Goal: Transaction & Acquisition: Book appointment/travel/reservation

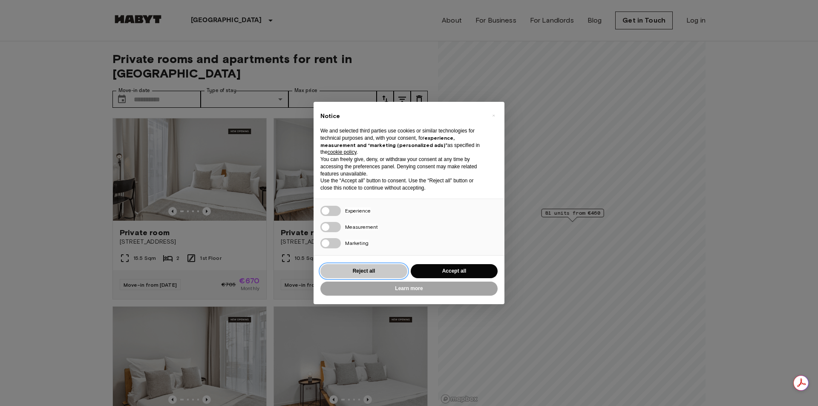
click at [363, 265] on button "Reject all" at bounding box center [363, 271] width 87 height 14
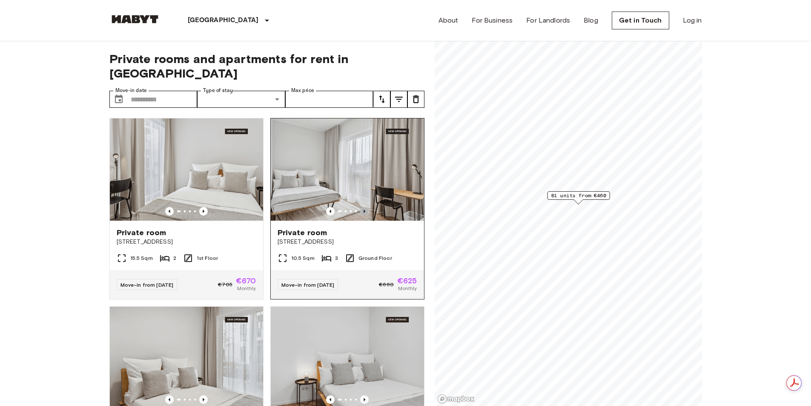
click at [360, 207] on icon "Previous image" at bounding box center [364, 211] width 9 height 9
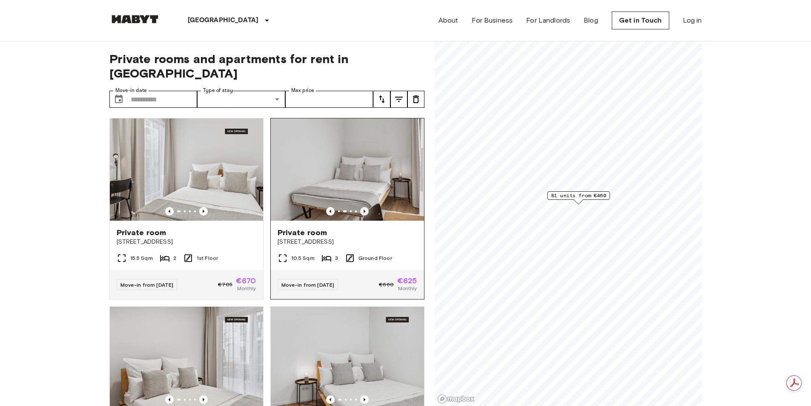
click at [360, 207] on icon "Previous image" at bounding box center [364, 211] width 9 height 9
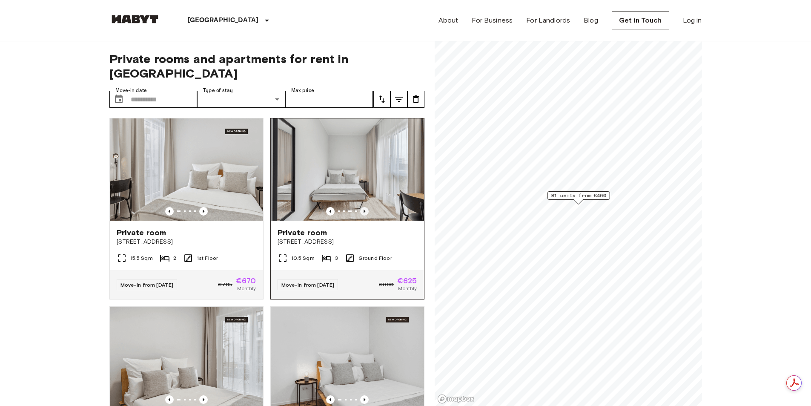
click at [360, 207] on icon "Previous image" at bounding box center [364, 211] width 9 height 9
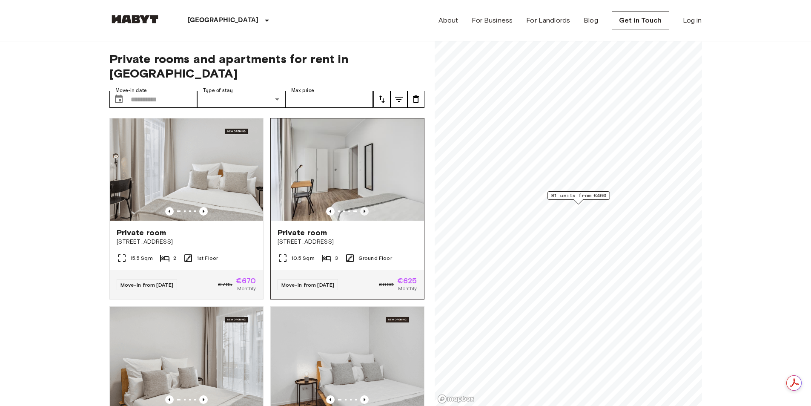
click at [360, 207] on icon "Previous image" at bounding box center [364, 211] width 9 height 9
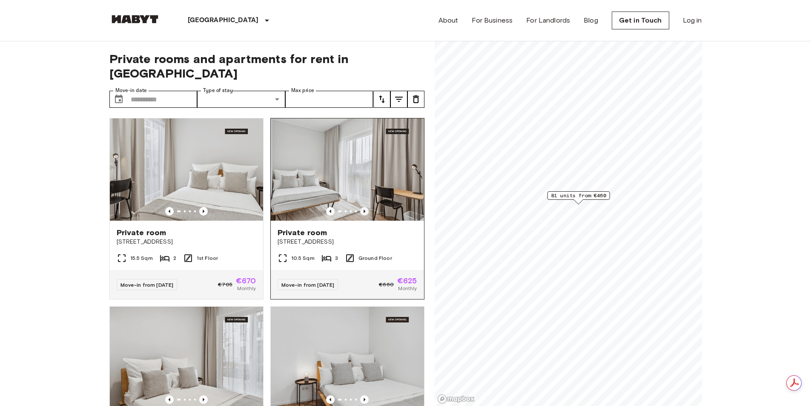
click at [360, 207] on icon "Previous image" at bounding box center [364, 211] width 9 height 9
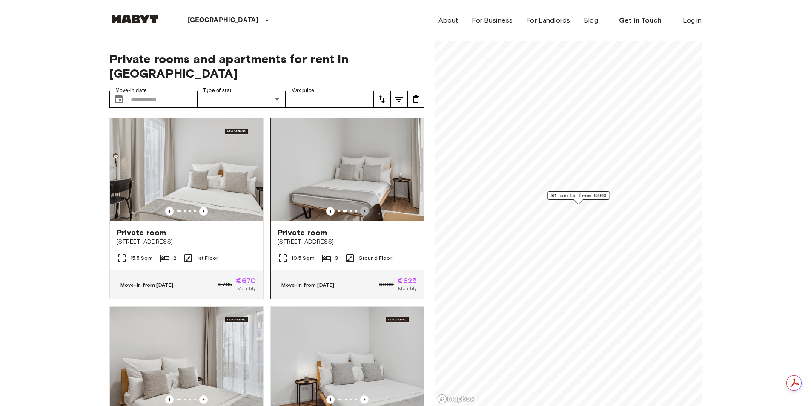
click at [360, 207] on icon "Previous image" at bounding box center [364, 211] width 9 height 9
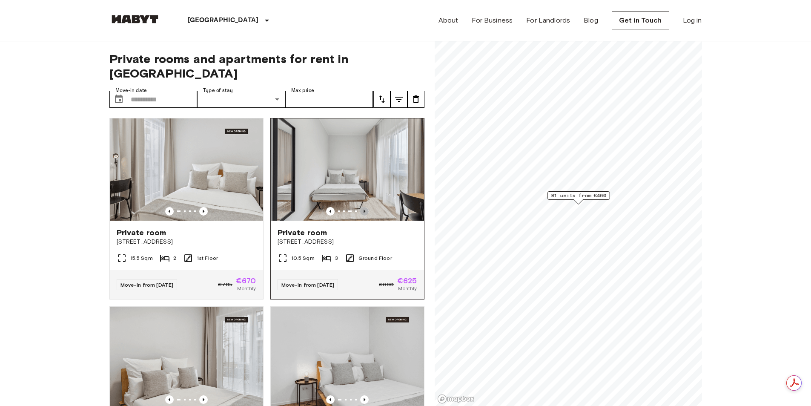
click at [360, 207] on icon "Previous image" at bounding box center [364, 211] width 9 height 9
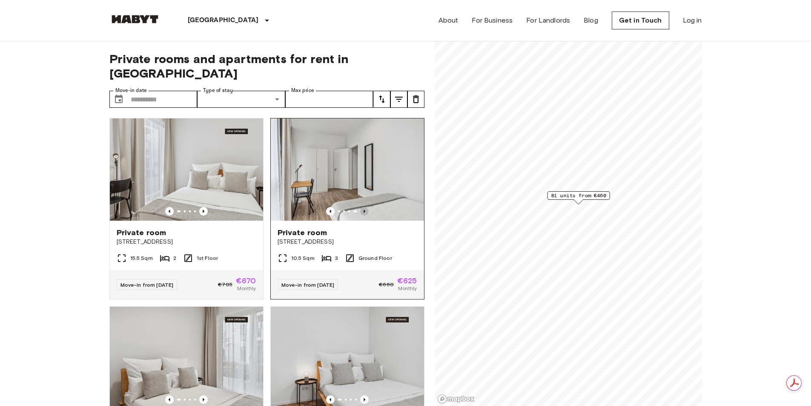
click at [360, 207] on icon "Previous image" at bounding box center [364, 211] width 9 height 9
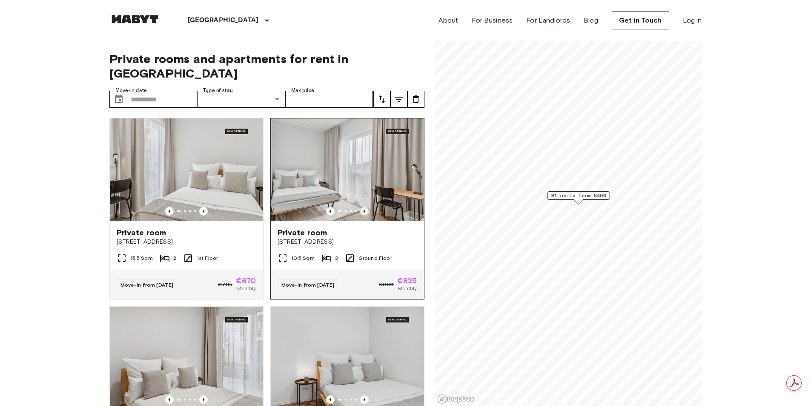
click at [360, 207] on icon "Previous image" at bounding box center [364, 211] width 9 height 9
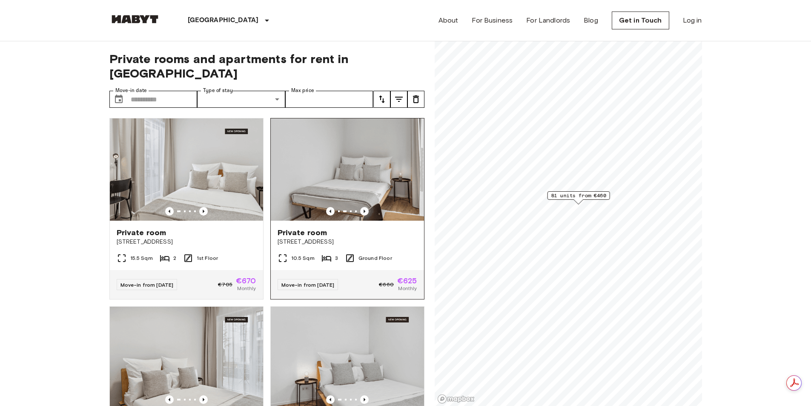
click at [375, 232] on div "Private room Berliner Straße 22" at bounding box center [347, 237] width 153 height 32
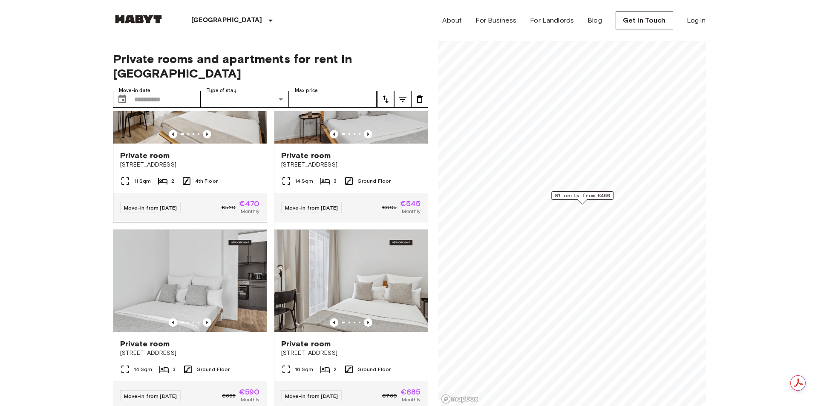
scroll to position [1022, 0]
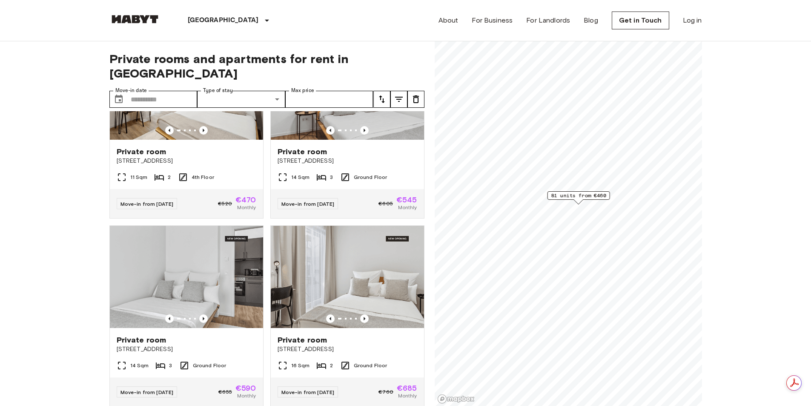
click at [385, 94] on icon "tune" at bounding box center [382, 99] width 10 height 10
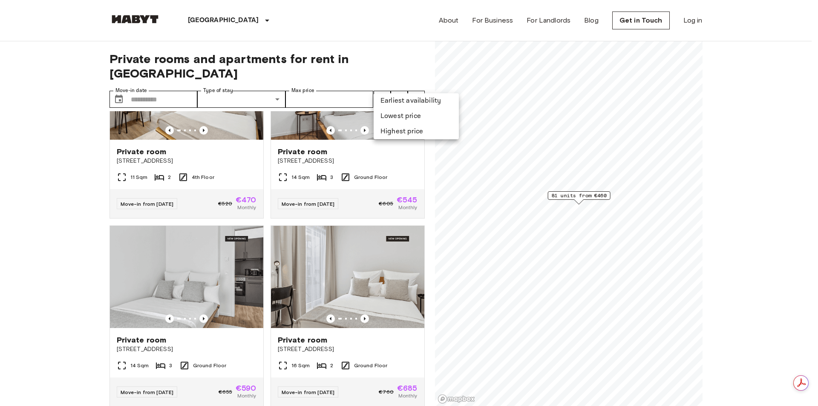
click at [385, 84] on div at bounding box center [409, 203] width 818 height 406
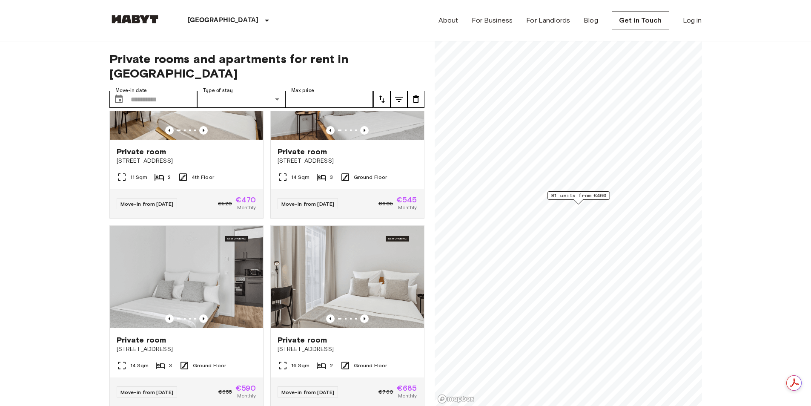
click at [399, 94] on icon "tune" at bounding box center [399, 99] width 10 height 10
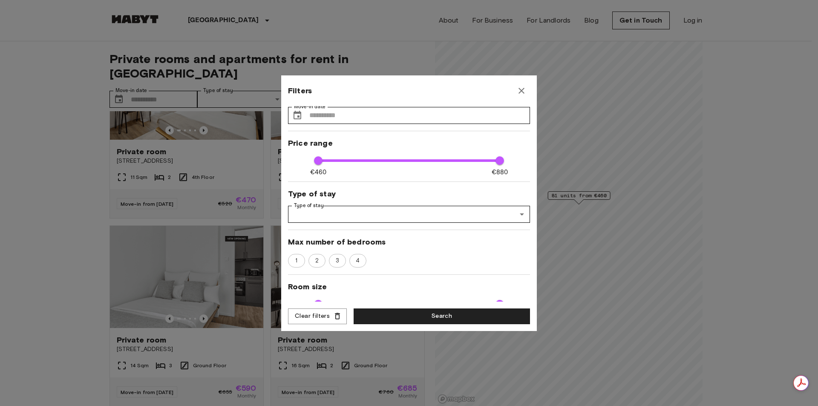
scroll to position [88, 0]
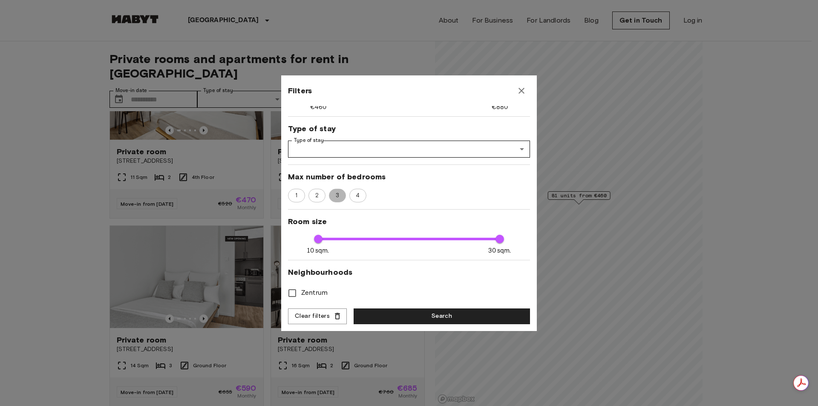
click at [337, 191] on span "3" at bounding box center [337, 195] width 13 height 9
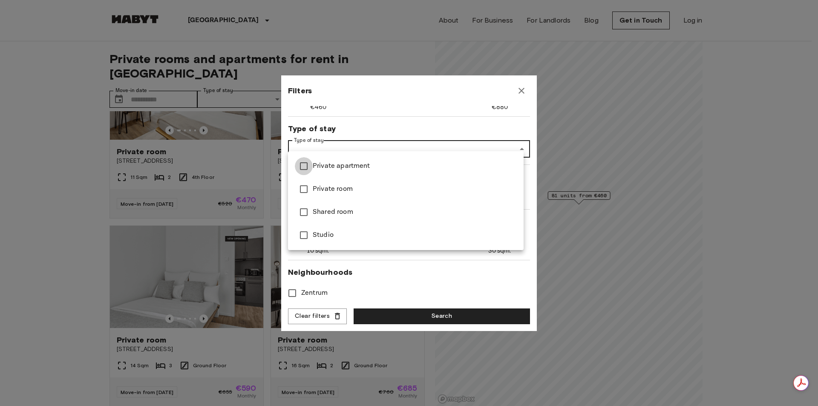
type input "**********"
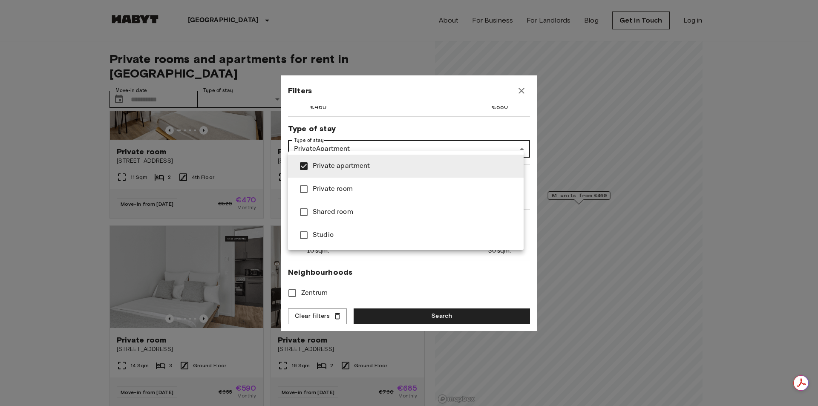
click at [410, 128] on div at bounding box center [409, 203] width 818 height 406
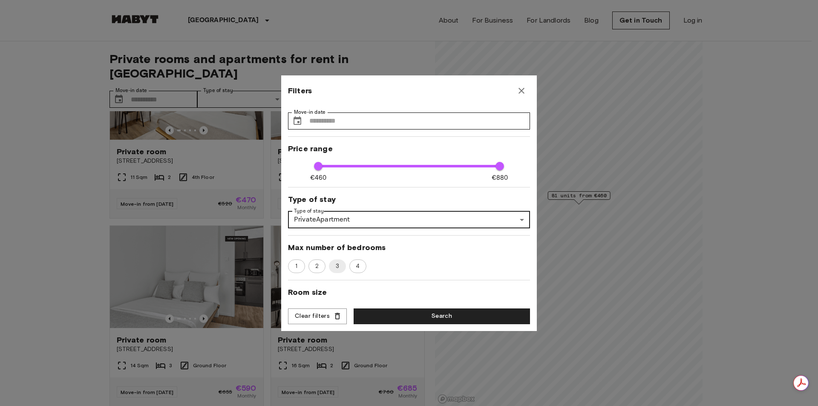
scroll to position [0, 0]
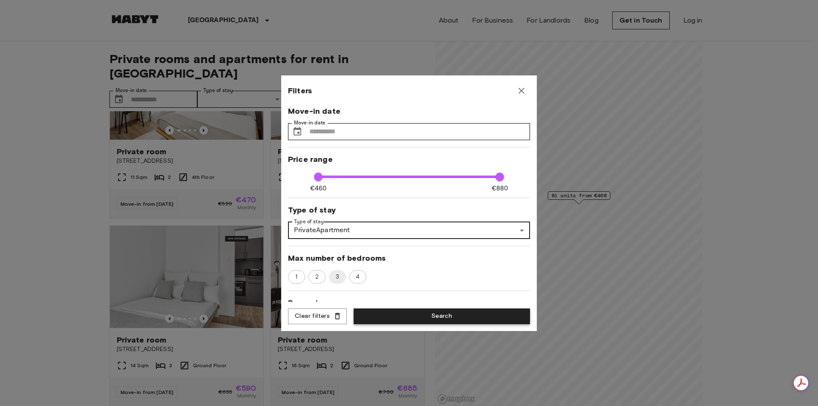
click at [426, 315] on button "Search" at bounding box center [442, 316] width 176 height 16
type input "**********"
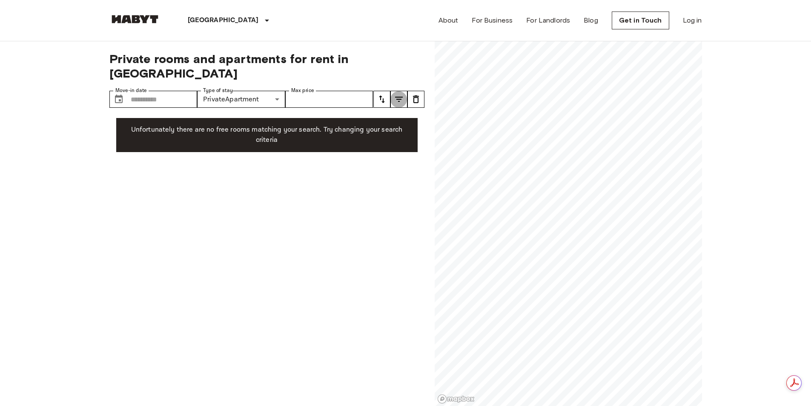
click at [400, 97] on icon "tune" at bounding box center [399, 99] width 8 height 5
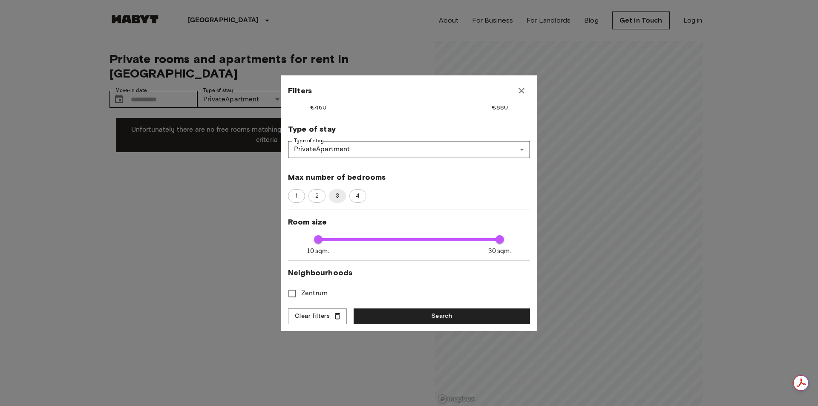
scroll to position [88, 0]
click at [339, 191] on span "3" at bounding box center [338, 195] width 14 height 9
click at [440, 315] on button "Search" at bounding box center [442, 316] width 176 height 16
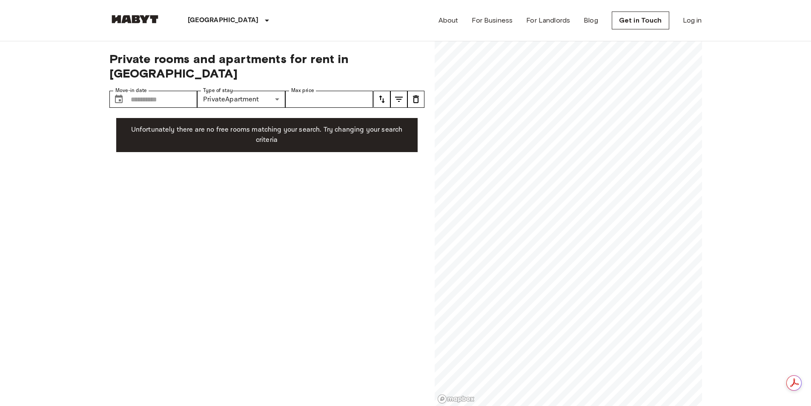
click at [381, 95] on icon "tune" at bounding box center [382, 99] width 6 height 8
click at [399, 83] on div at bounding box center [409, 203] width 818 height 406
click at [399, 94] on icon "tune" at bounding box center [399, 99] width 10 height 10
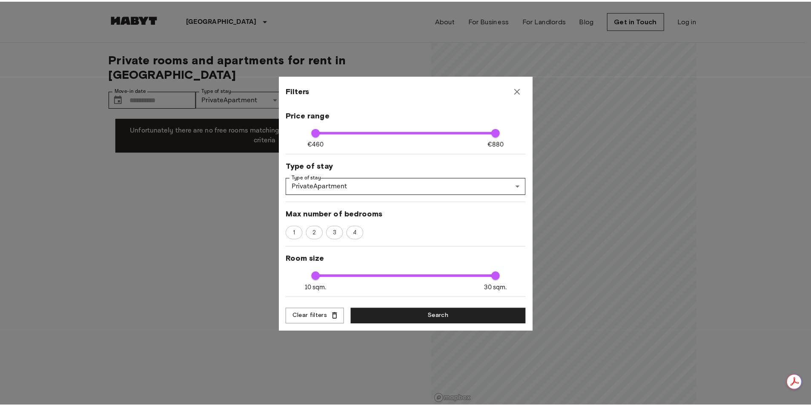
scroll to position [88, 0]
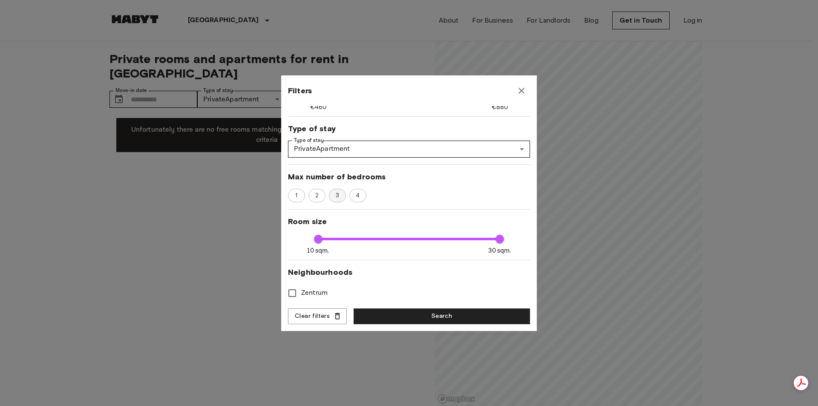
click at [340, 191] on span "3" at bounding box center [337, 195] width 13 height 9
click at [439, 315] on button "Search" at bounding box center [442, 316] width 176 height 16
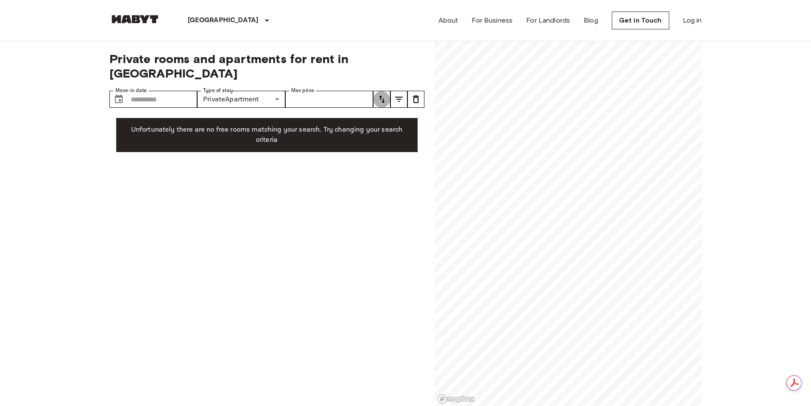
click at [385, 94] on icon "tune" at bounding box center [382, 99] width 10 height 10
click at [394, 86] on div at bounding box center [409, 203] width 818 height 406
click at [394, 94] on icon "tune" at bounding box center [399, 99] width 10 height 10
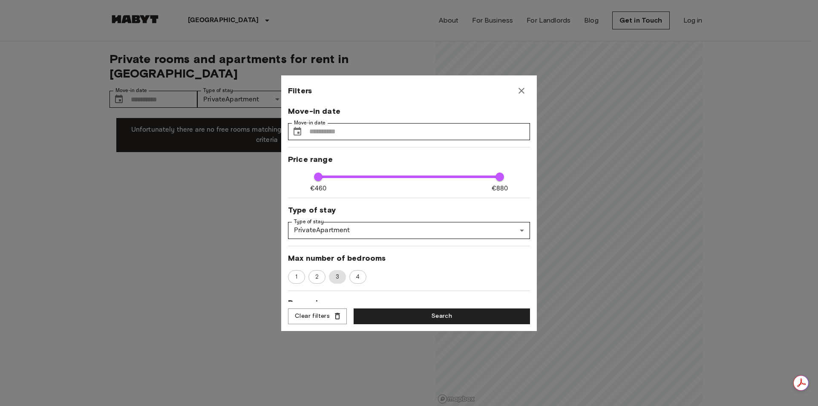
click at [337, 276] on span "3" at bounding box center [338, 277] width 14 height 9
click at [419, 320] on button "Search" at bounding box center [442, 316] width 176 height 16
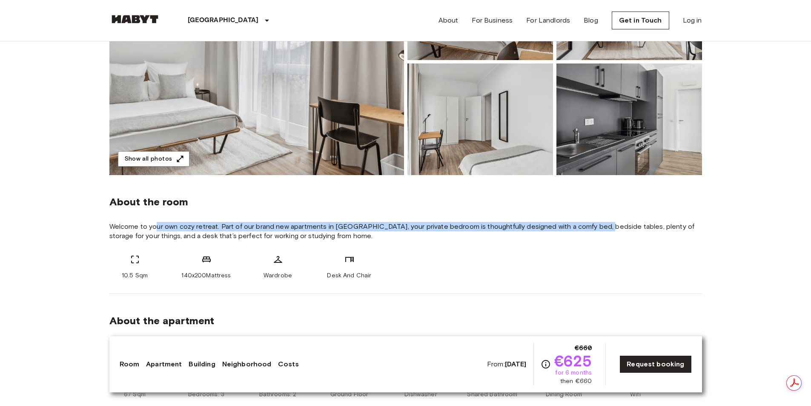
drag, startPoint x: 155, startPoint y: 227, endPoint x: 599, endPoint y: 229, distance: 443.4
click at [599, 229] on span "Welcome to your own cozy retreat. Part of our brand new apartments in Leipzig, …" at bounding box center [405, 231] width 593 height 19
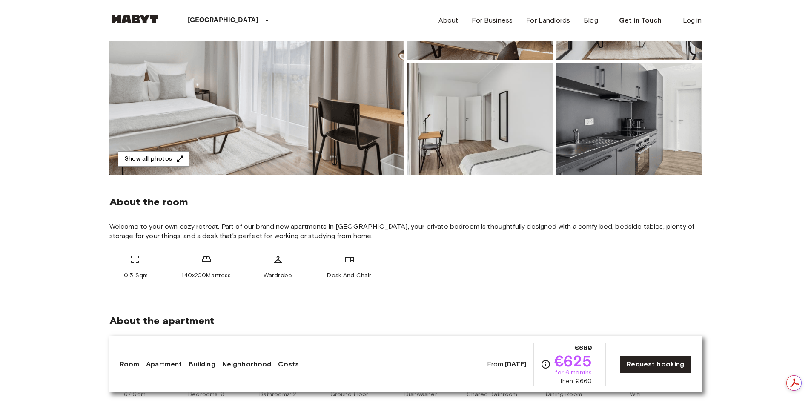
click at [500, 256] on div "10.5 Sqm 140x200Mattress Wardrobe Desk And Chair" at bounding box center [405, 267] width 593 height 26
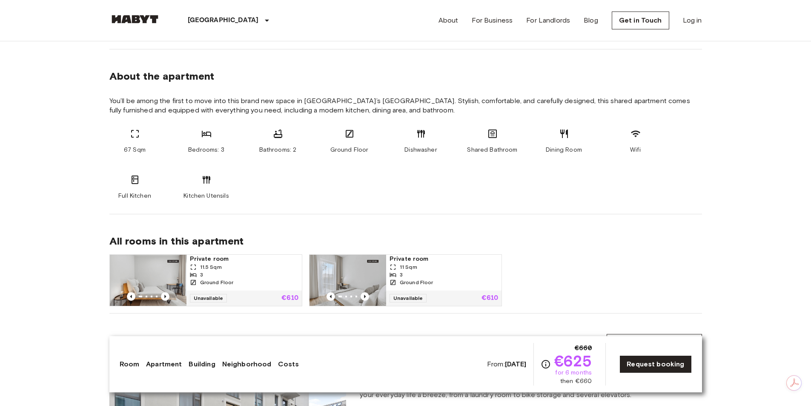
scroll to position [383, 0]
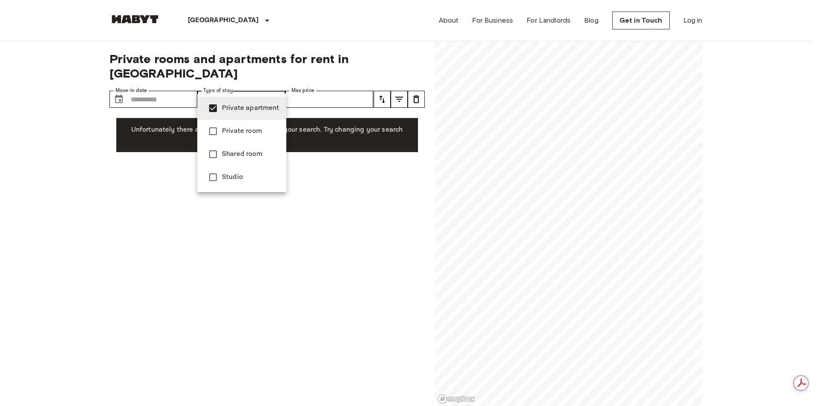
click at [243, 108] on span "Private apartment" at bounding box center [251, 108] width 58 height 10
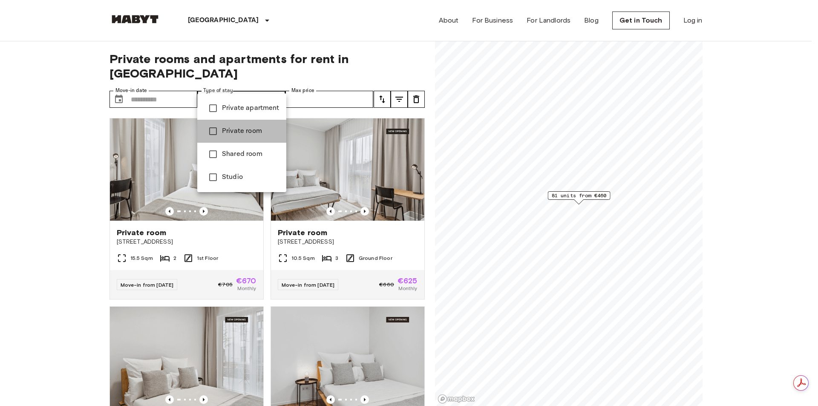
click at [224, 129] on span "Private room" at bounding box center [251, 131] width 58 height 10
type input "**********"
click at [25, 103] on div at bounding box center [409, 203] width 818 height 406
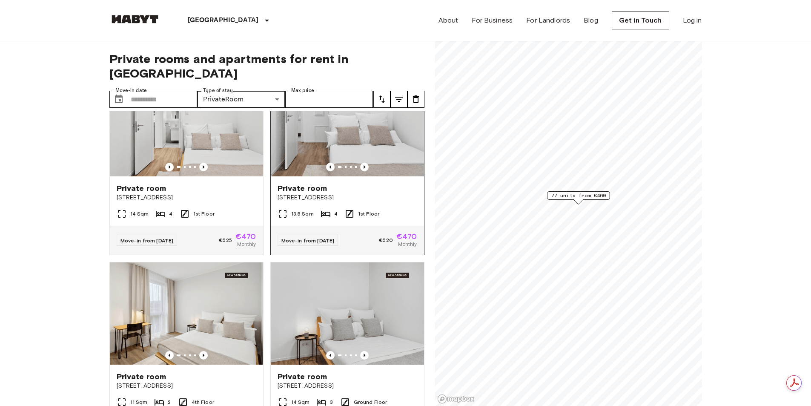
scroll to position [809, 0]
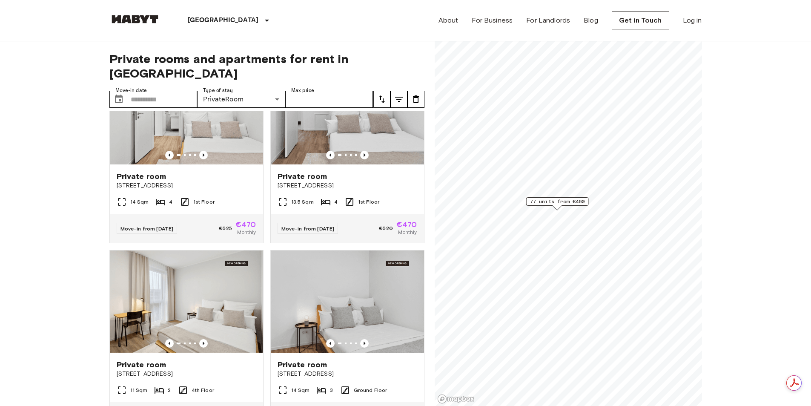
click at [431, 143] on div "**********" at bounding box center [405, 223] width 593 height 365
click at [546, 145] on span "77 units from €460" at bounding box center [550, 143] width 55 height 8
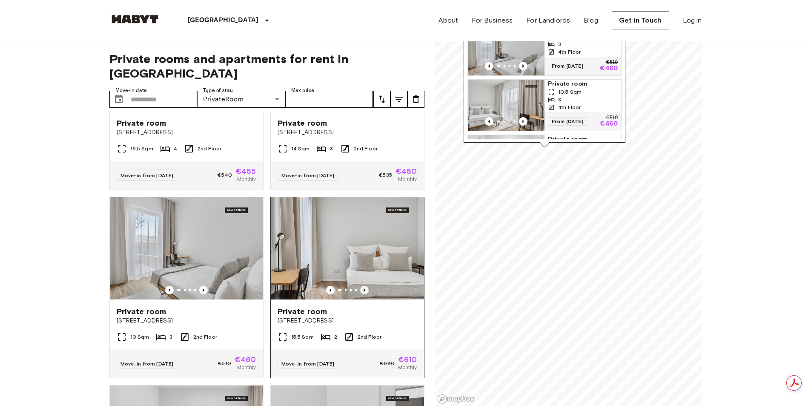
scroll to position [2363, 0]
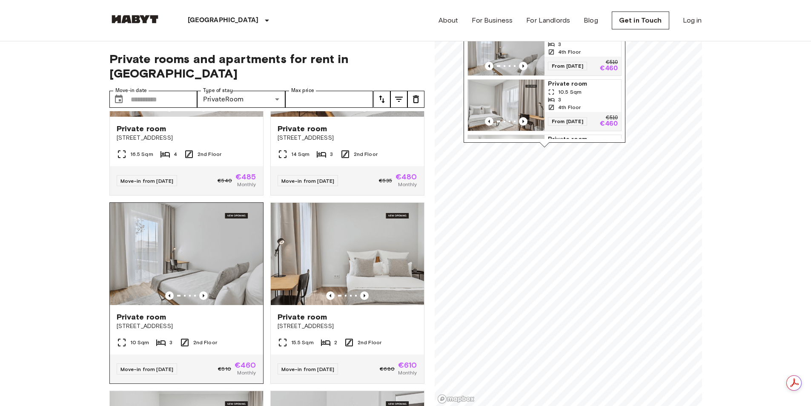
click at [175, 290] on img at bounding box center [186, 254] width 153 height 102
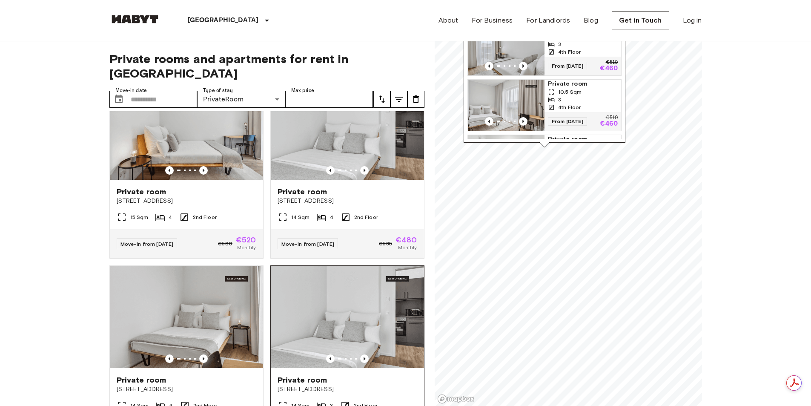
scroll to position [2747, 0]
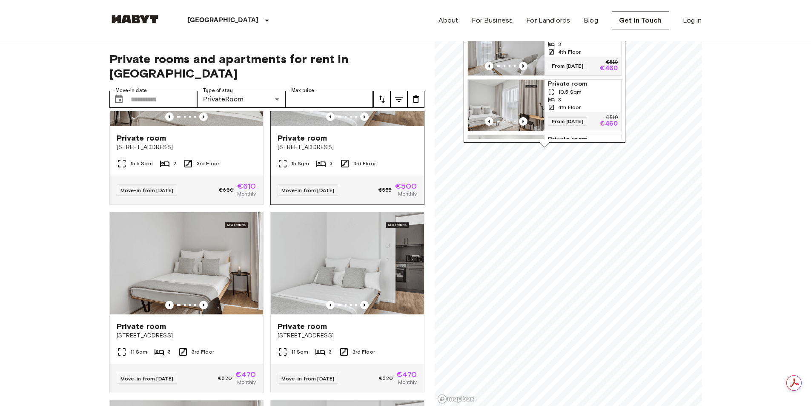
scroll to position [3854, 0]
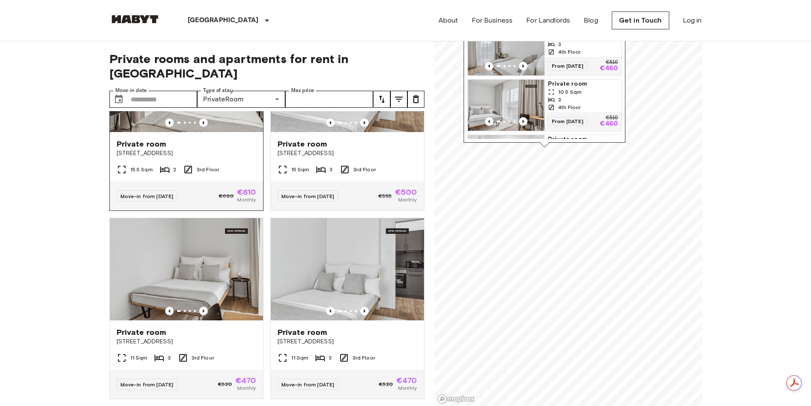
click at [210, 132] on img at bounding box center [186, 81] width 153 height 102
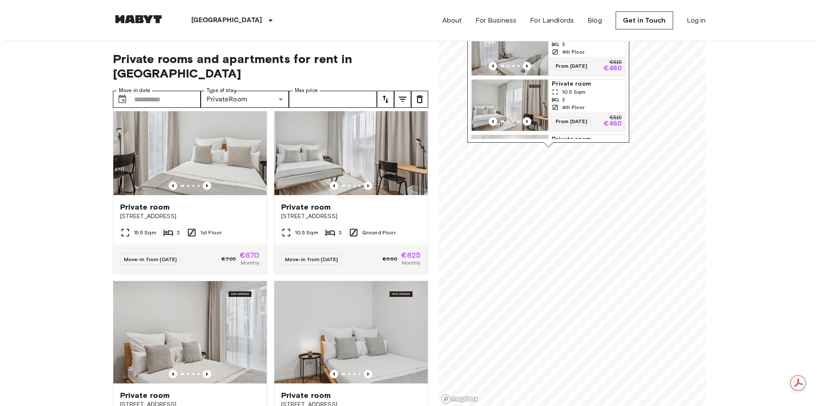
scroll to position [0, 0]
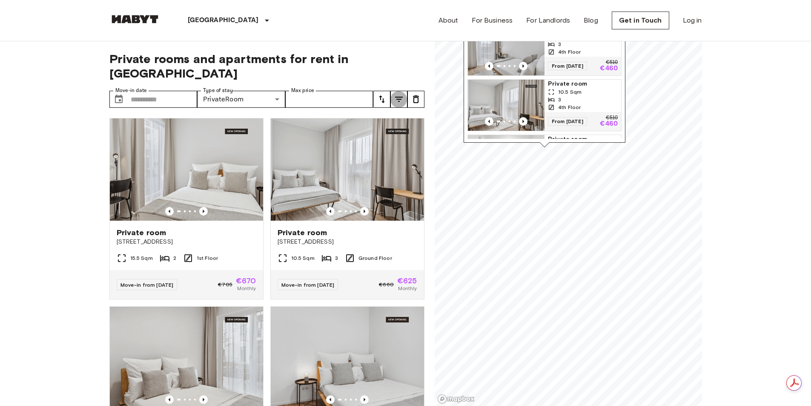
click at [398, 97] on icon "tune" at bounding box center [399, 99] width 8 height 5
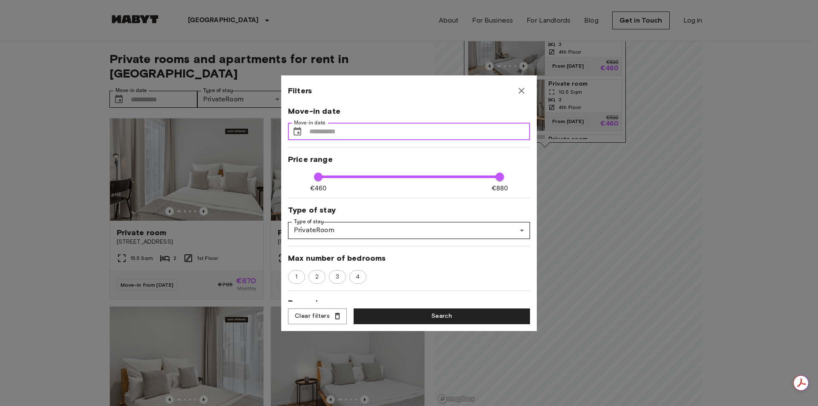
click at [429, 134] on input "Move-in date" at bounding box center [419, 131] width 221 height 17
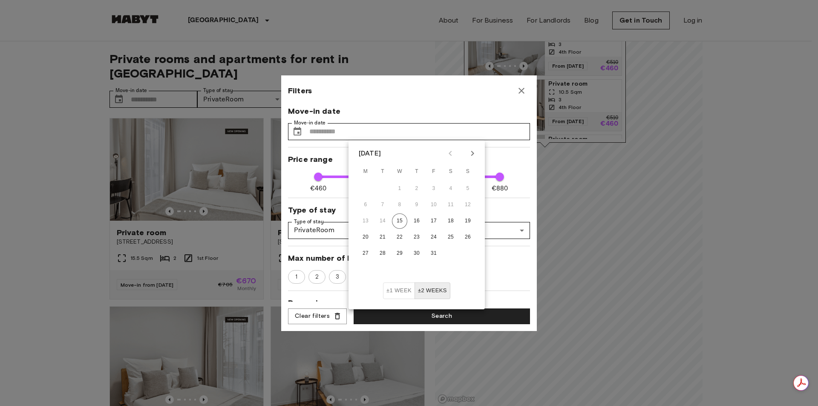
click at [472, 154] on icon "Next month" at bounding box center [472, 153] width 10 height 10
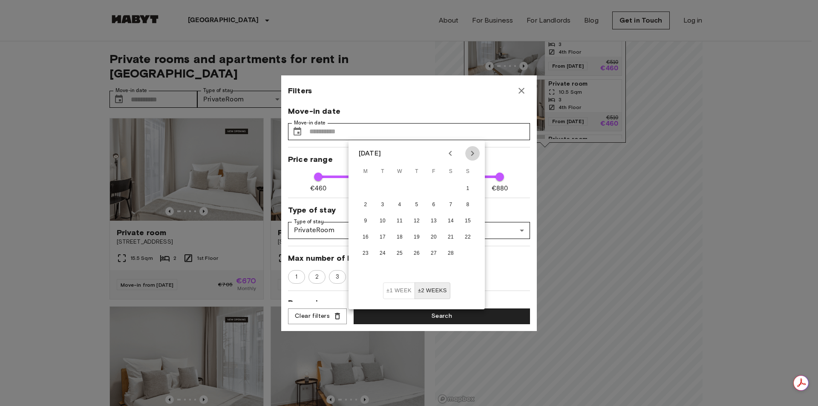
click at [472, 154] on icon "Next month" at bounding box center [472, 153] width 10 height 10
click at [402, 184] on button "1" at bounding box center [399, 188] width 15 height 15
type input "**********"
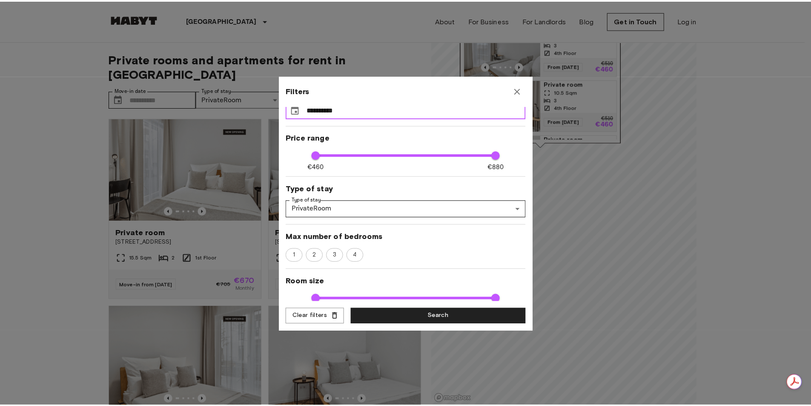
scroll to position [88, 0]
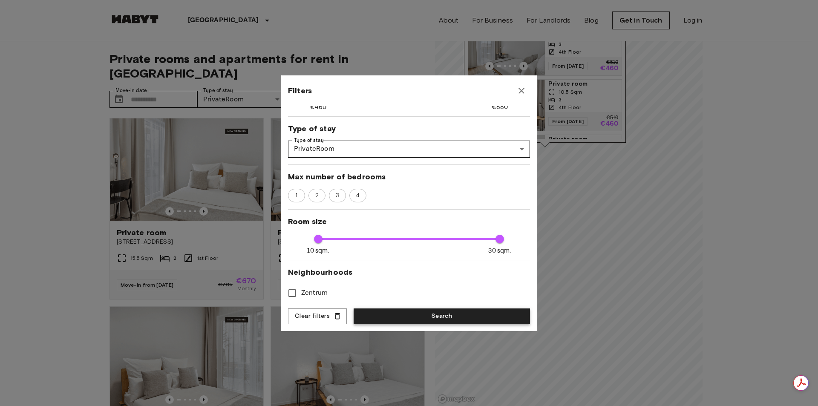
click at [423, 317] on button "Search" at bounding box center [442, 316] width 176 height 16
type input "**********"
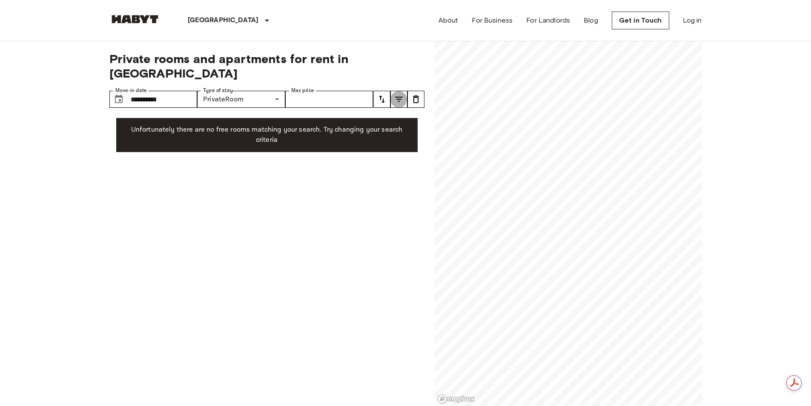
click at [400, 97] on icon "tune" at bounding box center [399, 99] width 8 height 5
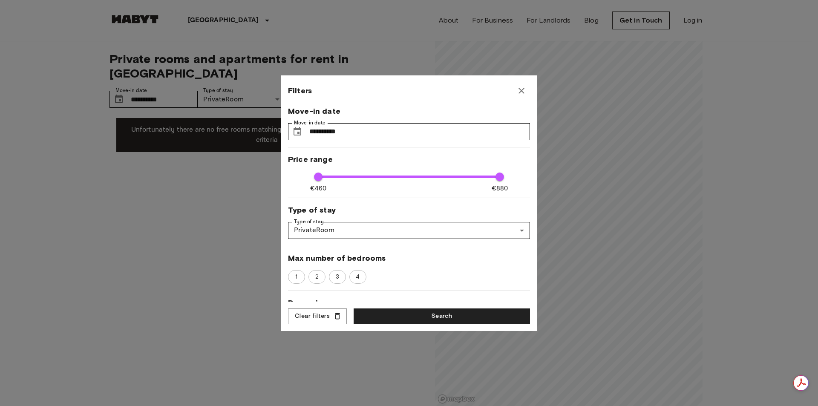
click at [522, 91] on icon "button" at bounding box center [521, 91] width 10 height 10
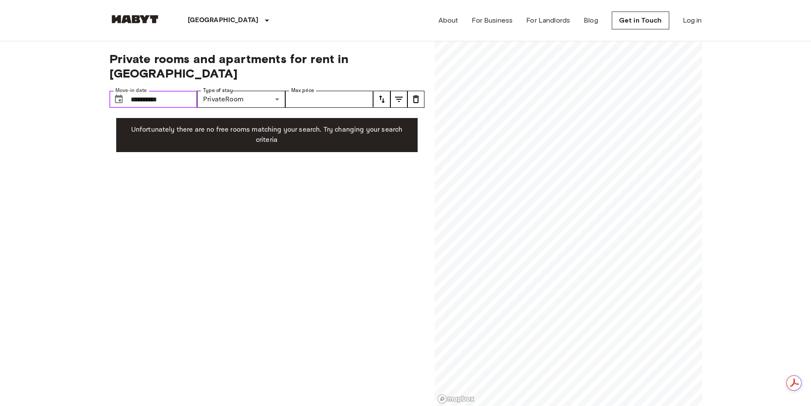
click at [163, 91] on input "**********" at bounding box center [164, 99] width 67 height 17
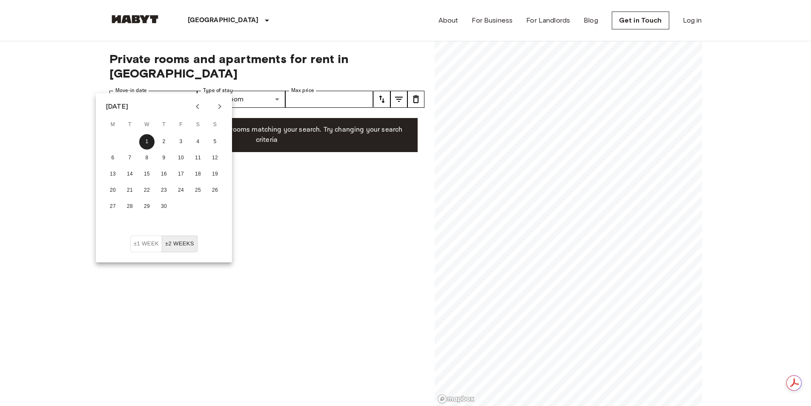
click at [403, 94] on icon "tune" at bounding box center [399, 99] width 10 height 10
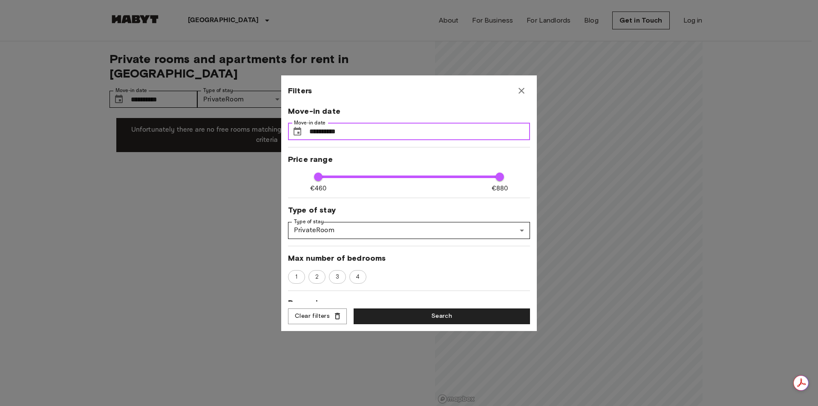
drag, startPoint x: 501, startPoint y: 124, endPoint x: 469, endPoint y: 138, distance: 35.5
click at [501, 124] on input "**********" at bounding box center [419, 131] width 221 height 17
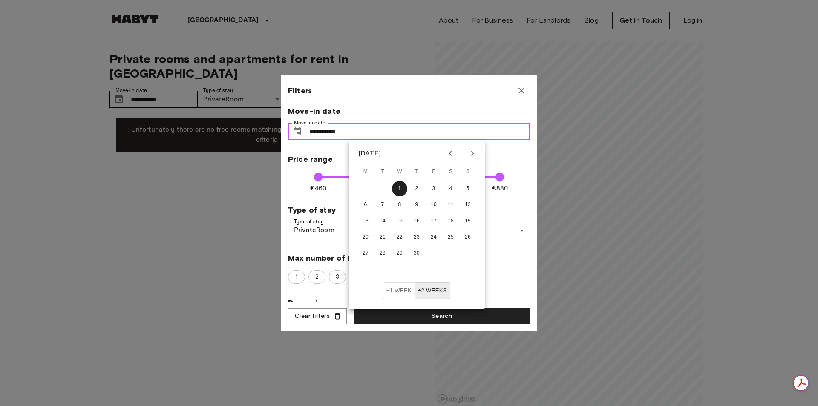
drag, startPoint x: 459, startPoint y: 138, endPoint x: 258, endPoint y: 122, distance: 201.6
click at [258, 122] on div "**********" at bounding box center [409, 203] width 818 height 406
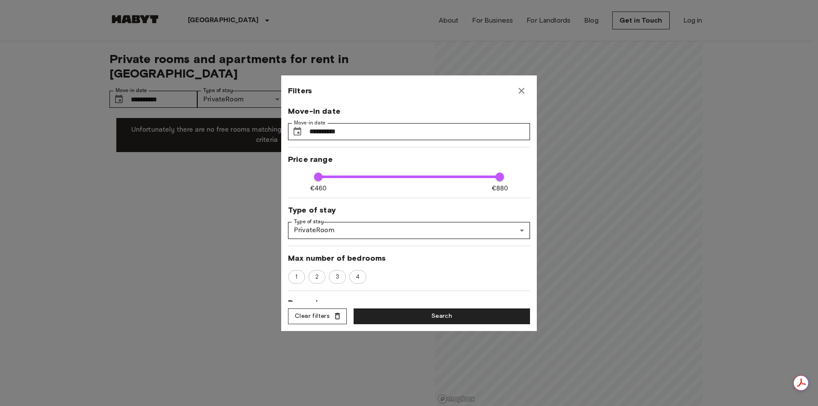
click at [315, 319] on button "Clear filters" at bounding box center [317, 316] width 59 height 16
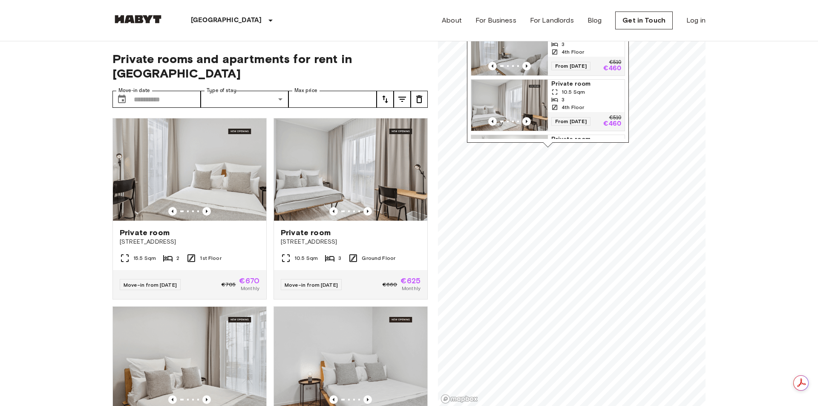
click at [523, 86] on img "Map marker" at bounding box center [509, 105] width 77 height 51
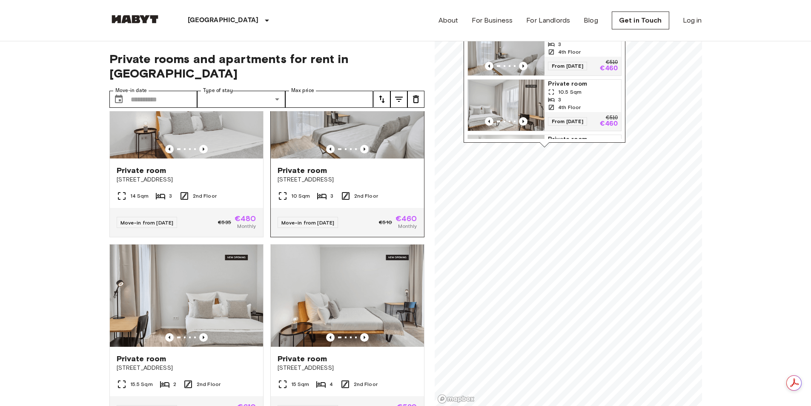
scroll to position [2513, 0]
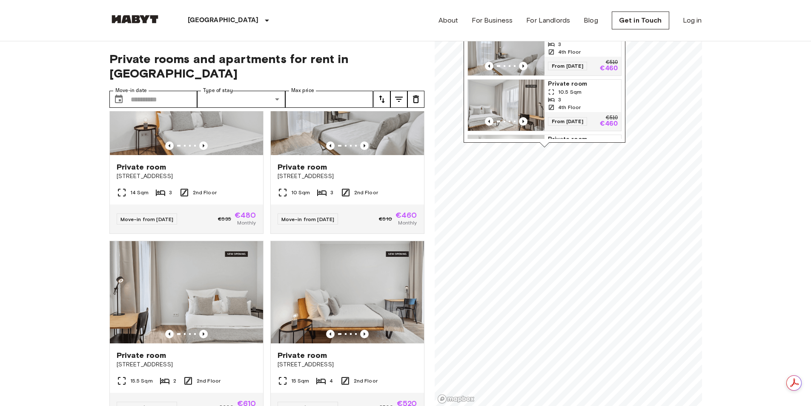
click at [199, 144] on img at bounding box center [186, 104] width 153 height 102
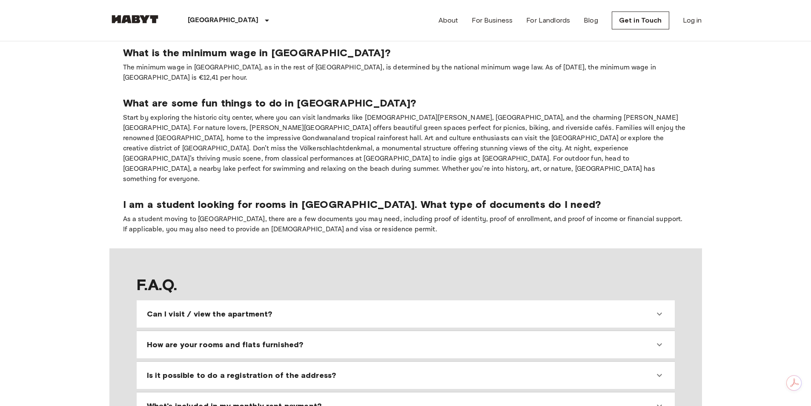
scroll to position [809, 0]
click at [443, 308] on div "Can I visit / view the apartment?" at bounding box center [401, 313] width 508 height 10
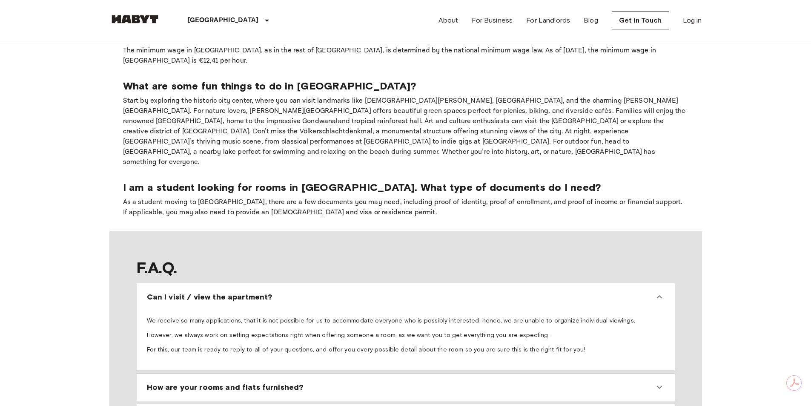
scroll to position [937, 0]
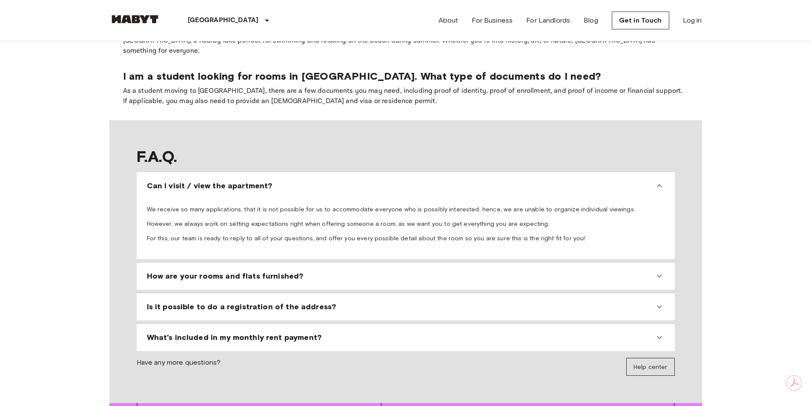
click at [297, 271] on div "How are your rooms and flats furnished?" at bounding box center [401, 276] width 508 height 10
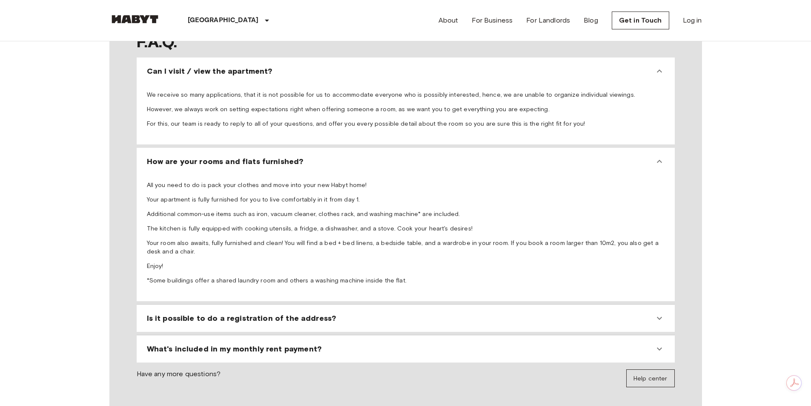
scroll to position [1065, 0]
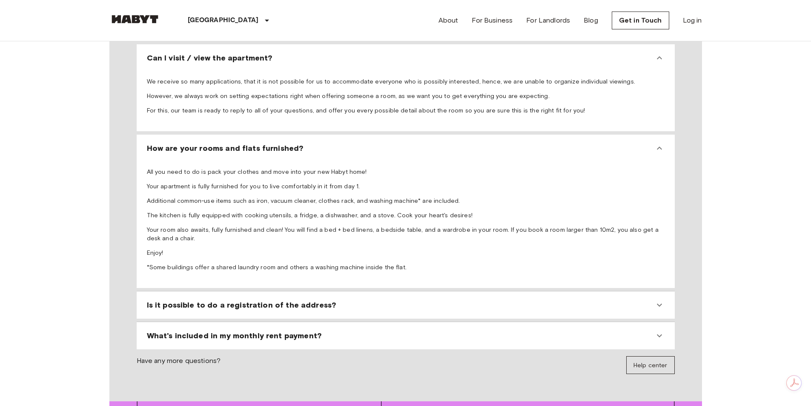
click at [303, 331] on span "What's included in my monthly rent payment?" at bounding box center [234, 336] width 175 height 10
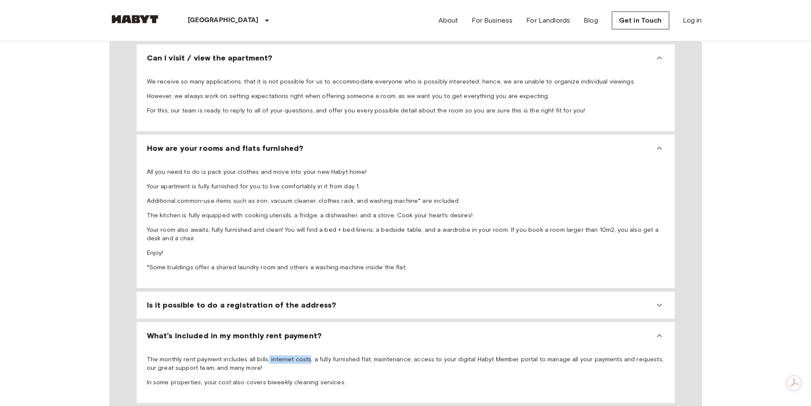
drag, startPoint x: 265, startPoint y: 282, endPoint x: 304, endPoint y: 281, distance: 38.3
click at [304, 355] on p "The monthly rent payment includes all bills, internet costs, a fully furnished …" at bounding box center [406, 363] width 518 height 17
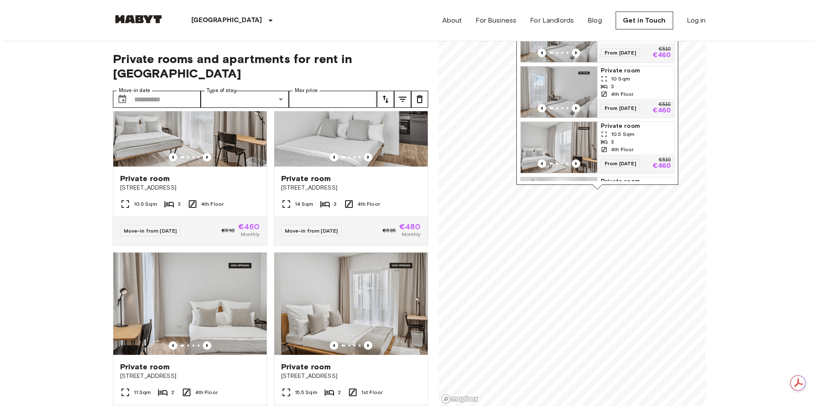
scroll to position [6341, 0]
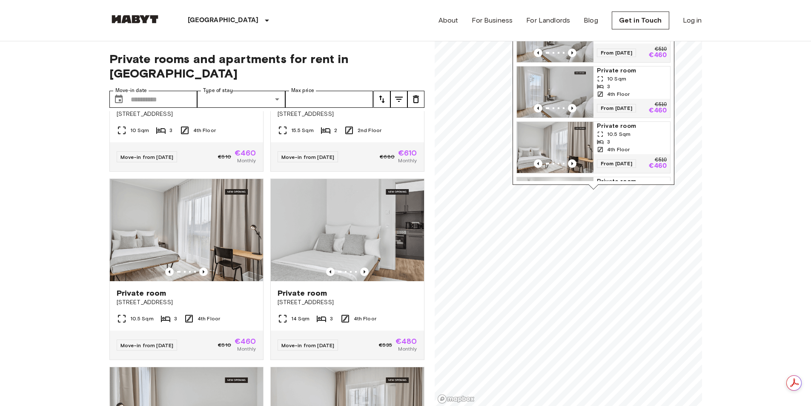
click at [398, 94] on icon "tune" at bounding box center [399, 99] width 10 height 10
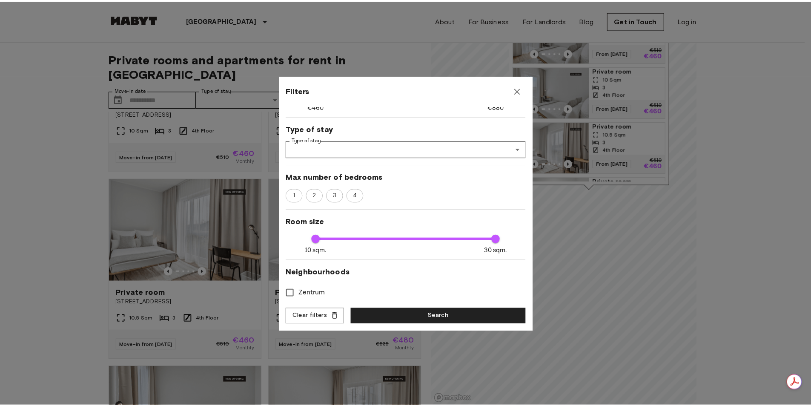
scroll to position [0, 0]
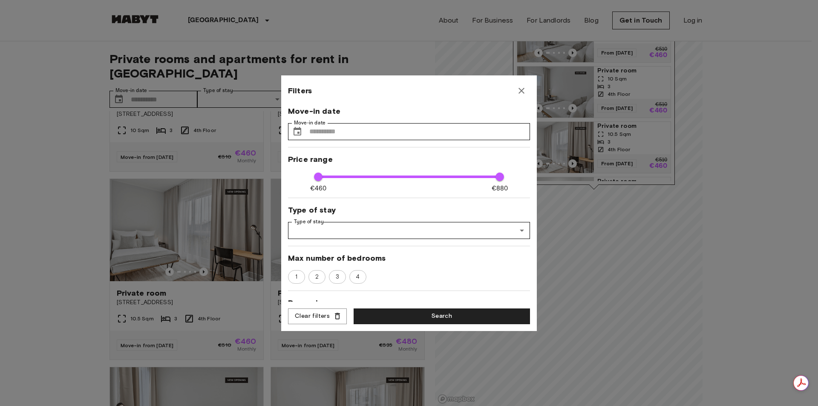
click at [522, 89] on icon "button" at bounding box center [521, 91] width 10 height 10
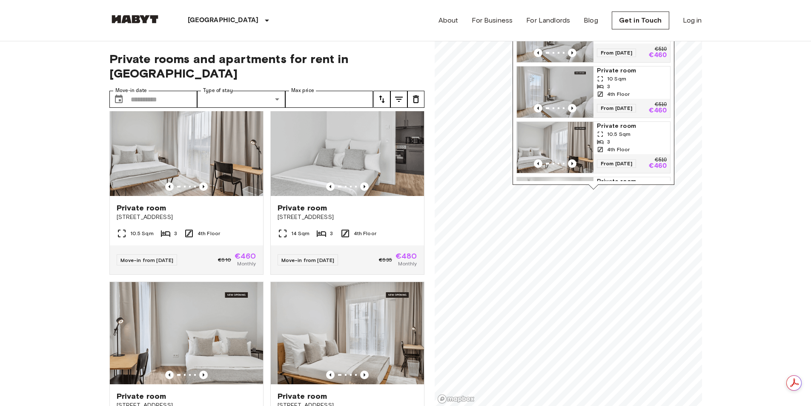
scroll to position [6468, 0]
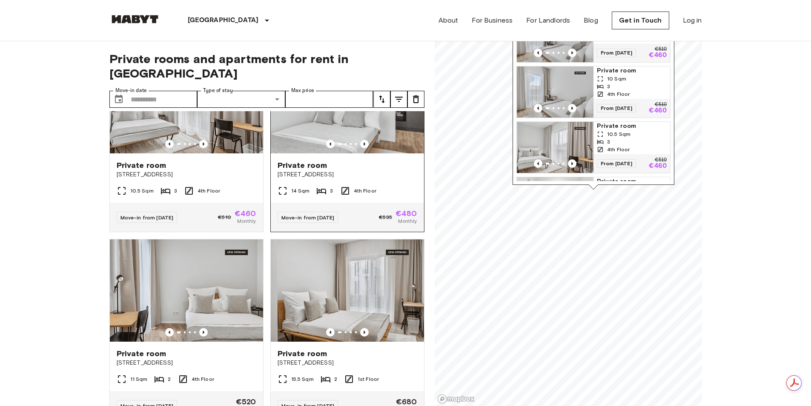
click at [334, 153] on img at bounding box center [347, 102] width 153 height 102
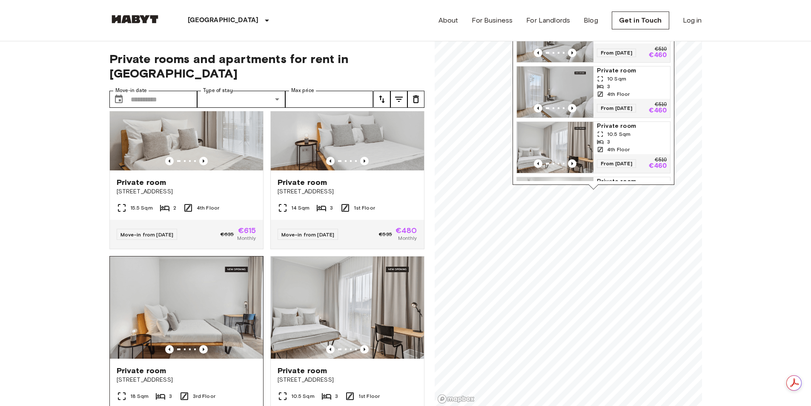
scroll to position [196, 0]
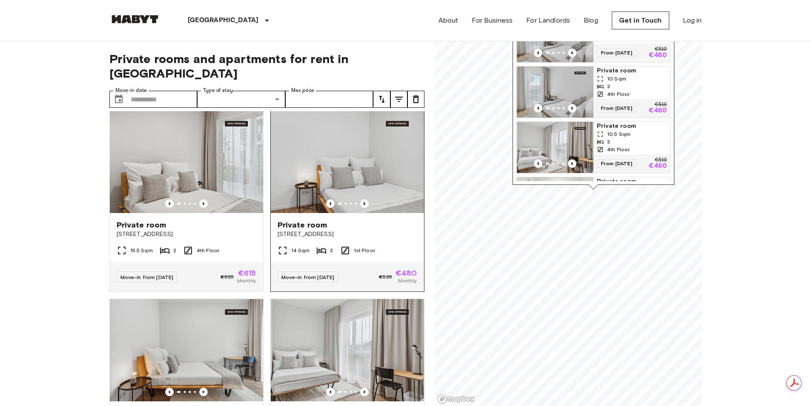
click at [349, 180] on img at bounding box center [347, 162] width 153 height 102
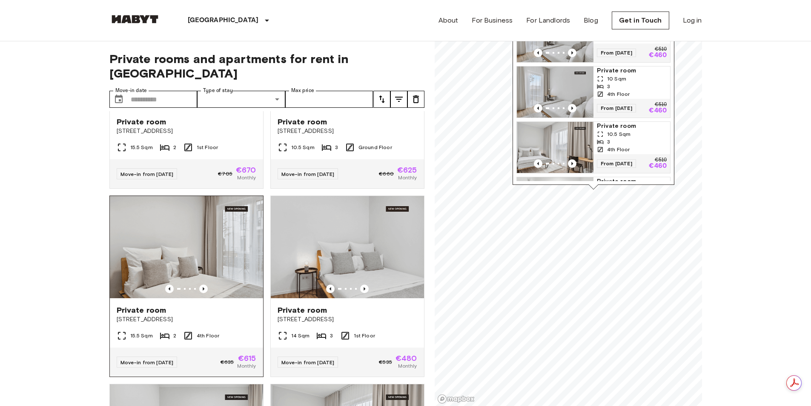
scroll to position [0, 0]
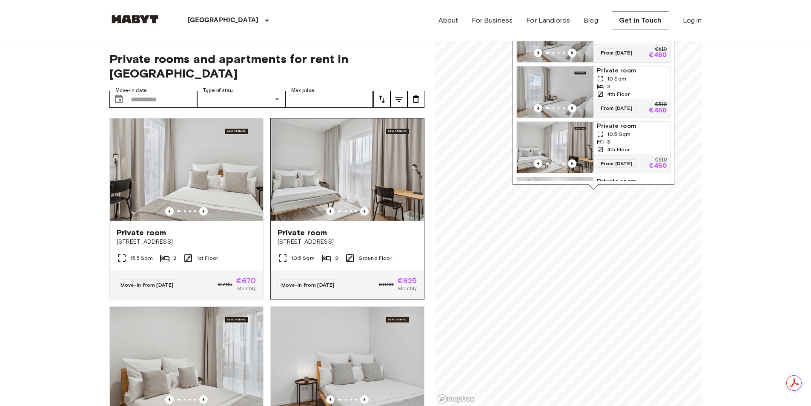
click at [315, 167] on img at bounding box center [347, 169] width 153 height 102
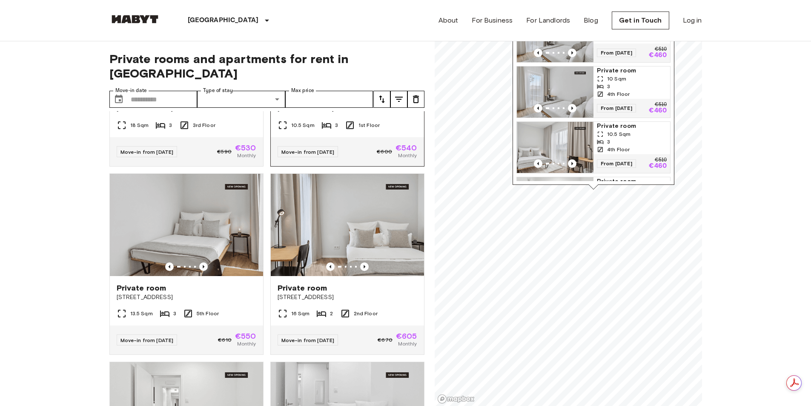
scroll to position [511, 0]
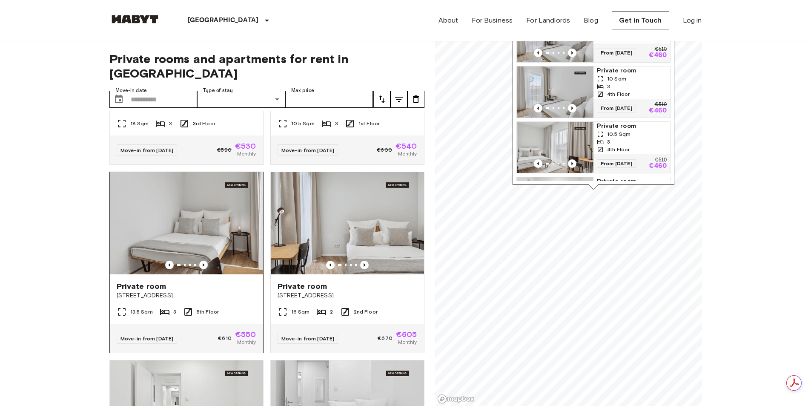
click at [191, 245] on img at bounding box center [186, 223] width 153 height 102
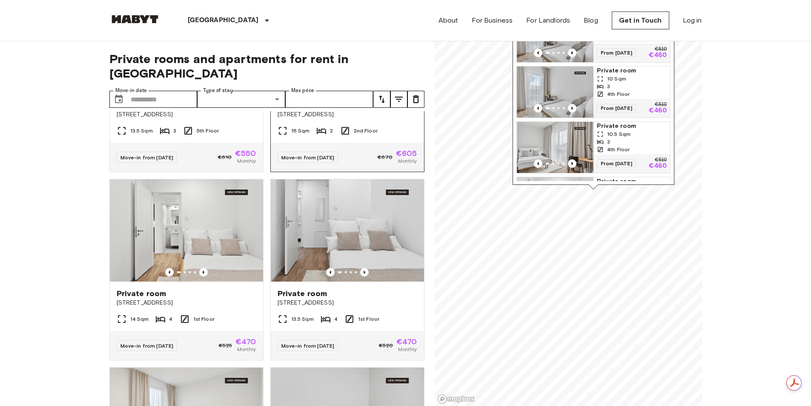
scroll to position [724, 0]
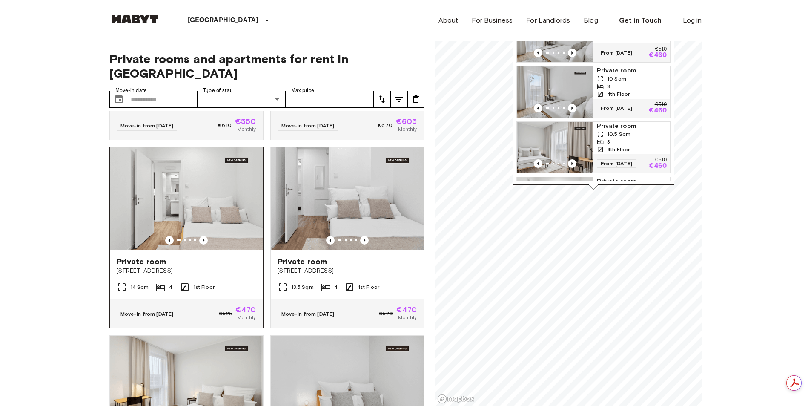
click at [197, 231] on img at bounding box center [186, 198] width 153 height 102
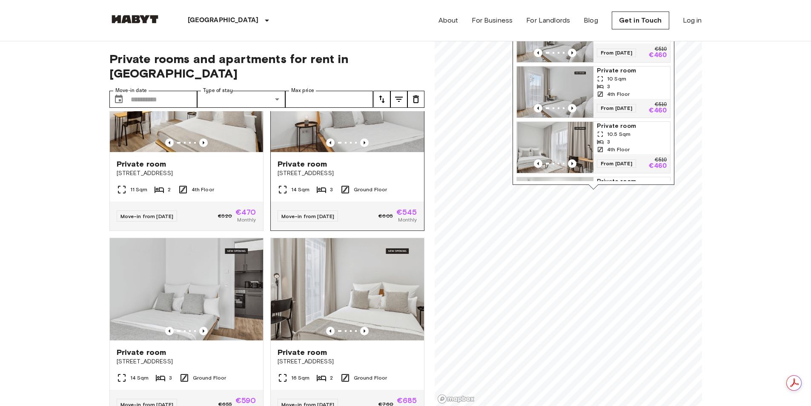
scroll to position [980, 0]
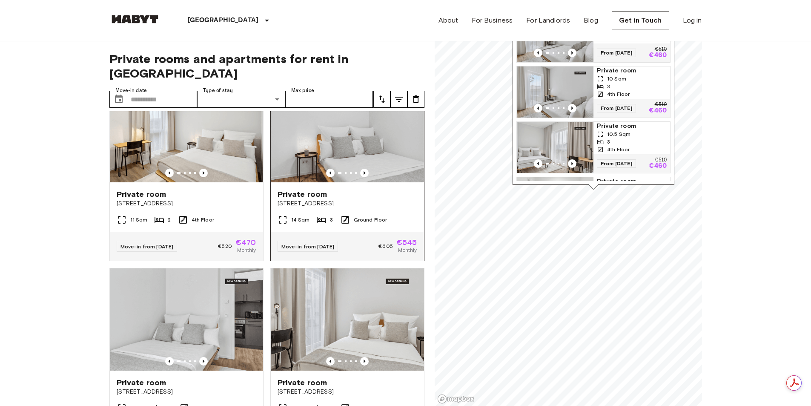
click at [322, 156] on img at bounding box center [347, 131] width 153 height 102
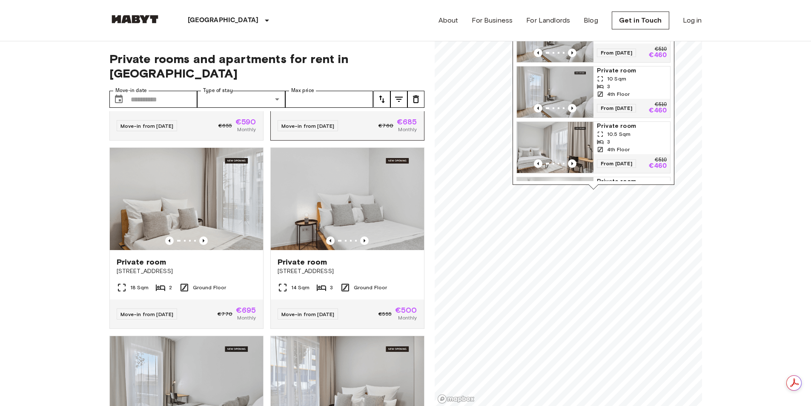
scroll to position [1320, 0]
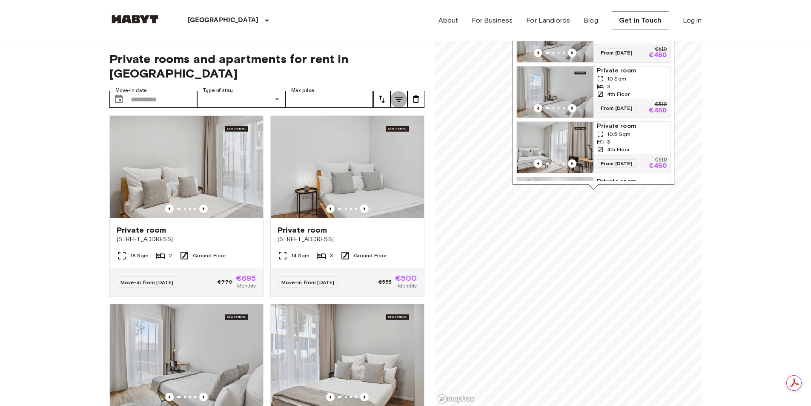
click at [400, 94] on icon "tune" at bounding box center [399, 99] width 10 height 10
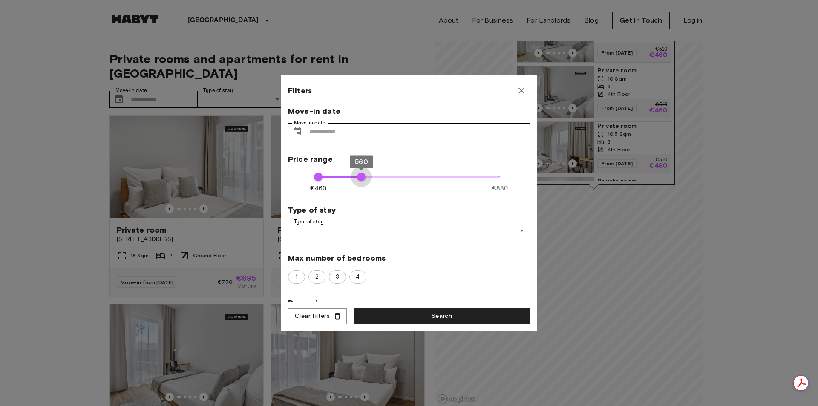
type input "***"
drag, startPoint x: 492, startPoint y: 177, endPoint x: 357, endPoint y: 181, distance: 135.5
click at [357, 181] on span "550" at bounding box center [357, 177] width 9 height 9
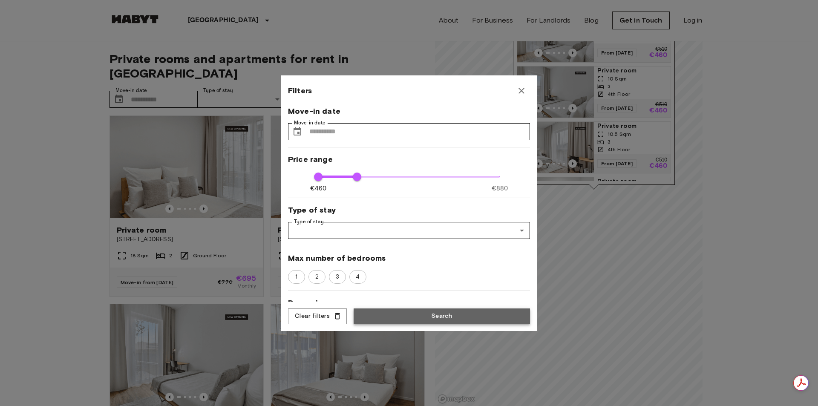
click at [382, 314] on button "Search" at bounding box center [442, 316] width 176 height 16
type input "***"
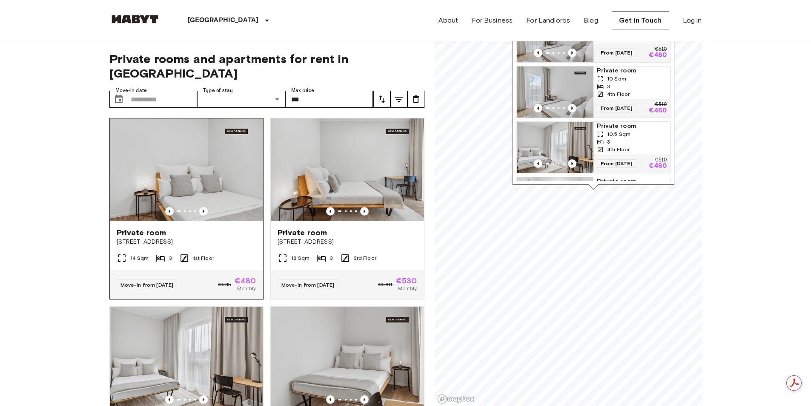
click at [197, 173] on img at bounding box center [186, 169] width 153 height 102
click at [358, 170] on img at bounding box center [347, 169] width 153 height 102
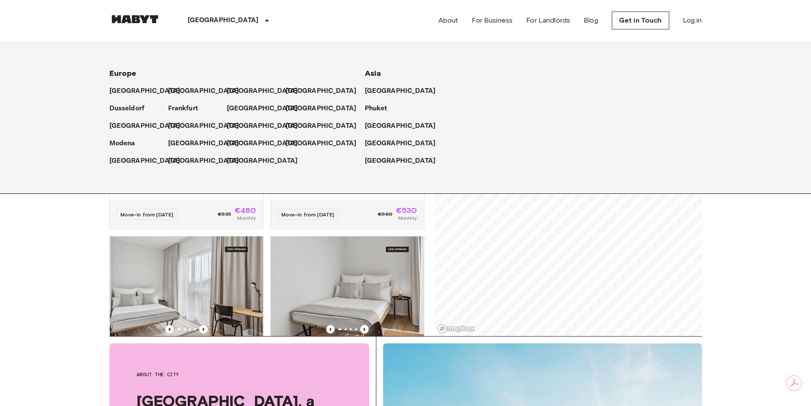
scroll to position [170, 0]
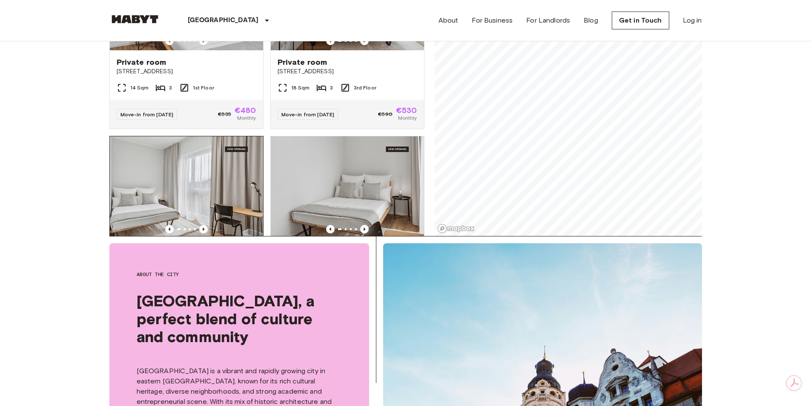
click at [213, 179] on img at bounding box center [186, 187] width 153 height 102
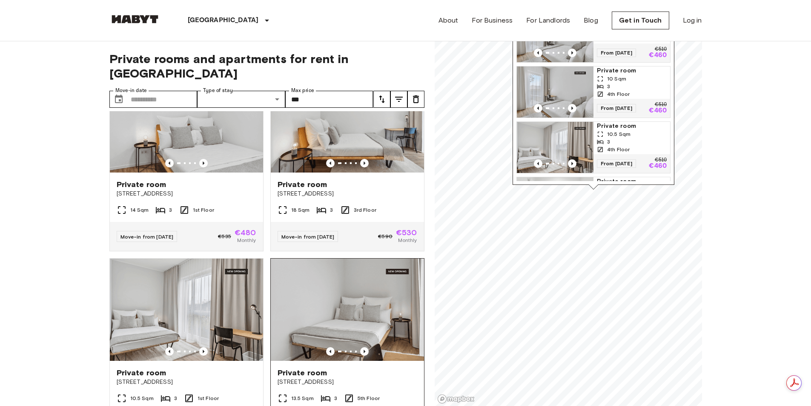
scroll to position [85, 0]
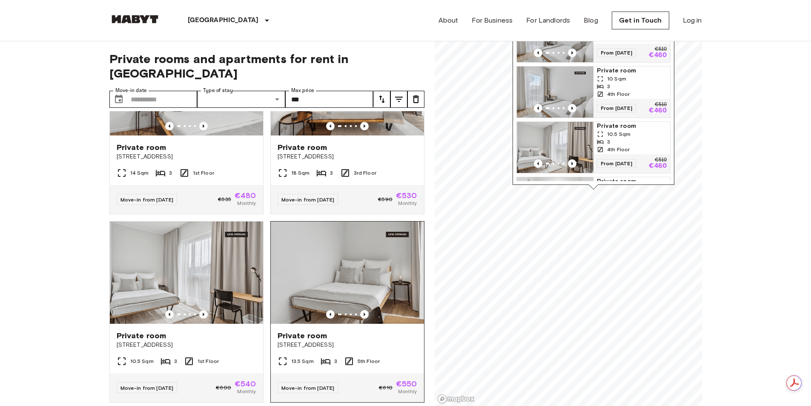
click at [362, 253] on img at bounding box center [347, 272] width 153 height 102
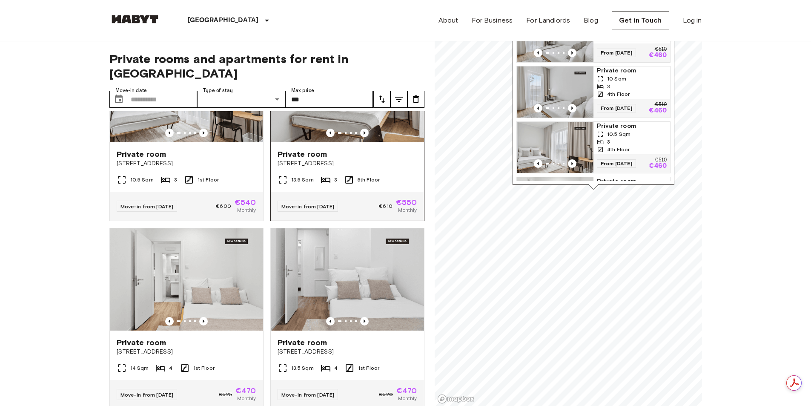
scroll to position [298, 0]
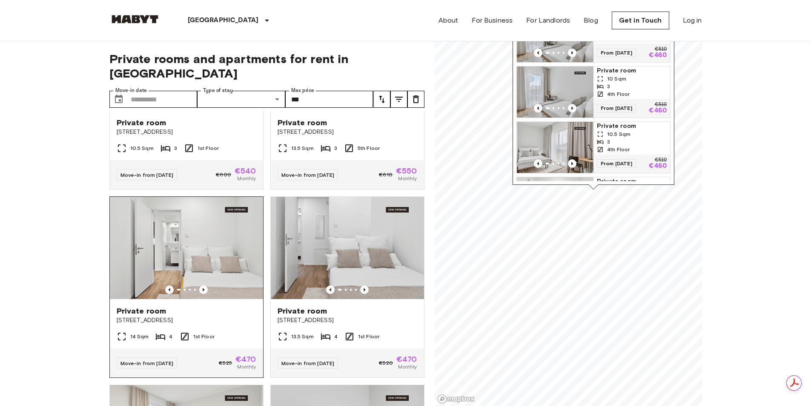
click at [189, 251] on img at bounding box center [186, 248] width 153 height 102
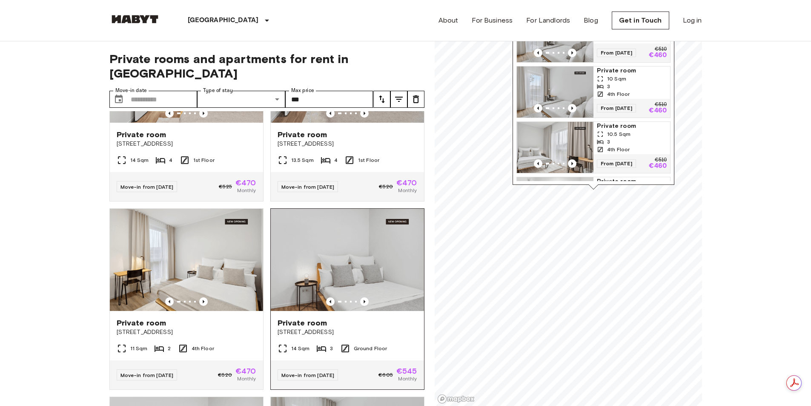
scroll to position [511, 0]
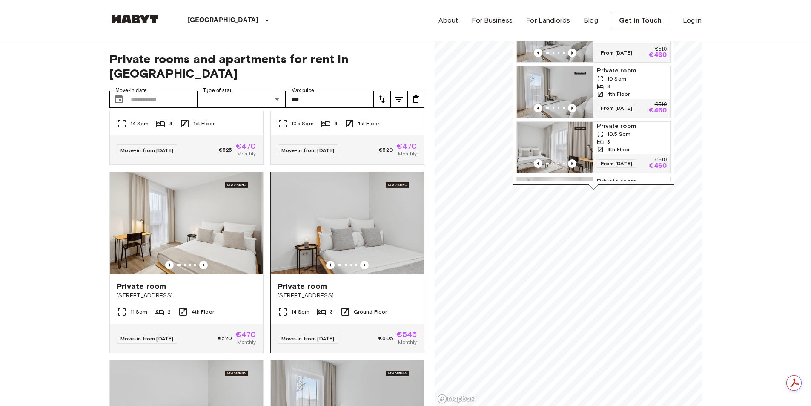
click at [342, 225] on img at bounding box center [347, 223] width 153 height 102
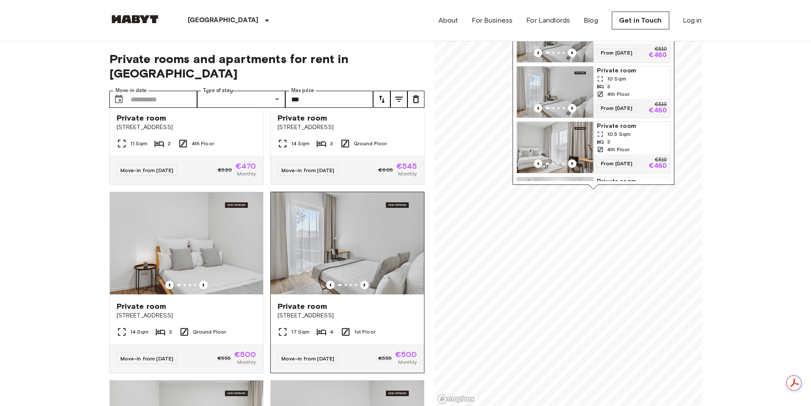
scroll to position [682, 0]
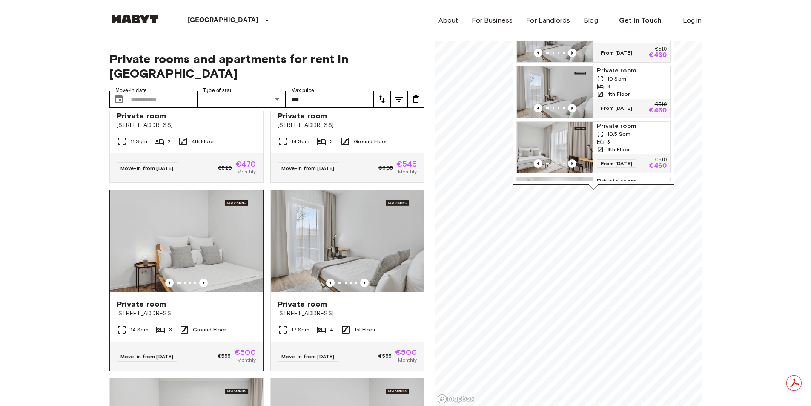
click at [204, 239] on img at bounding box center [186, 241] width 153 height 102
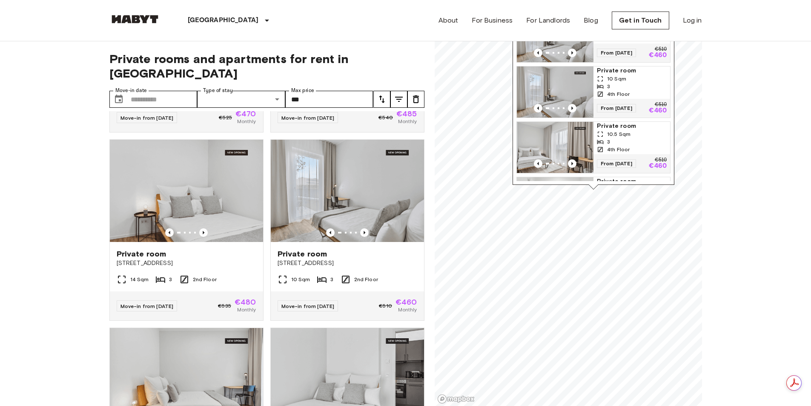
scroll to position [1491, 0]
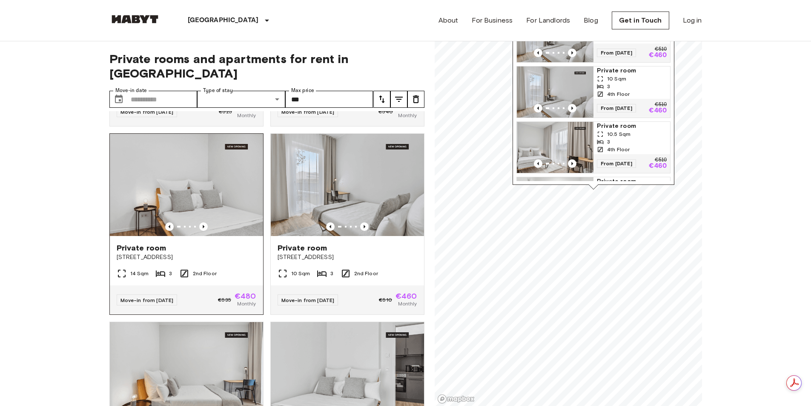
click at [181, 212] on img at bounding box center [186, 185] width 153 height 102
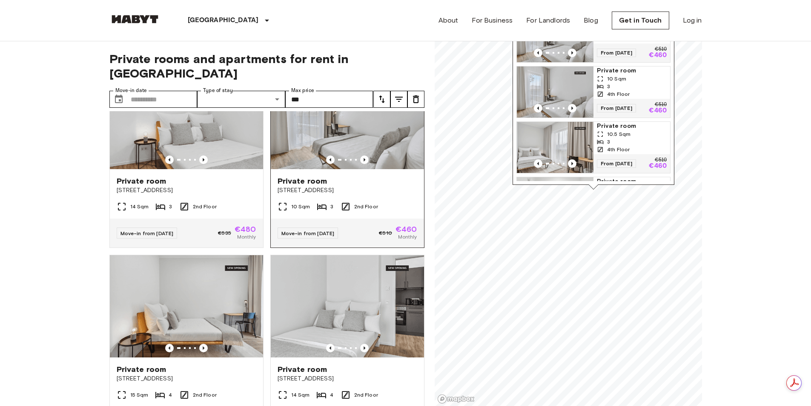
scroll to position [1533, 0]
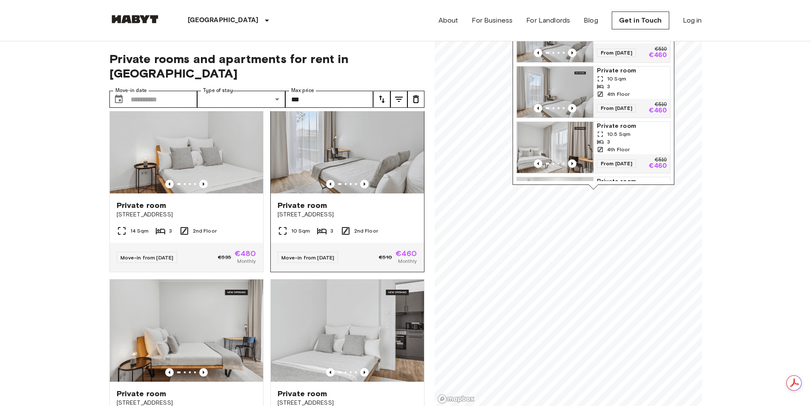
click at [351, 176] on img at bounding box center [347, 142] width 153 height 102
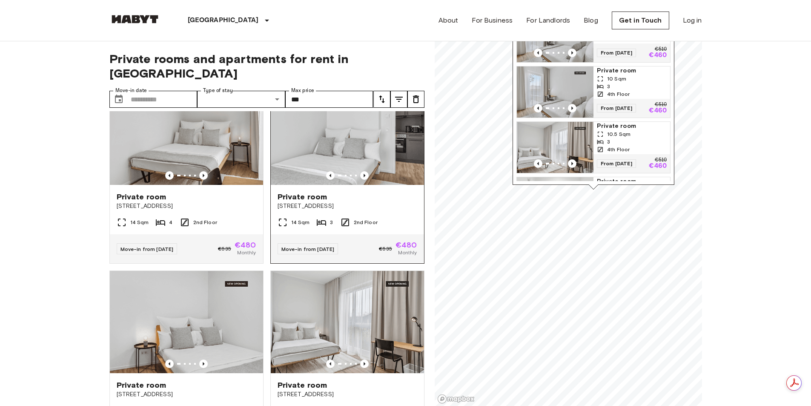
scroll to position [1917, 0]
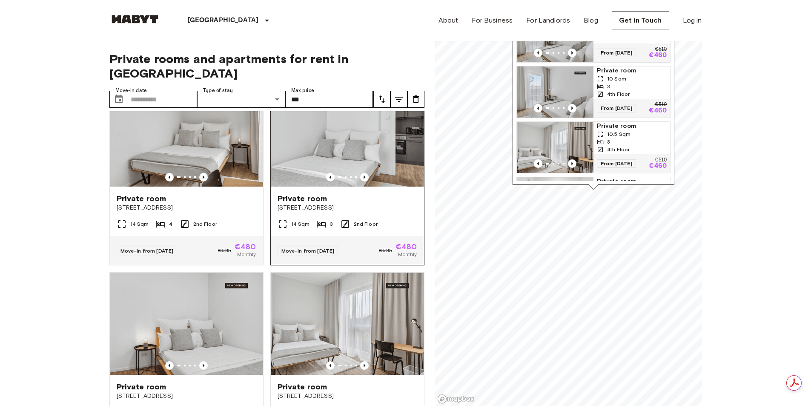
click at [302, 162] on img at bounding box center [347, 135] width 153 height 102
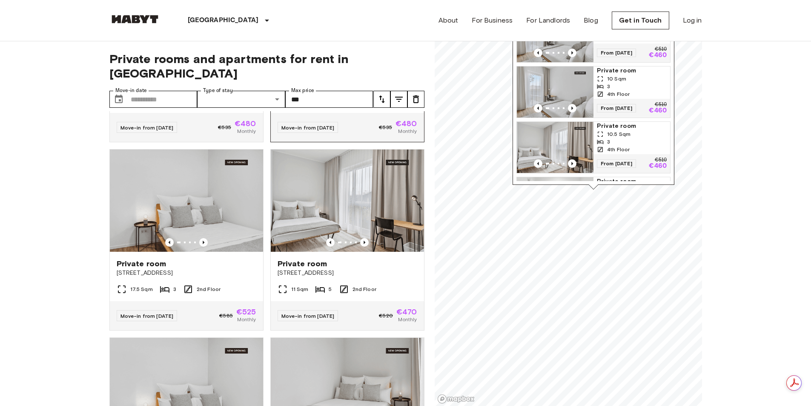
scroll to position [2045, 0]
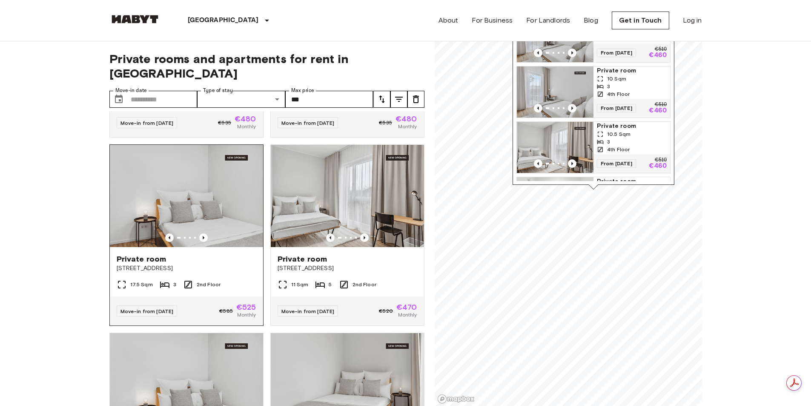
click at [196, 216] on img at bounding box center [186, 196] width 153 height 102
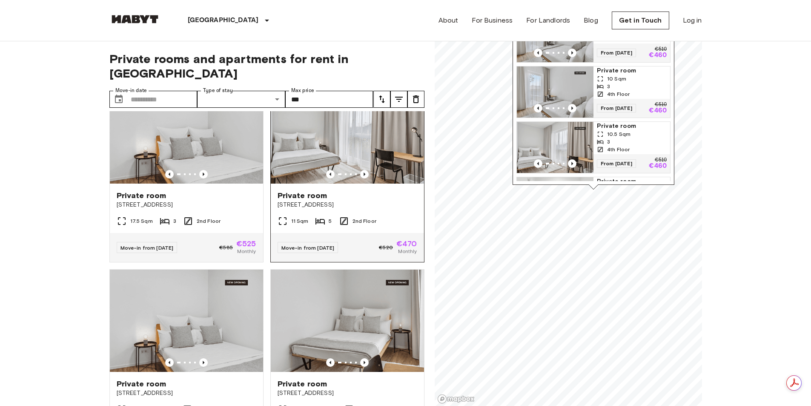
scroll to position [2087, 0]
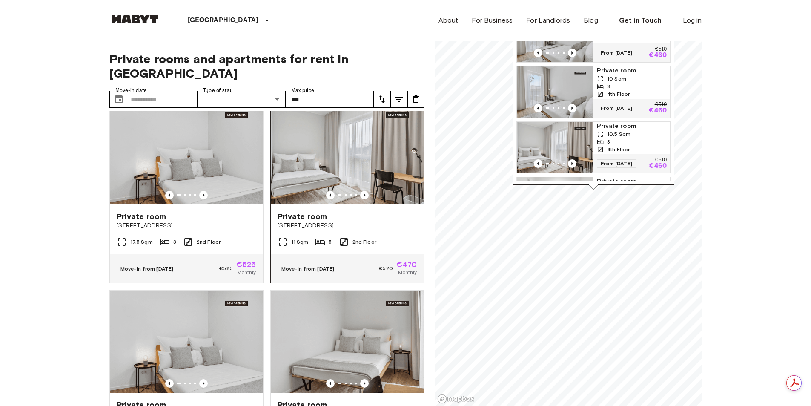
click at [351, 186] on img at bounding box center [347, 153] width 153 height 102
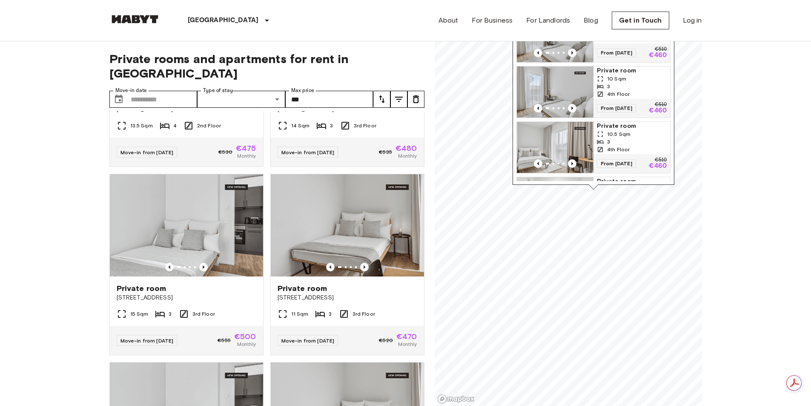
scroll to position [2769, 0]
click at [357, 88] on img at bounding box center [347, 37] width 153 height 102
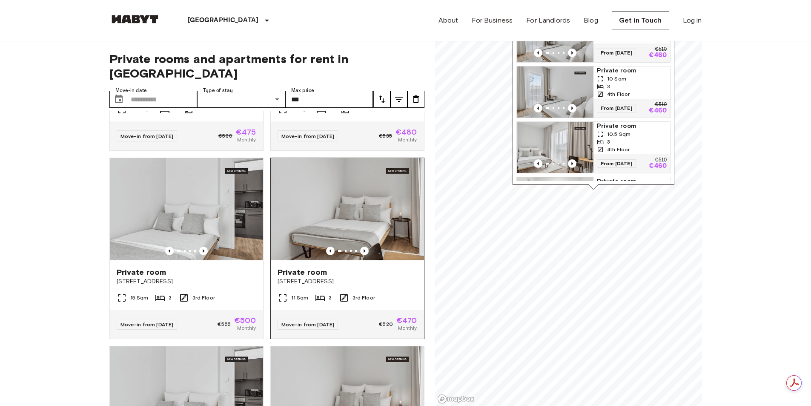
scroll to position [2854, 0]
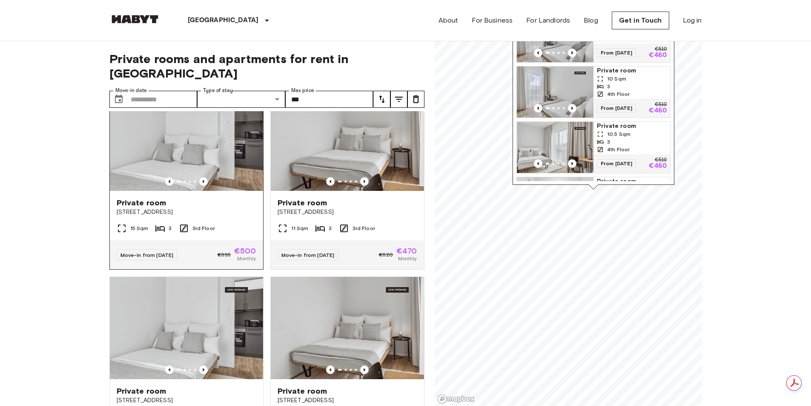
click at [178, 177] on img at bounding box center [186, 140] width 153 height 102
click at [351, 191] on img at bounding box center [346, 140] width 153 height 102
click at [351, 191] on img at bounding box center [347, 140] width 153 height 102
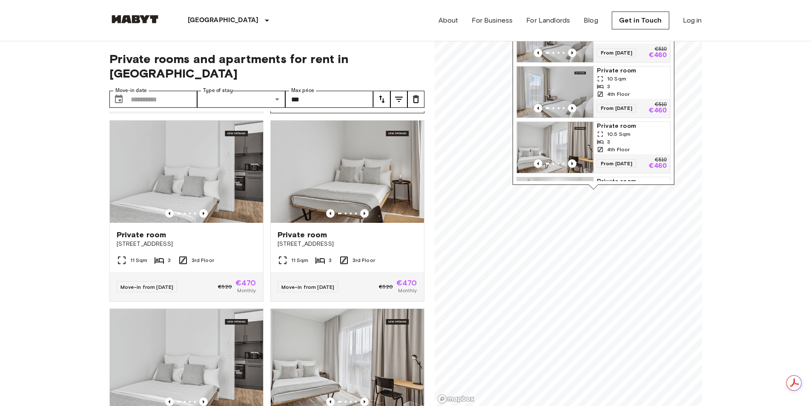
scroll to position [3024, 0]
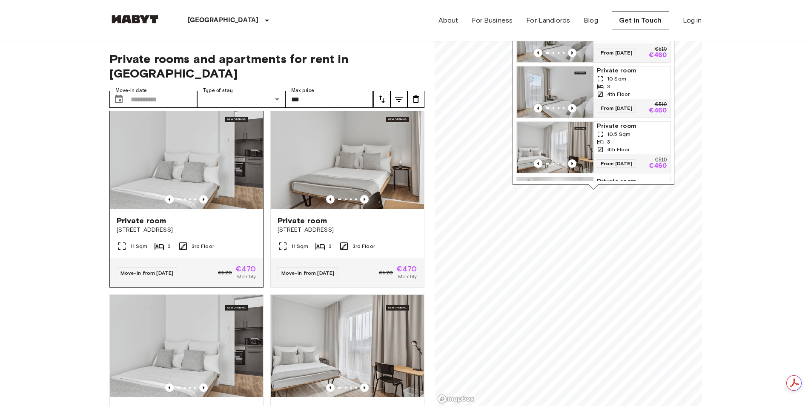
click at [212, 209] on img at bounding box center [186, 157] width 153 height 102
click at [342, 209] on img at bounding box center [347, 157] width 153 height 102
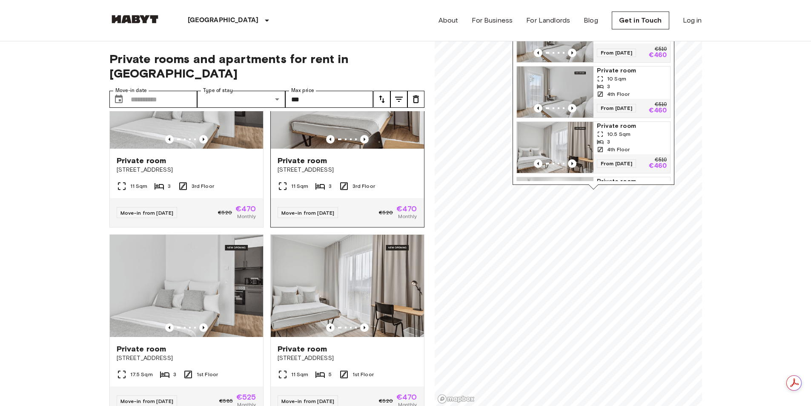
scroll to position [3067, 0]
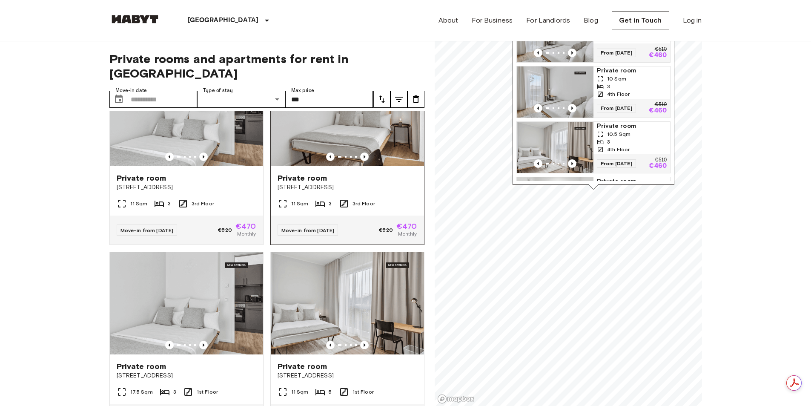
click at [345, 166] on img at bounding box center [347, 115] width 153 height 102
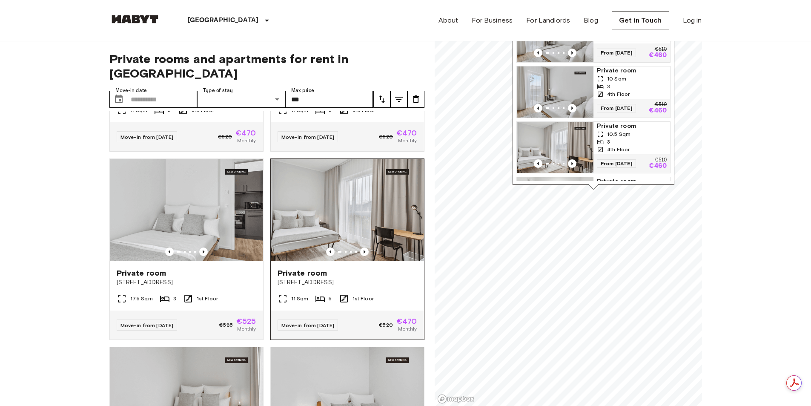
scroll to position [3280, 0]
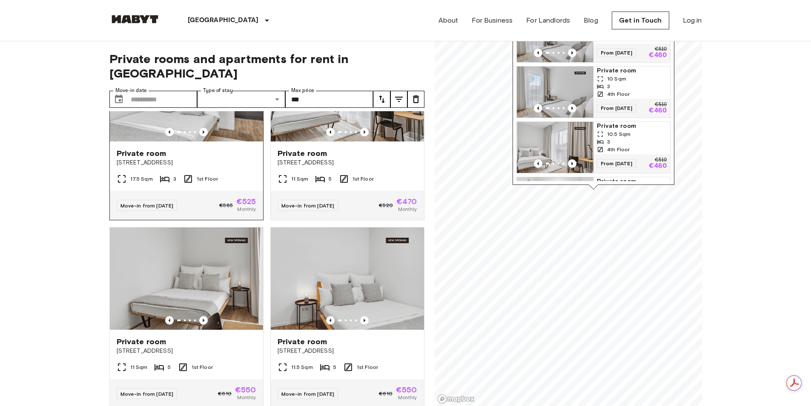
click at [181, 141] on img at bounding box center [186, 90] width 153 height 102
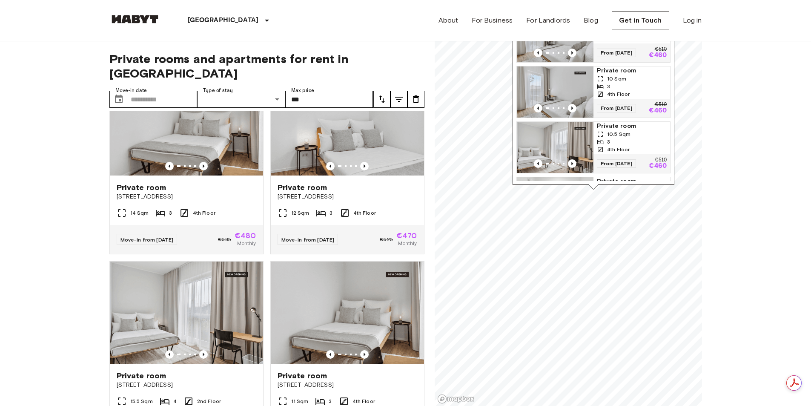
scroll to position [4004, 0]
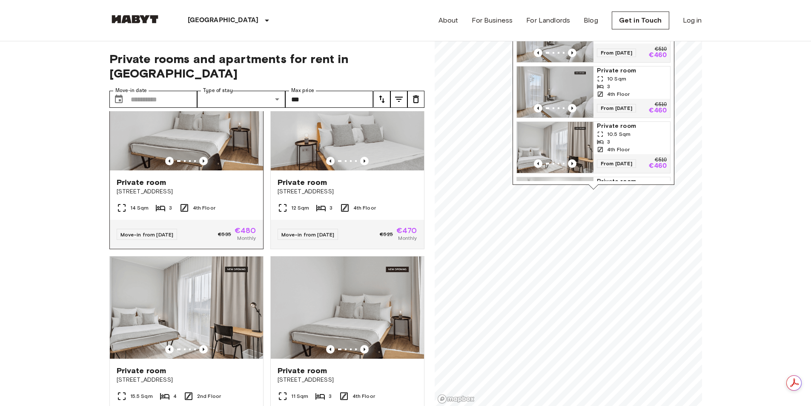
click at [199, 170] on img at bounding box center [186, 119] width 153 height 102
click at [344, 170] on img at bounding box center [347, 119] width 153 height 102
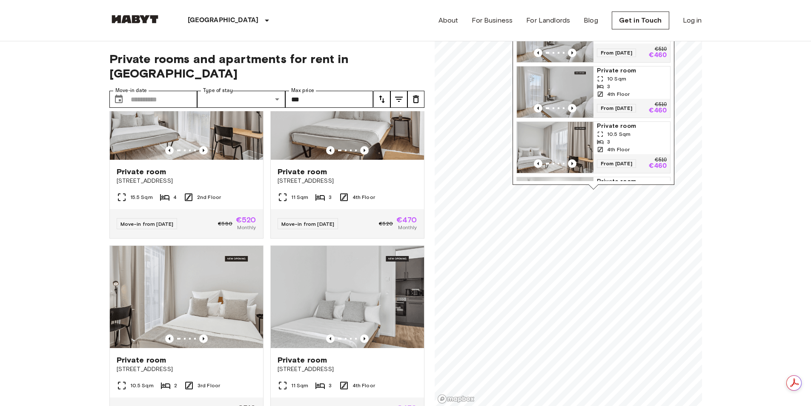
scroll to position [4217, 0]
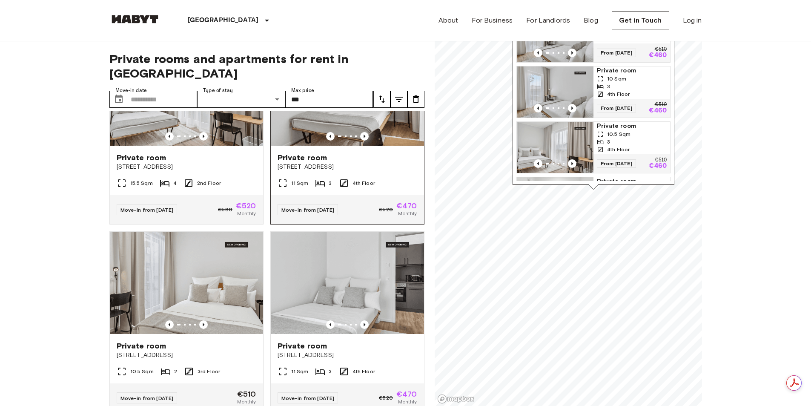
click at [358, 146] on img at bounding box center [347, 94] width 153 height 102
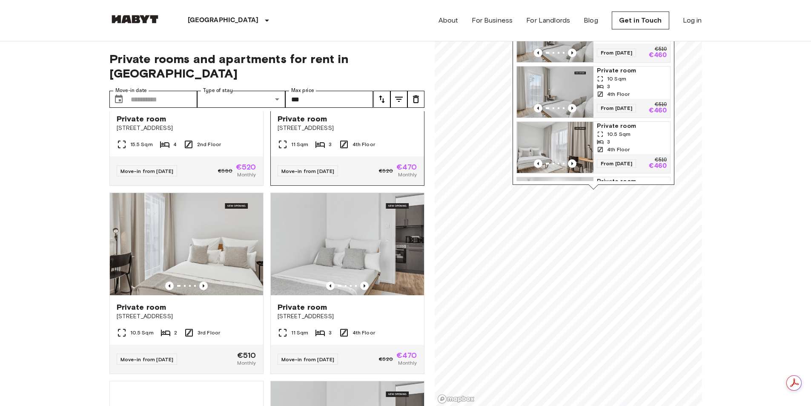
scroll to position [4387, 0]
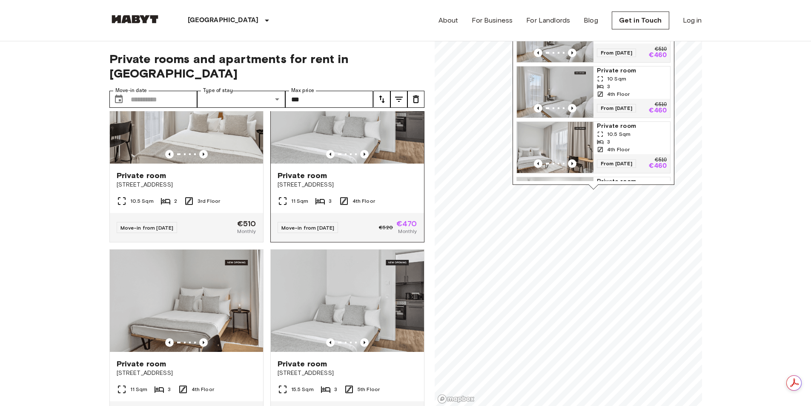
click at [339, 164] on img at bounding box center [347, 112] width 153 height 102
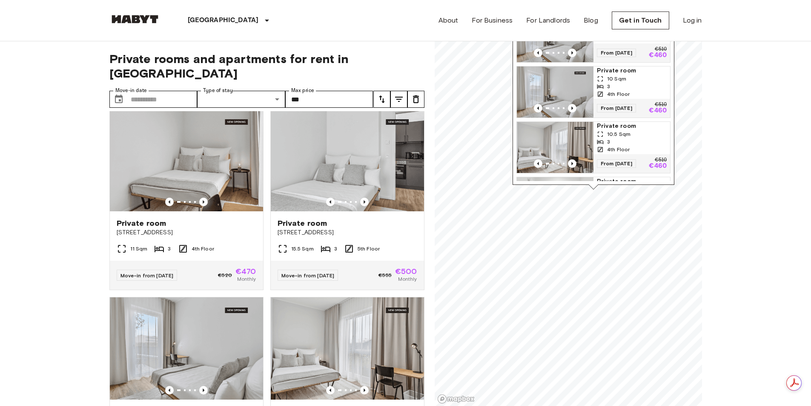
scroll to position [4600, 0]
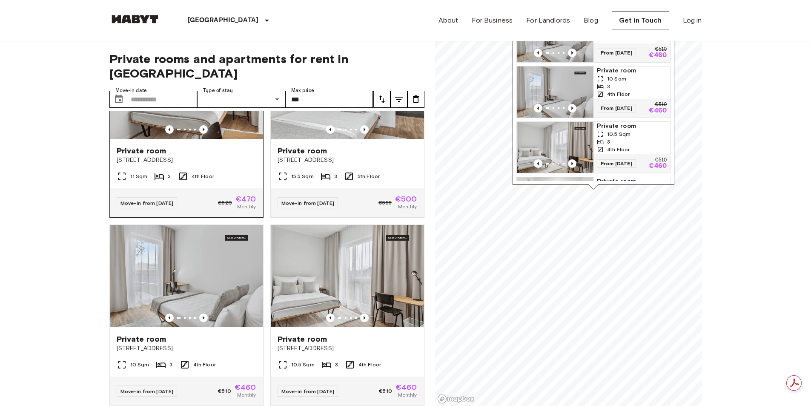
click at [196, 139] on img at bounding box center [186, 88] width 153 height 102
click at [354, 139] on img at bounding box center [347, 88] width 153 height 102
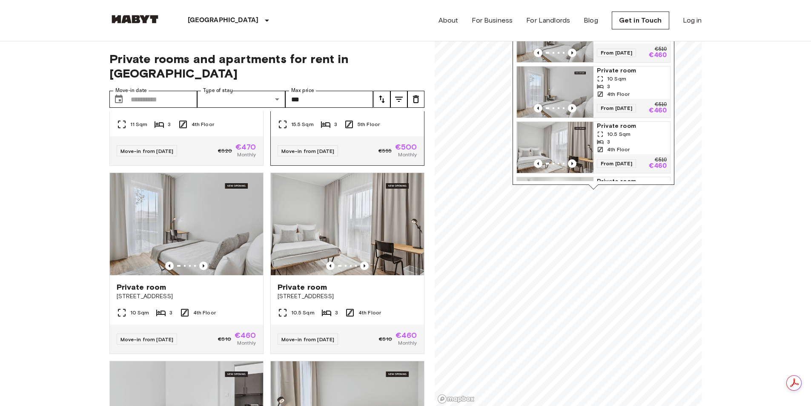
scroll to position [4771, 0]
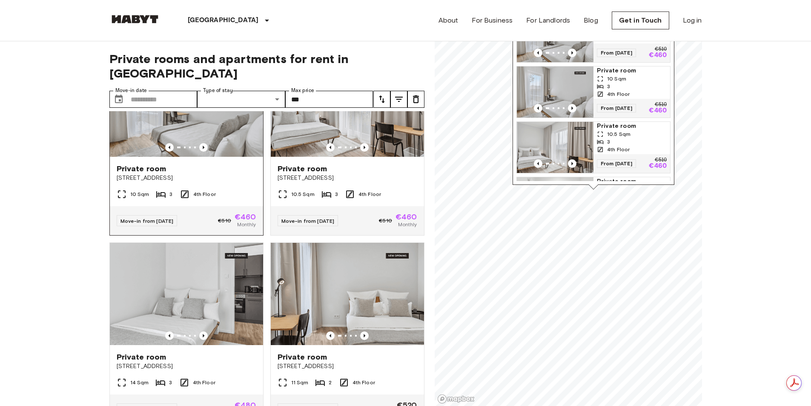
click at [201, 157] on img at bounding box center [186, 106] width 153 height 102
click at [186, 157] on img at bounding box center [186, 106] width 153 height 102
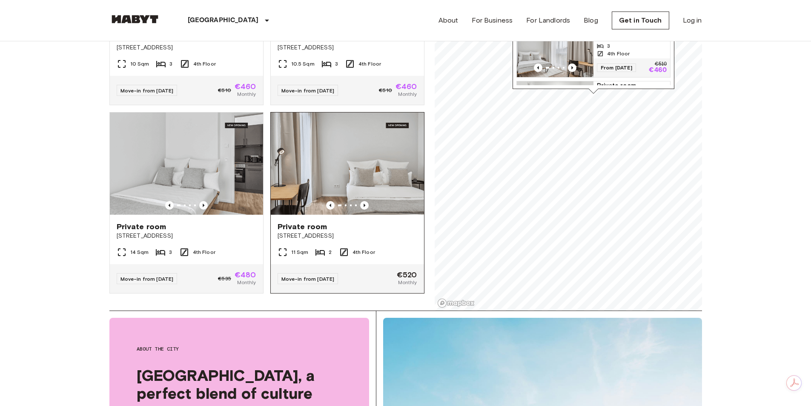
scroll to position [128, 0]
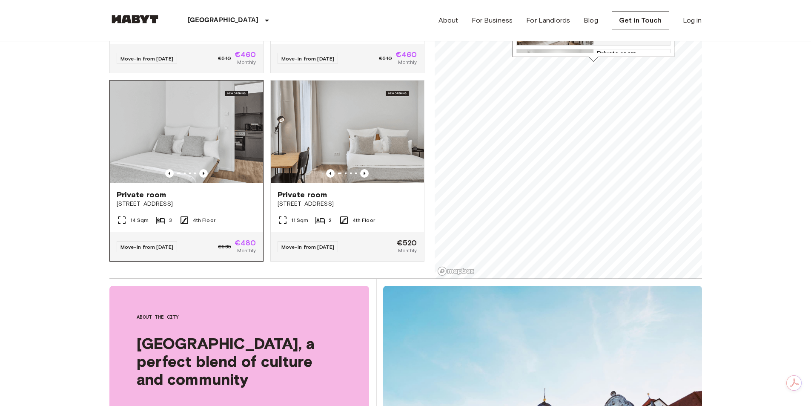
click at [196, 113] on img at bounding box center [186, 132] width 153 height 102
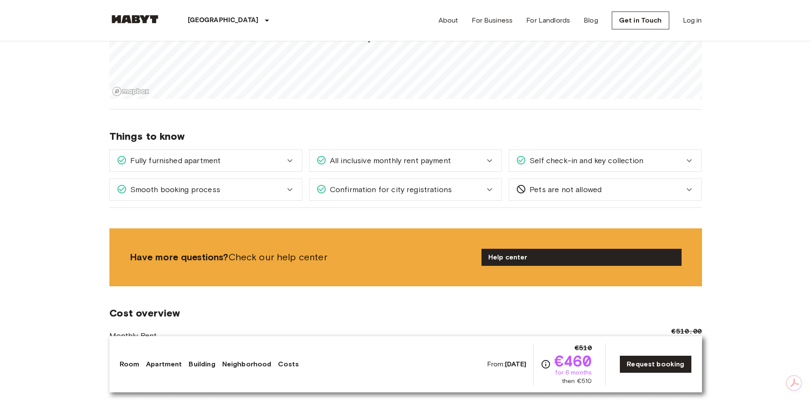
scroll to position [1022, 0]
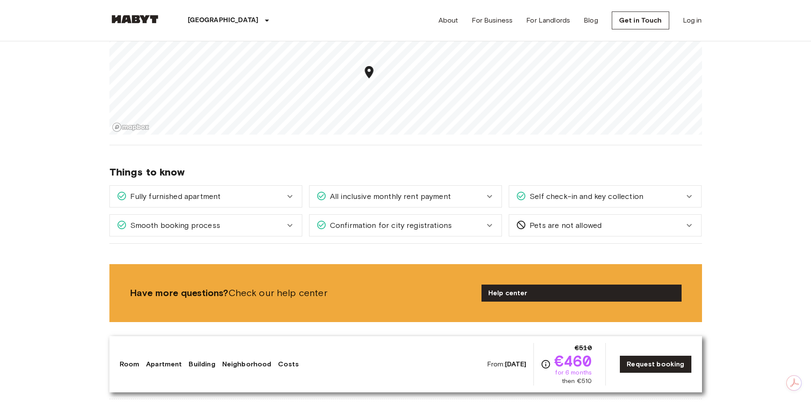
click at [483, 195] on div "All inclusive monthly rent payment" at bounding box center [400, 196] width 168 height 11
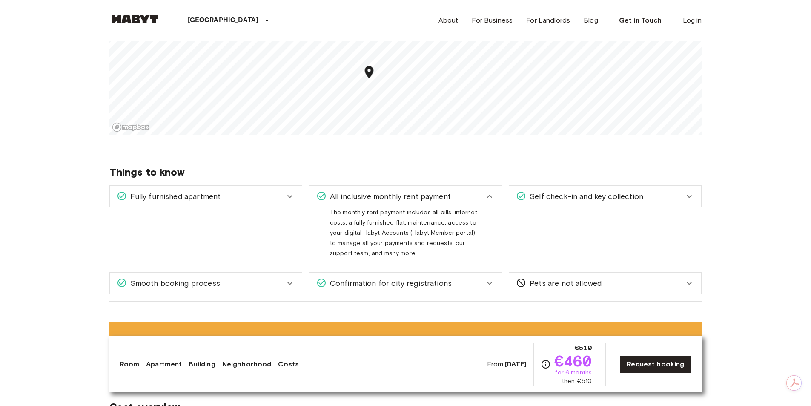
click at [486, 198] on icon at bounding box center [490, 196] width 10 height 10
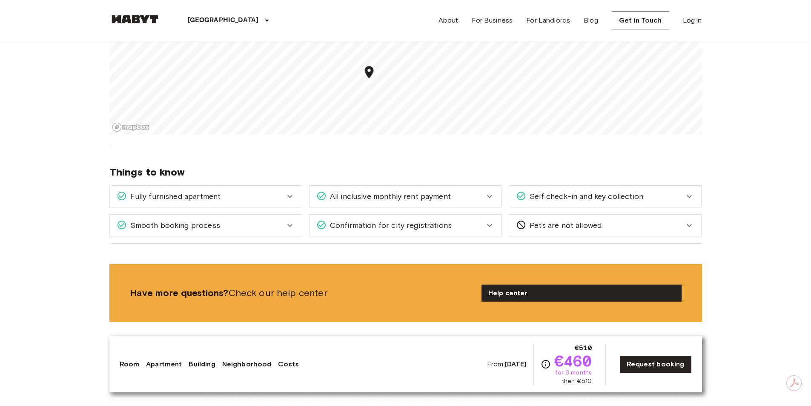
click at [591, 190] on div "Self check-in and key collection" at bounding box center [605, 196] width 192 height 21
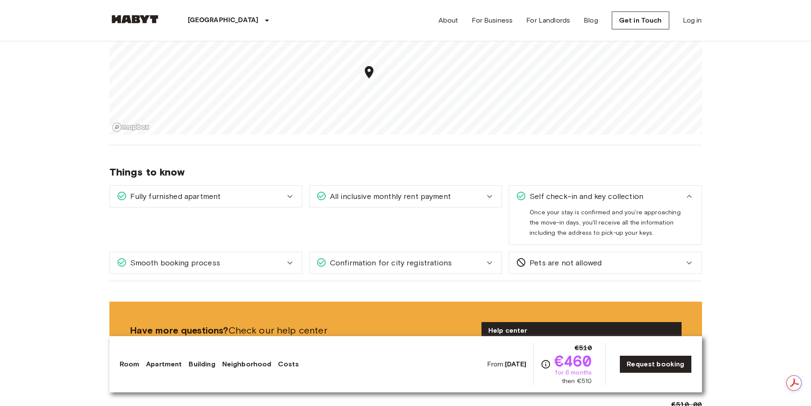
click at [681, 196] on div "Self check-in and key collection" at bounding box center [600, 196] width 168 height 11
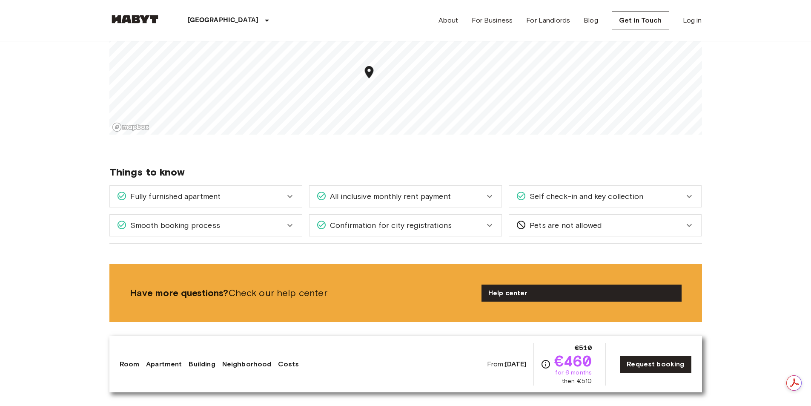
click at [414, 198] on span "All inclusive monthly rent payment" at bounding box center [389, 196] width 124 height 11
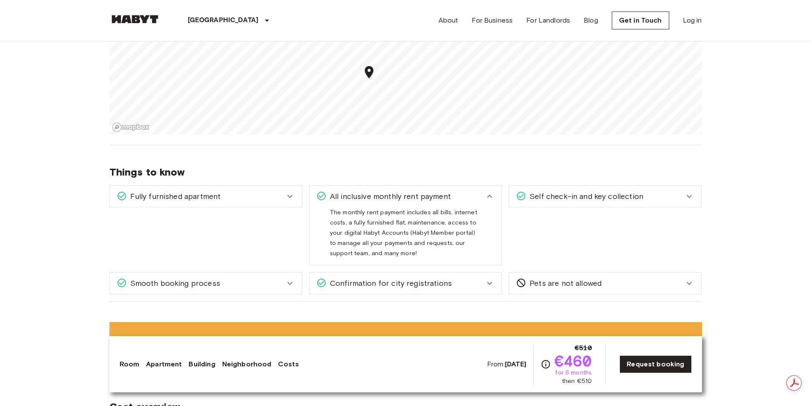
click at [475, 200] on div "All inclusive monthly rent payment" at bounding box center [400, 196] width 168 height 11
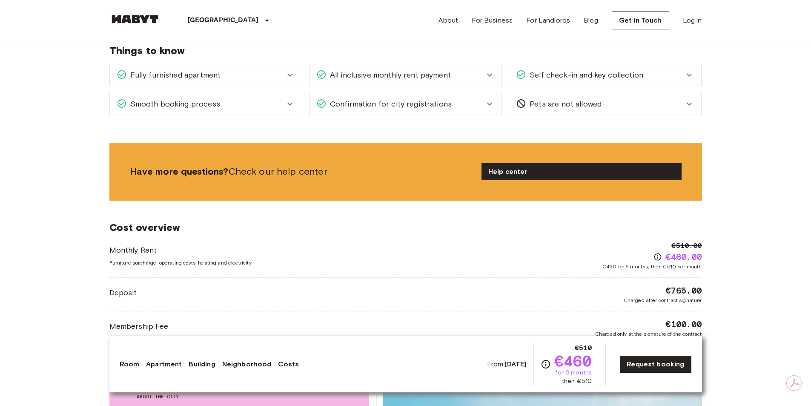
scroll to position [1065, 0]
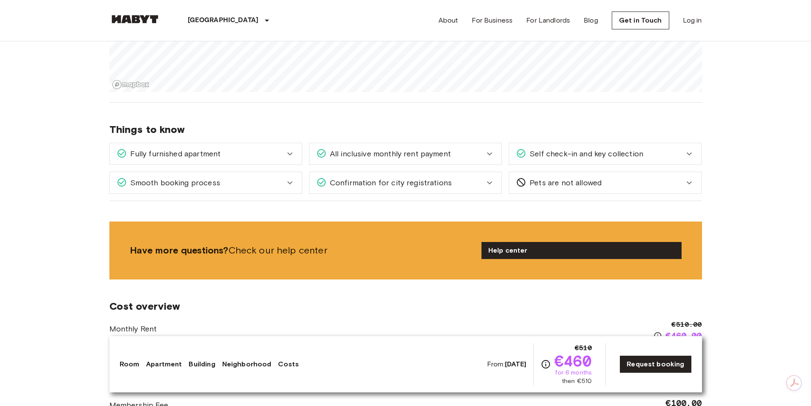
click at [289, 155] on icon at bounding box center [290, 154] width 10 height 10
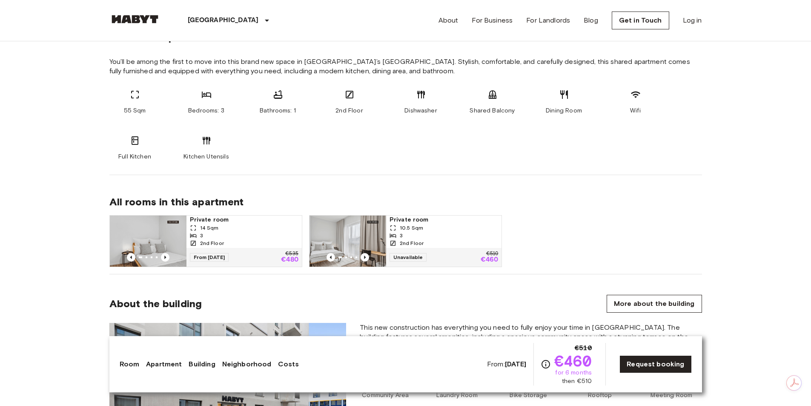
scroll to position [469, 0]
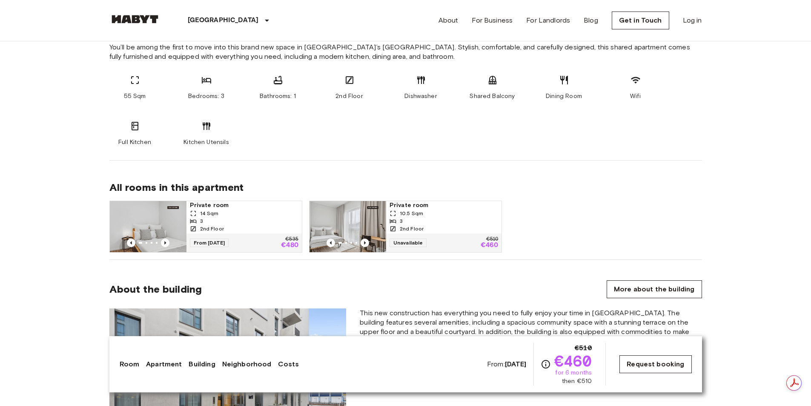
click at [659, 372] on link "Request booking" at bounding box center [656, 364] width 72 height 18
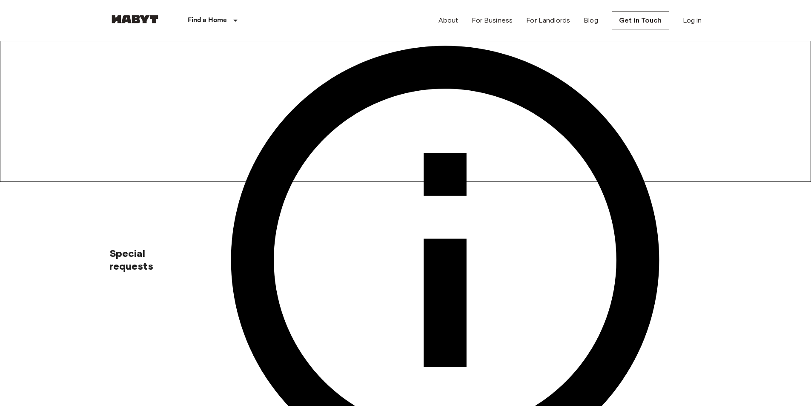
scroll to position [256, 0]
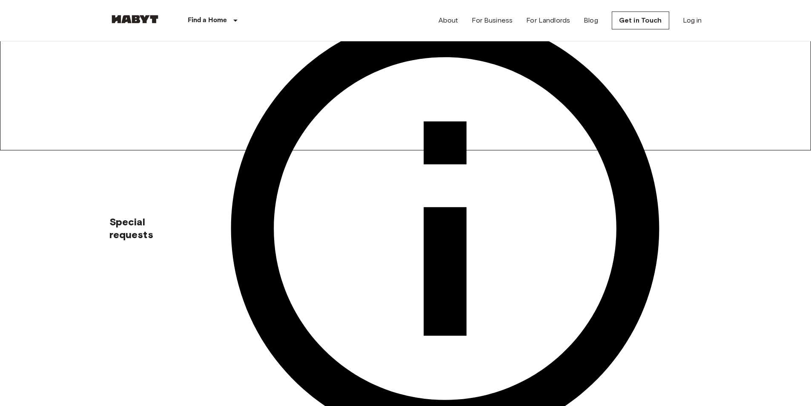
drag, startPoint x: 632, startPoint y: 197, endPoint x: 706, endPoint y: 196, distance: 73.7
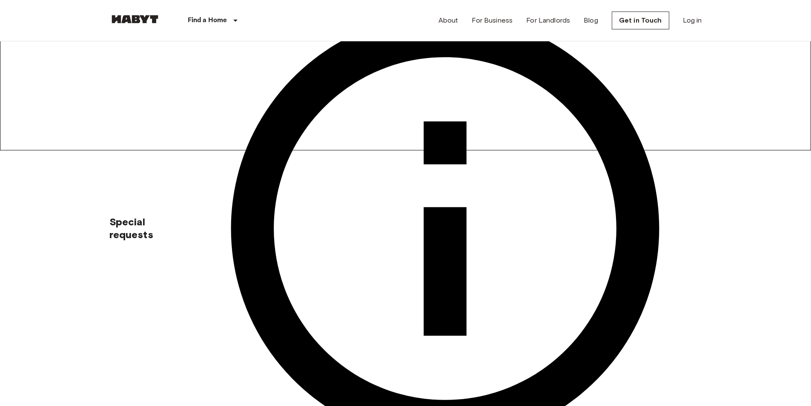
drag, startPoint x: 509, startPoint y: 166, endPoint x: 659, endPoint y: 170, distance: 149.1
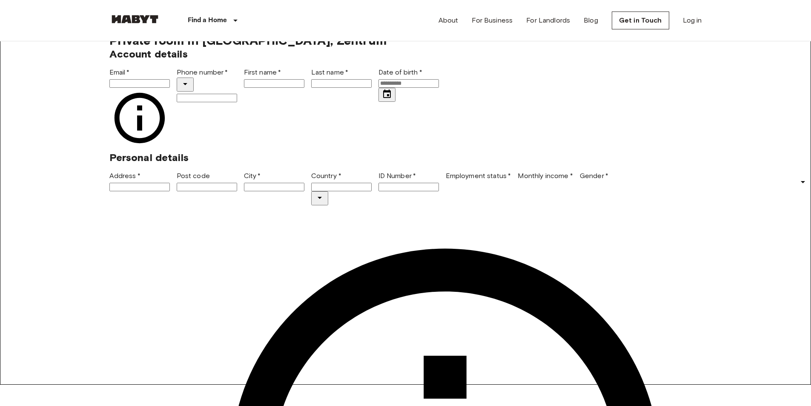
scroll to position [0, 0]
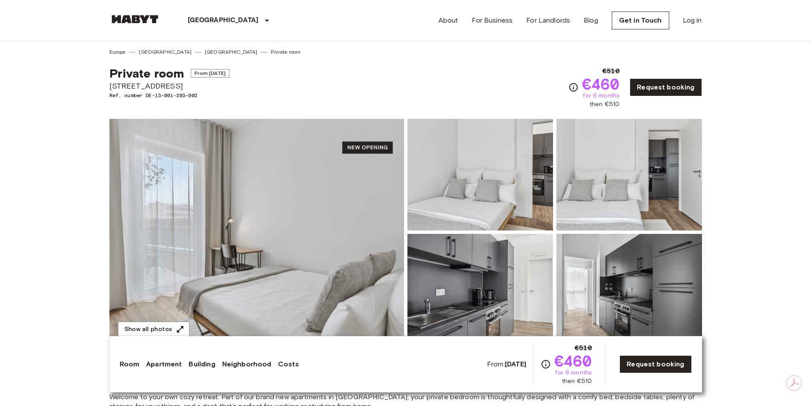
click at [480, 270] on img at bounding box center [481, 290] width 146 height 112
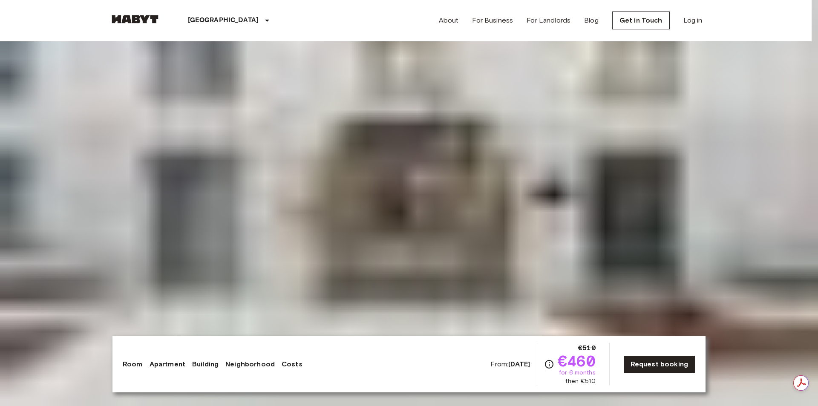
drag, startPoint x: 371, startPoint y: 104, endPoint x: 403, endPoint y: 122, distance: 36.6
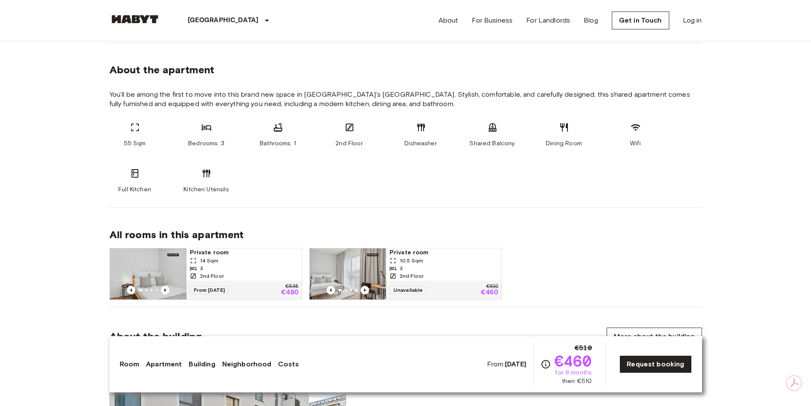
scroll to position [426, 0]
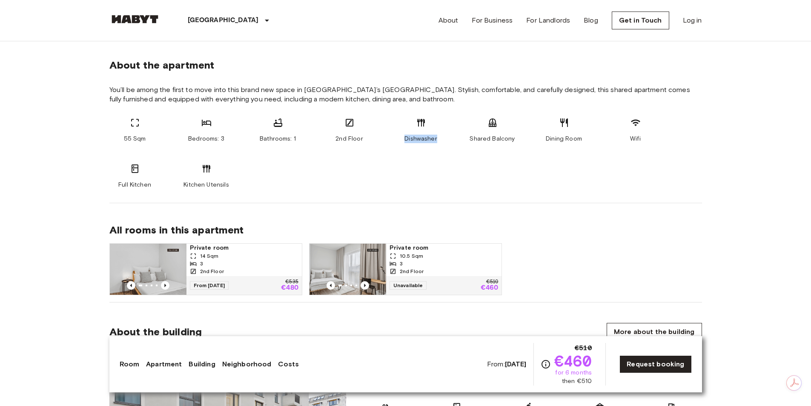
drag, startPoint x: 408, startPoint y: 138, endPoint x: 444, endPoint y: 137, distance: 35.8
click at [444, 137] on div "Dishwasher" at bounding box center [421, 131] width 51 height 26
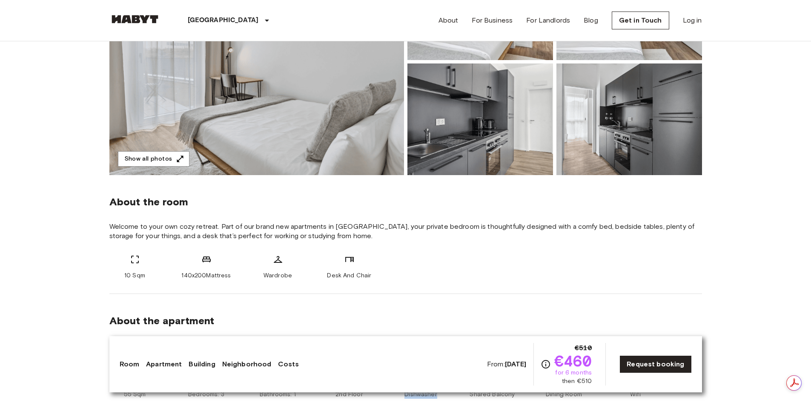
scroll to position [0, 0]
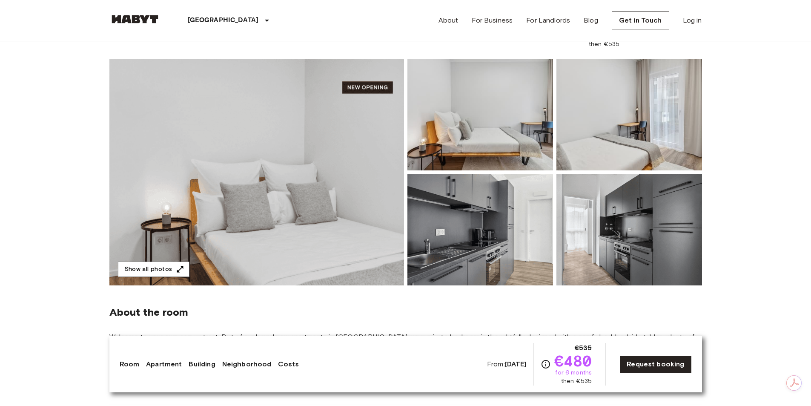
scroll to position [43, 0]
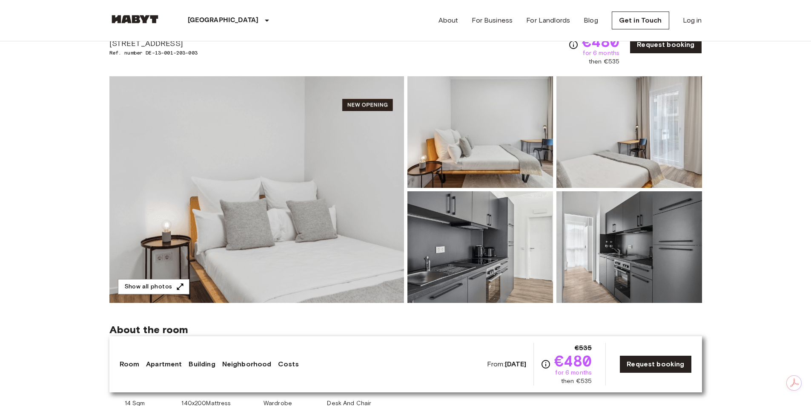
click at [285, 226] on img at bounding box center [256, 189] width 295 height 227
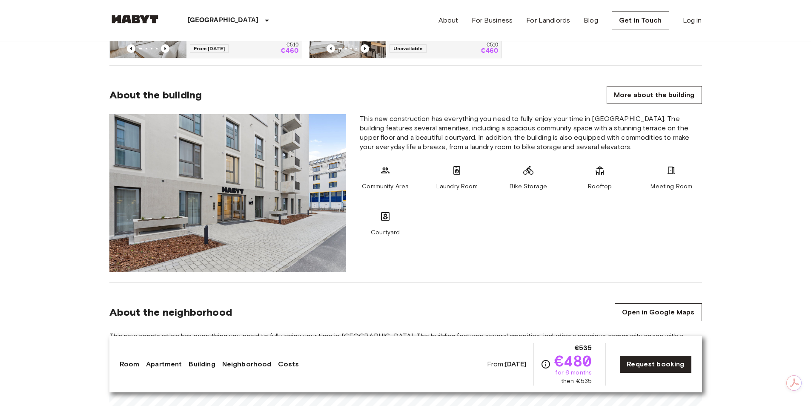
scroll to position [809, 0]
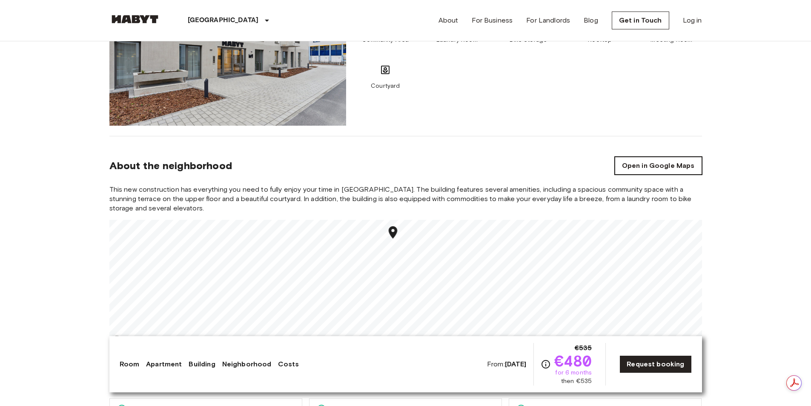
click at [663, 170] on link "Open in Google Maps" at bounding box center [658, 166] width 87 height 18
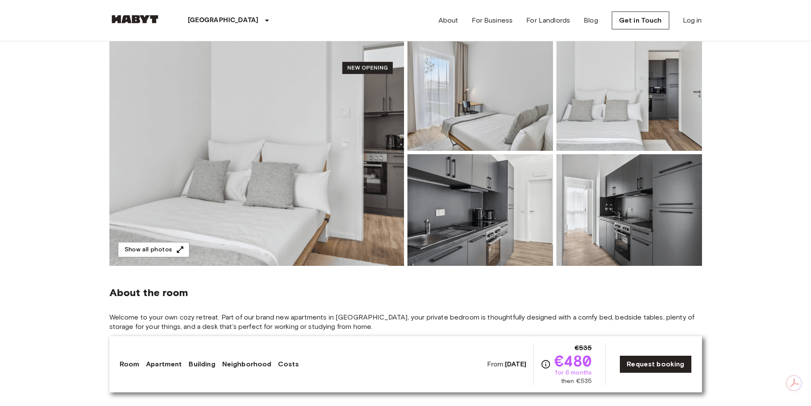
scroll to position [43, 0]
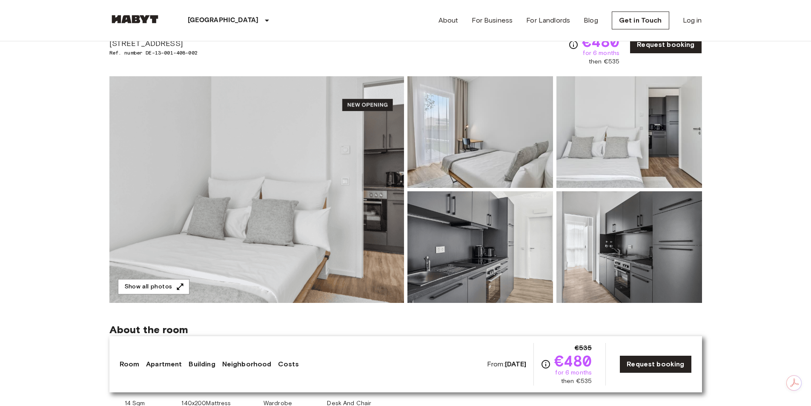
click at [322, 183] on img at bounding box center [256, 189] width 295 height 227
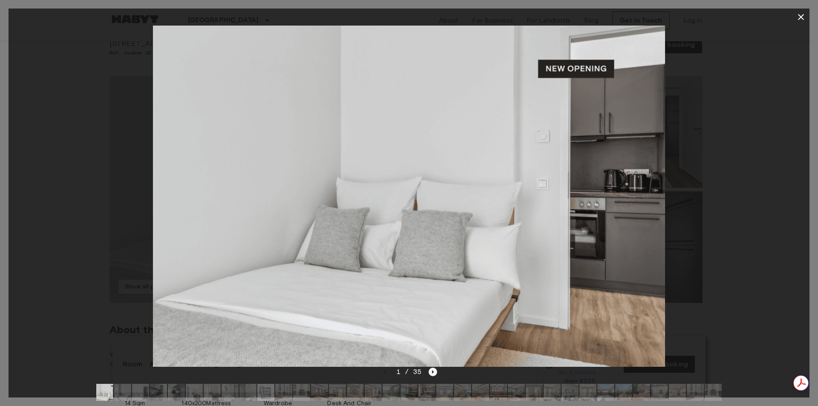
click at [434, 374] on icon "Next image" at bounding box center [433, 372] width 9 height 9
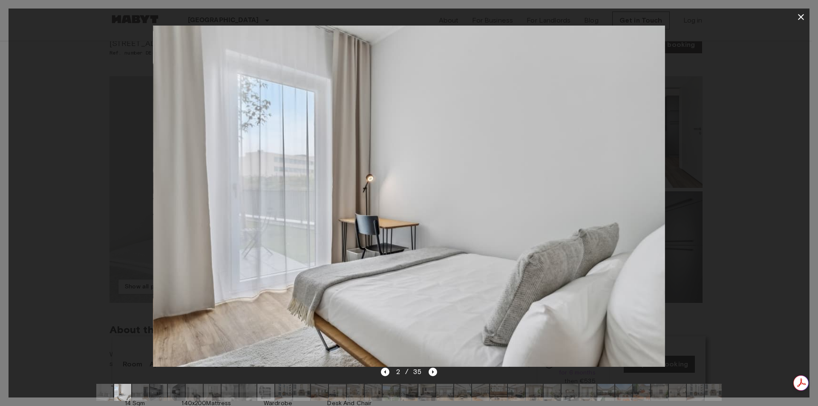
click at [811, 117] on div at bounding box center [409, 203] width 818 height 406
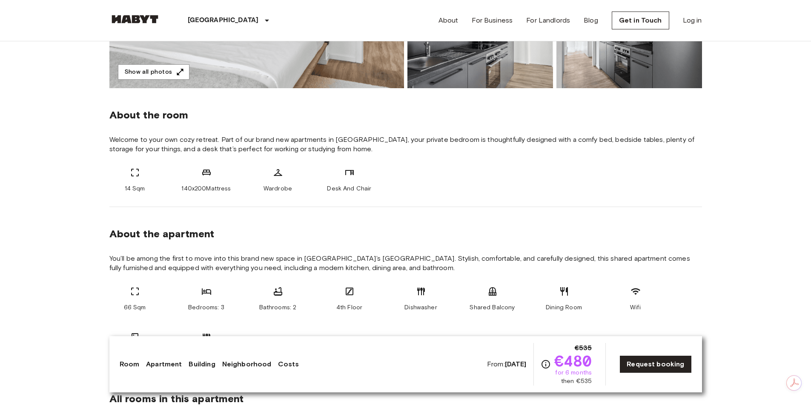
scroll to position [341, 0]
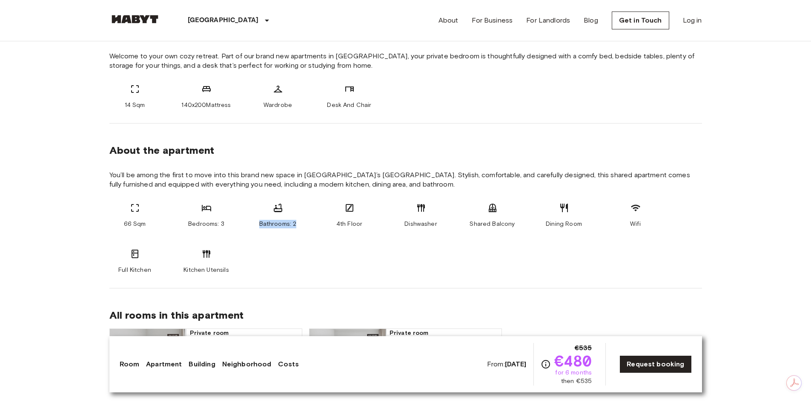
drag, startPoint x: 257, startPoint y: 224, endPoint x: 313, endPoint y: 224, distance: 55.4
click at [313, 224] on div "66 Sqm Bedrooms: 3 Bathrooms: 2 4th Floor Dishwasher Shared Balcony Dining Room…" at bounding box center [405, 239] width 593 height 72
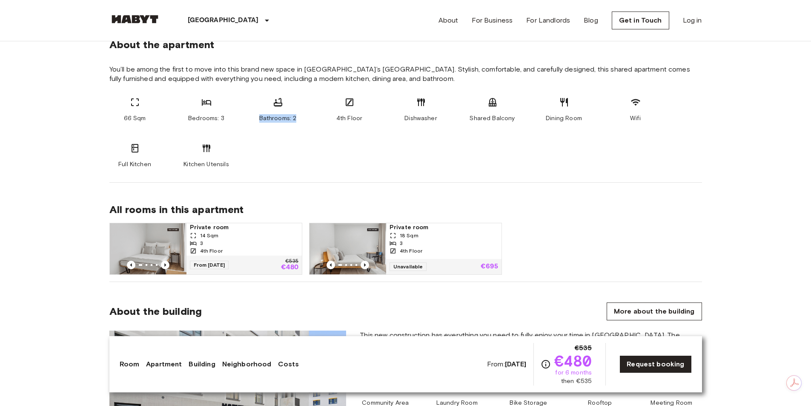
scroll to position [511, 0]
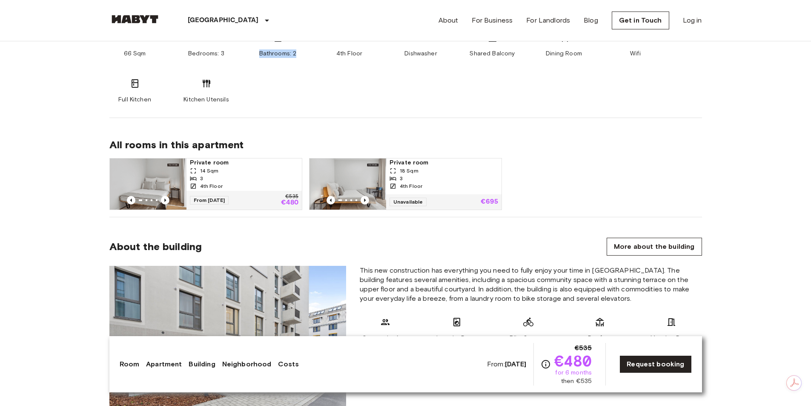
click at [423, 172] on div "18 Sqm" at bounding box center [444, 171] width 109 height 8
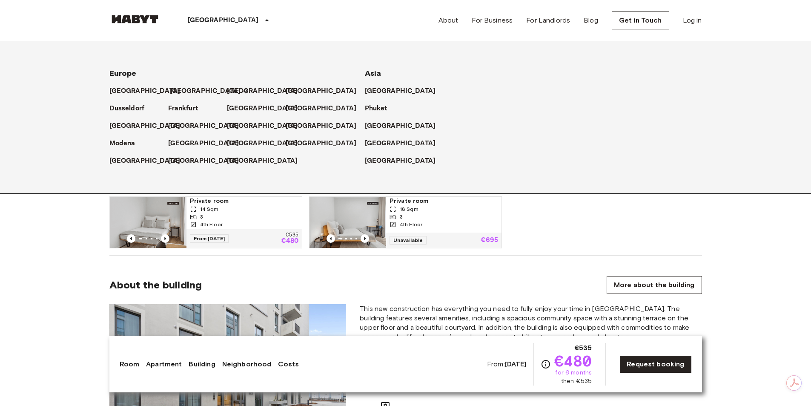
scroll to position [469, 0]
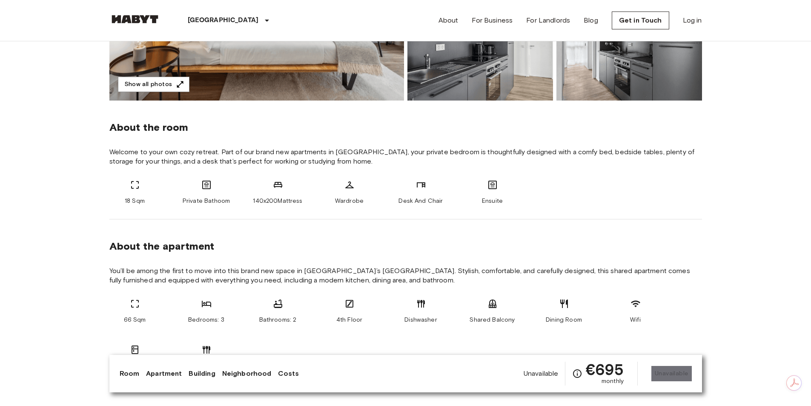
scroll to position [256, 0]
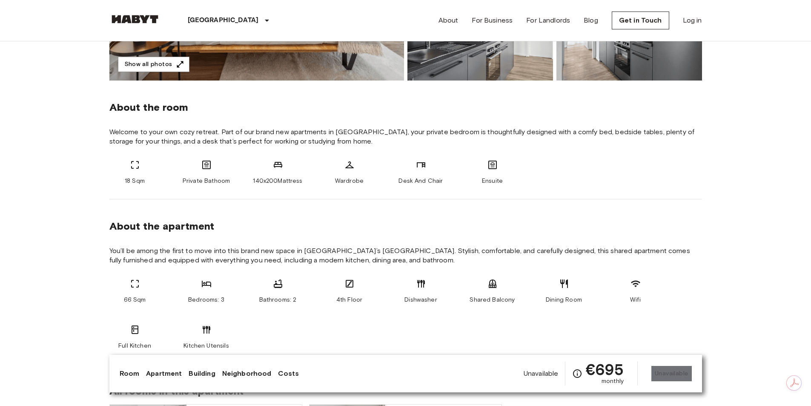
drag, startPoint x: 491, startPoint y: 167, endPoint x: 483, endPoint y: 181, distance: 15.1
click at [486, 182] on div "Ensuite" at bounding box center [492, 173] width 51 height 26
drag, startPoint x: 482, startPoint y: 181, endPoint x: 505, endPoint y: 183, distance: 22.7
click at [505, 183] on div "Ensuite" at bounding box center [492, 173] width 51 height 26
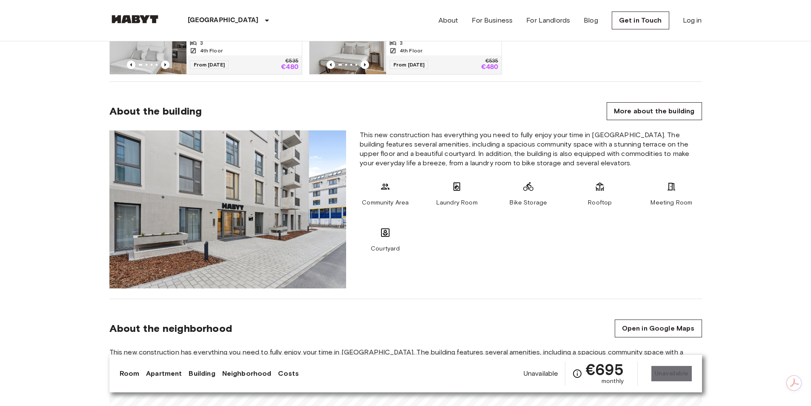
scroll to position [639, 0]
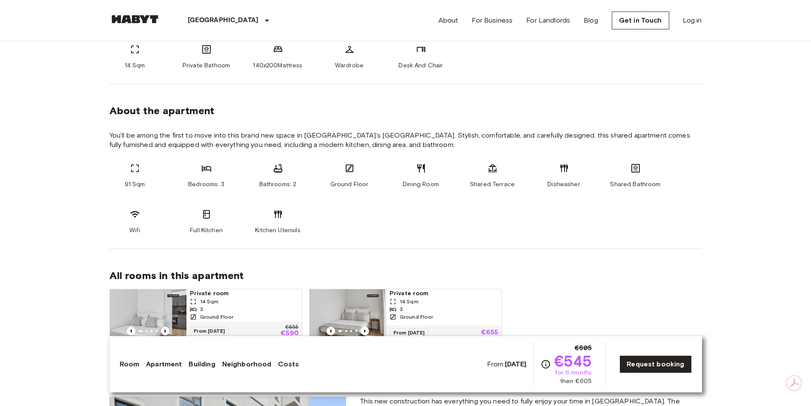
scroll to position [383, 0]
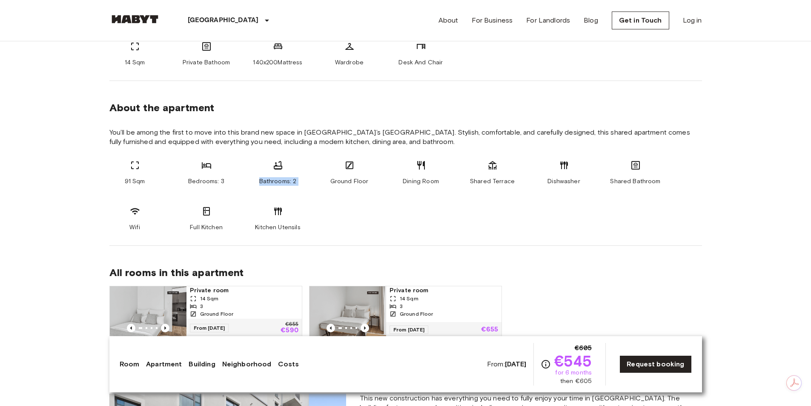
drag, startPoint x: 261, startPoint y: 184, endPoint x: 328, endPoint y: 183, distance: 67.3
click at [328, 183] on div "91 Sqm Bedrooms: 3 Bathrooms: 2 Ground Floor Dining Room Shared Terrace Dishwas…" at bounding box center [405, 196] width 593 height 72
drag, startPoint x: 581, startPoint y: 184, endPoint x: 625, endPoint y: 187, distance: 43.5
click at [625, 187] on div "91 Sqm Bedrooms: 3 Bathrooms: 2 Ground Floor Dining Room Shared Terrace Dishwas…" at bounding box center [405, 196] width 593 height 72
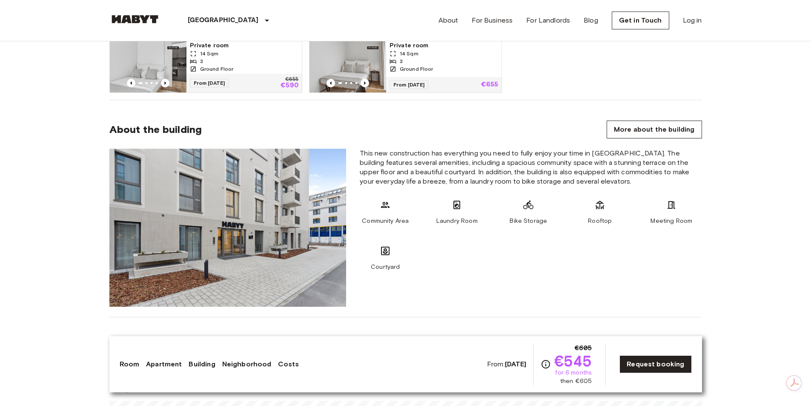
scroll to position [596, 0]
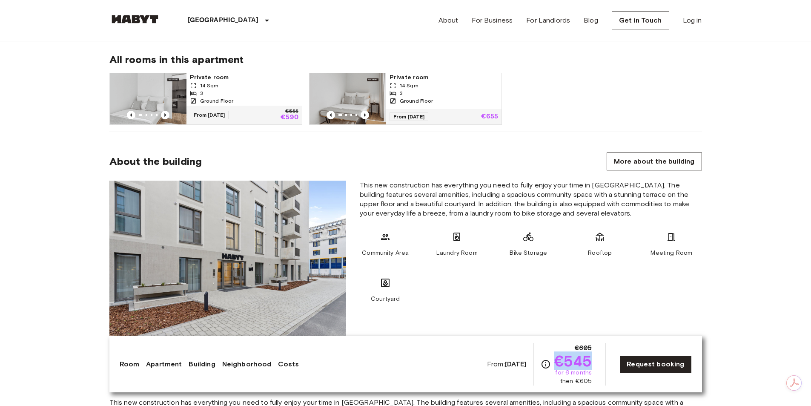
drag, startPoint x: 558, startPoint y: 357, endPoint x: 597, endPoint y: 363, distance: 40.0
click at [597, 363] on div "From: Dec 3 2025 €605 €545 for 6 months then €605 Request booking" at bounding box center [589, 364] width 205 height 43
click at [535, 107] on div "Private room 14 Sqm 3 Ground Floor From 03 Dec 25 €655 €590 Private room 14 Sqm…" at bounding box center [403, 95] width 600 height 59
click at [250, 87] on div "14 Sqm" at bounding box center [244, 86] width 109 height 8
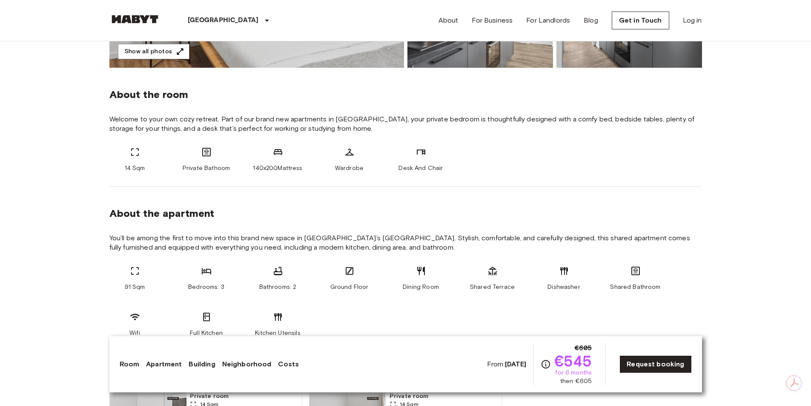
scroll to position [298, 0]
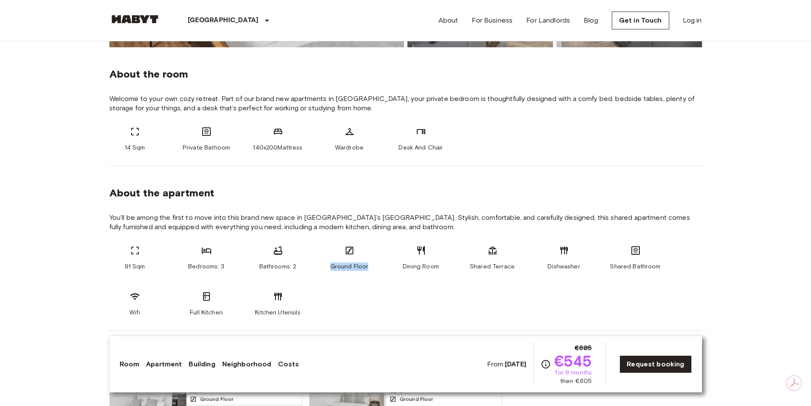
drag, startPoint x: 330, startPoint y: 263, endPoint x: 378, endPoint y: 266, distance: 47.8
click at [378, 266] on div "91 Sqm Bedrooms: 3 Bathrooms: 2 Ground Floor Dining Room Shared Terrace Dishwas…" at bounding box center [405, 281] width 593 height 72
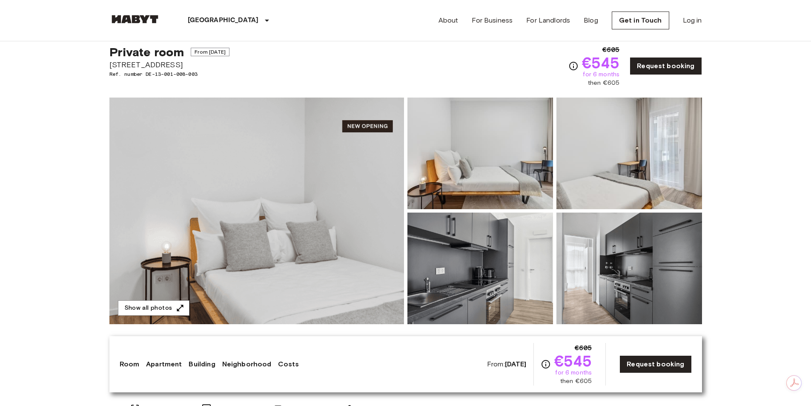
scroll to position [0, 0]
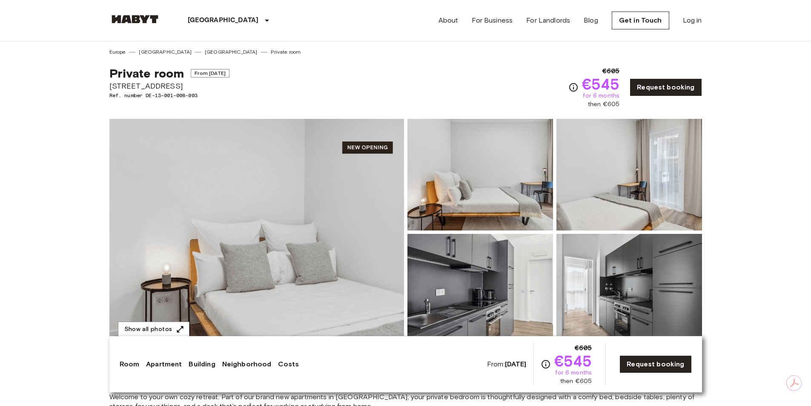
click at [591, 255] on img at bounding box center [630, 290] width 146 height 112
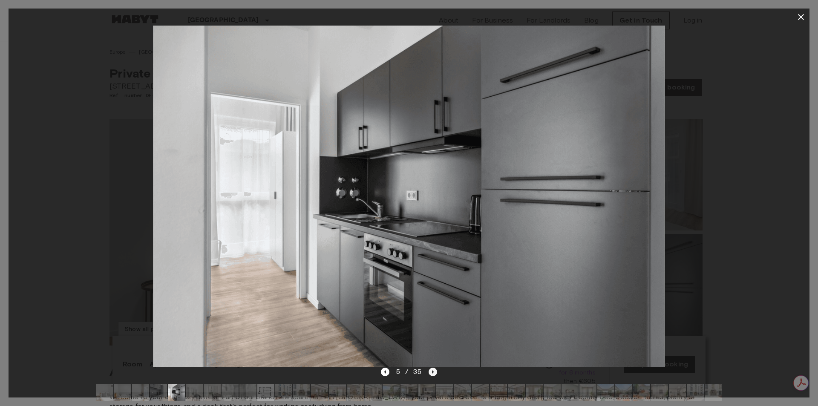
click at [434, 374] on icon "Next image" at bounding box center [433, 372] width 9 height 9
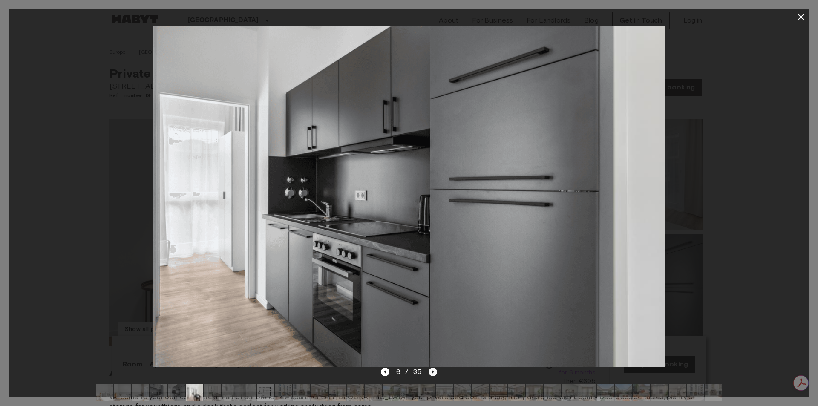
click at [434, 371] on icon "Next image" at bounding box center [433, 372] width 9 height 9
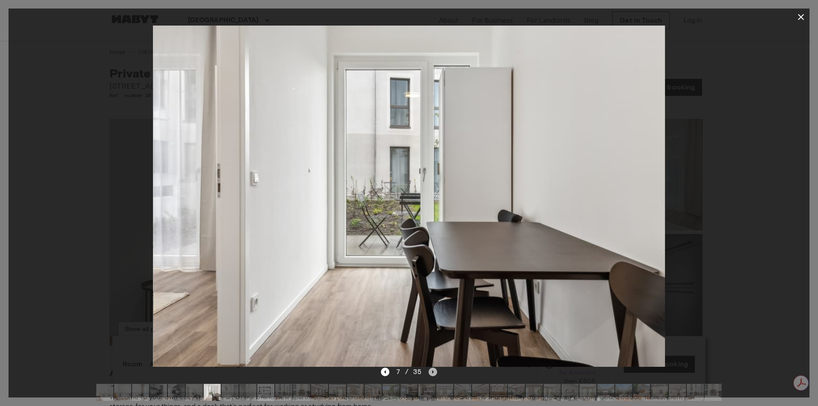
click at [434, 370] on icon "Next image" at bounding box center [433, 372] width 9 height 9
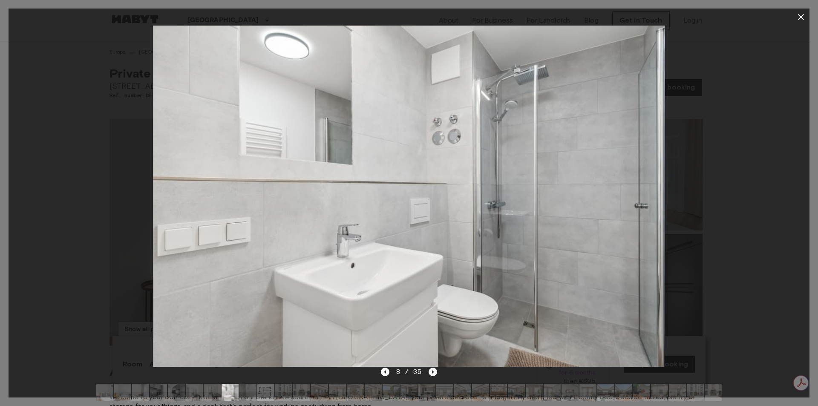
click at [434, 370] on icon "Next image" at bounding box center [433, 372] width 9 height 9
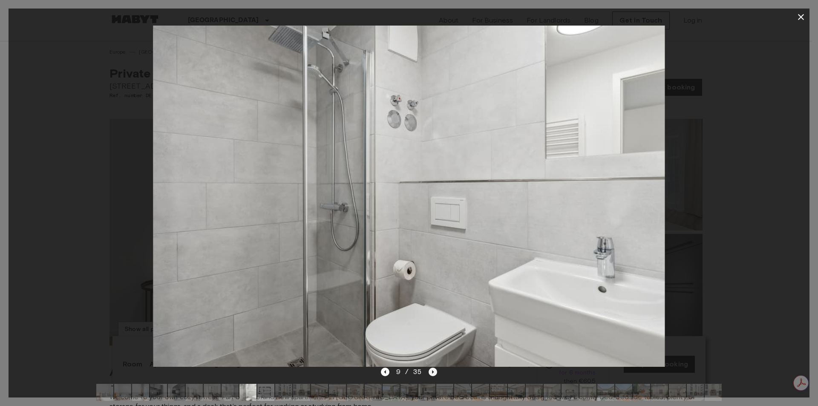
click at [434, 370] on icon "Next image" at bounding box center [433, 372] width 9 height 9
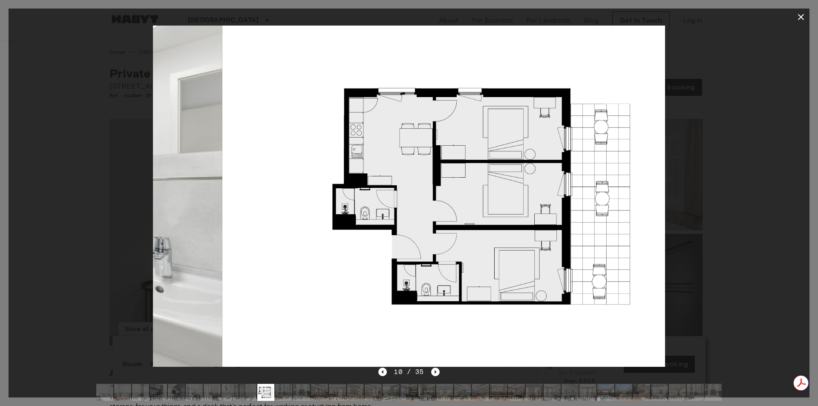
click at [801, 16] on icon "button" at bounding box center [801, 17] width 10 height 10
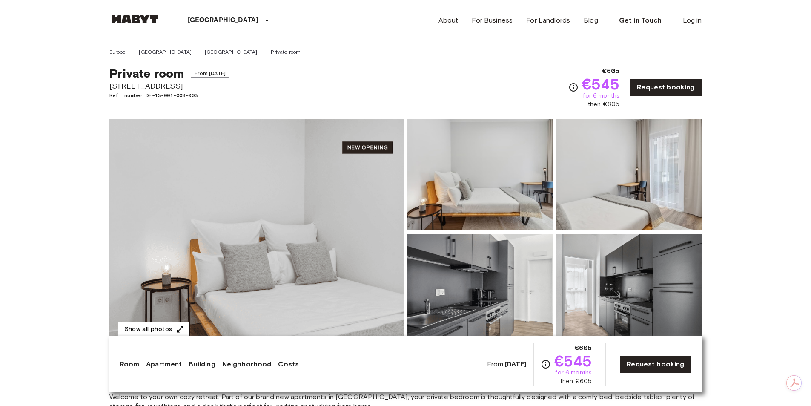
click at [530, 271] on img at bounding box center [481, 290] width 146 height 112
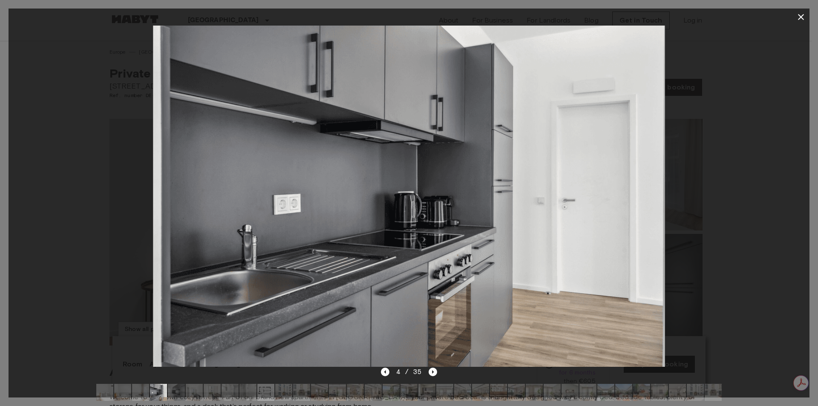
click at [264, 388] on img at bounding box center [265, 392] width 17 height 17
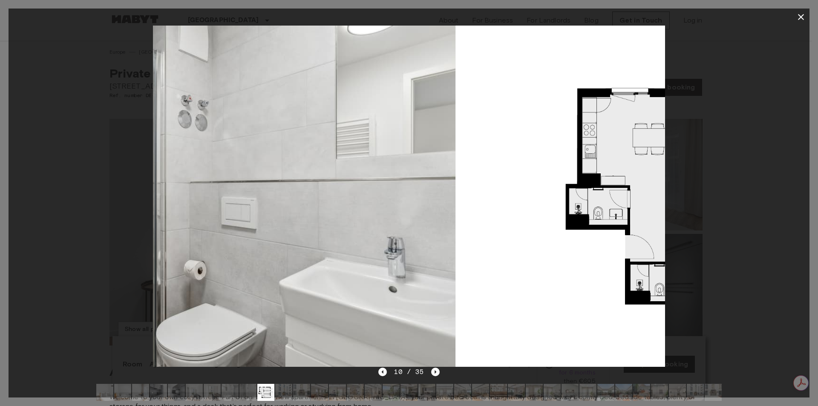
click at [802, 17] on icon "button" at bounding box center [801, 17] width 6 height 6
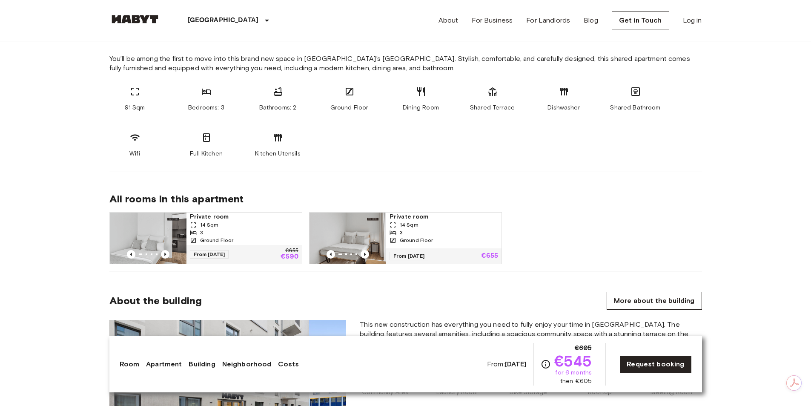
scroll to position [469, 0]
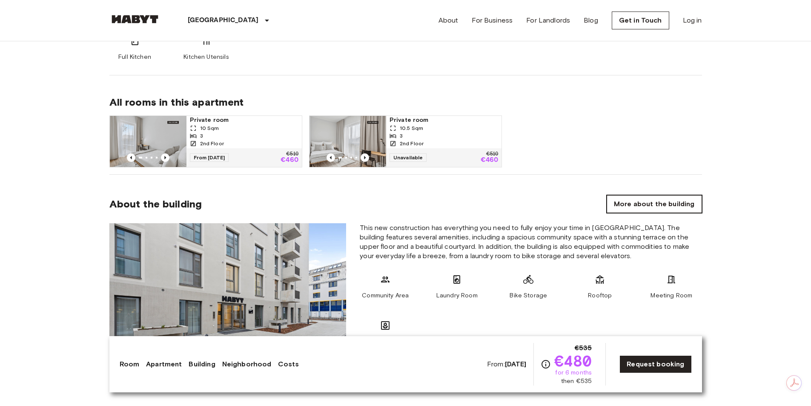
scroll to position [383, 0]
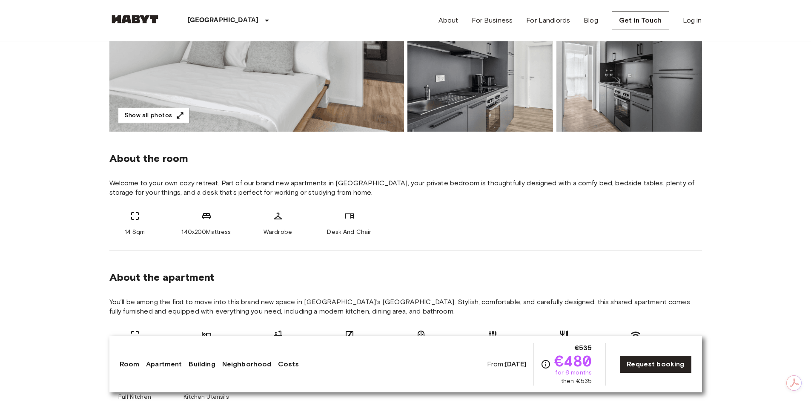
scroll to position [85, 0]
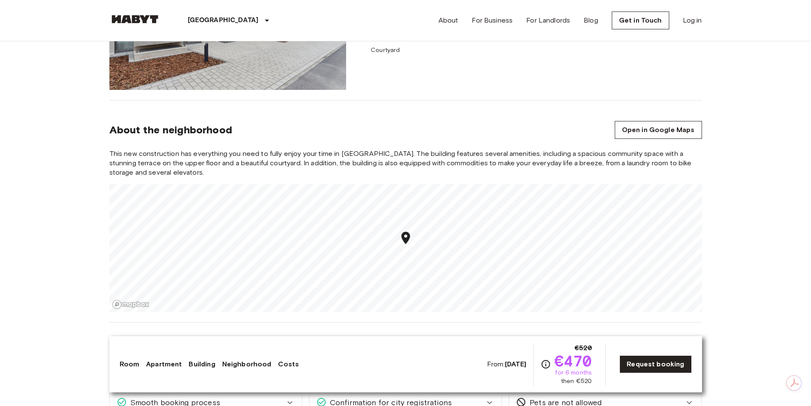
scroll to position [1022, 0]
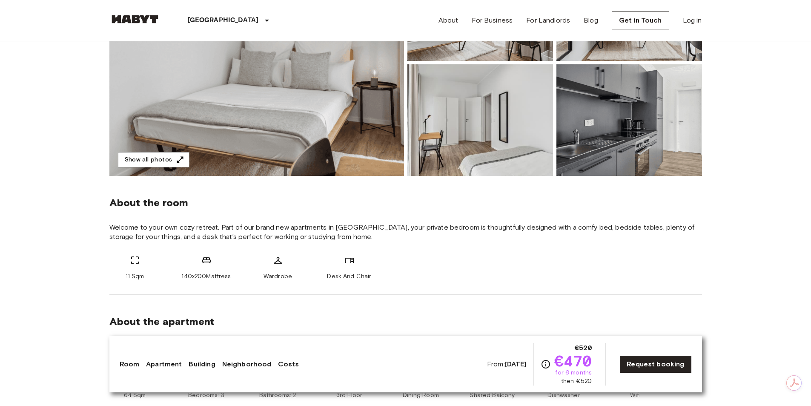
scroll to position [170, 0]
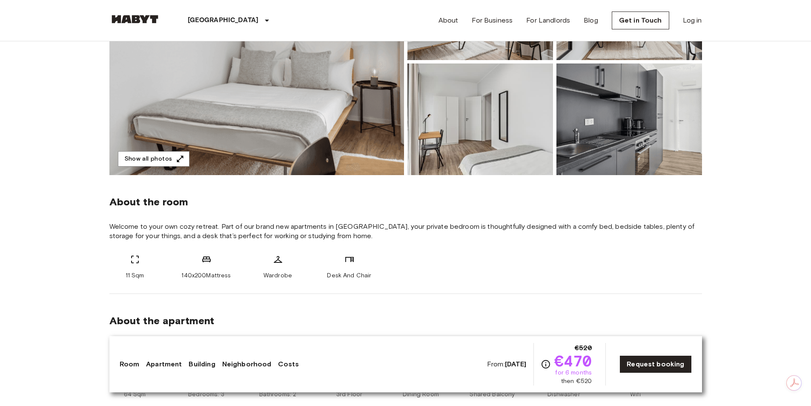
click at [598, 125] on img at bounding box center [630, 119] width 146 height 112
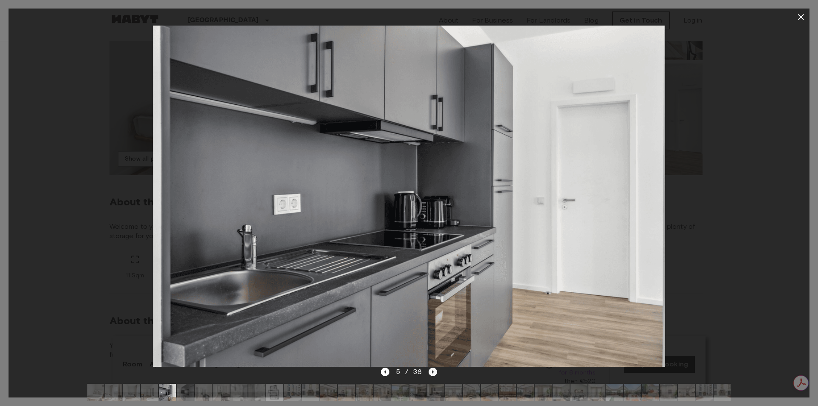
click at [431, 368] on icon "Next image" at bounding box center [433, 372] width 9 height 9
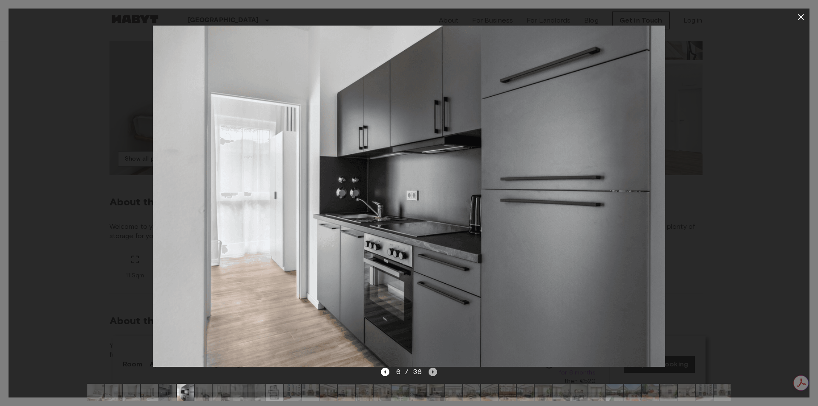
click at [432, 373] on icon "Next image" at bounding box center [433, 371] width 2 height 3
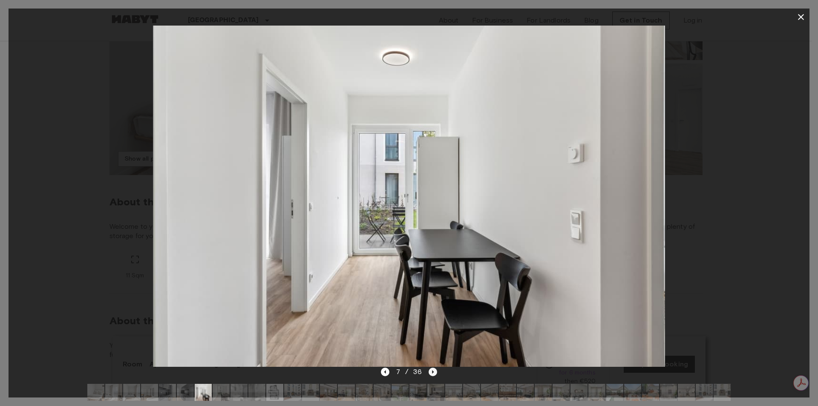
click at [431, 375] on icon "Next image" at bounding box center [433, 372] width 9 height 9
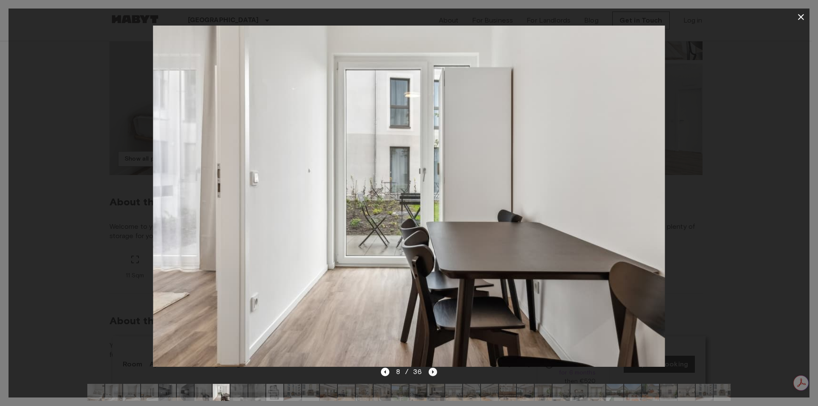
click at [431, 375] on icon "Next image" at bounding box center [433, 372] width 9 height 9
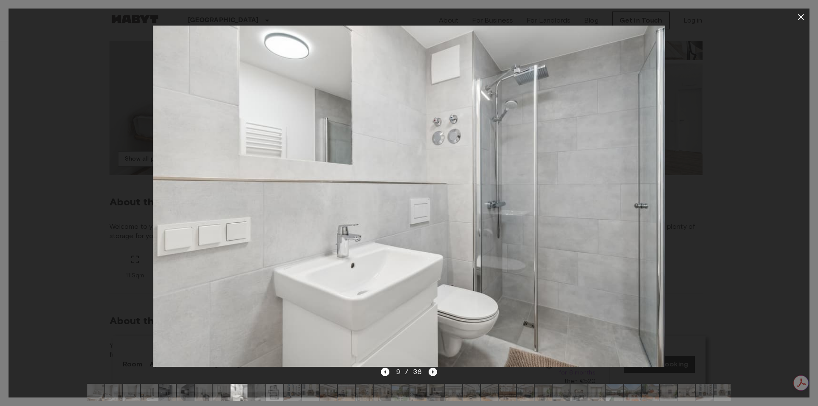
click at [431, 375] on icon "Next image" at bounding box center [433, 372] width 9 height 9
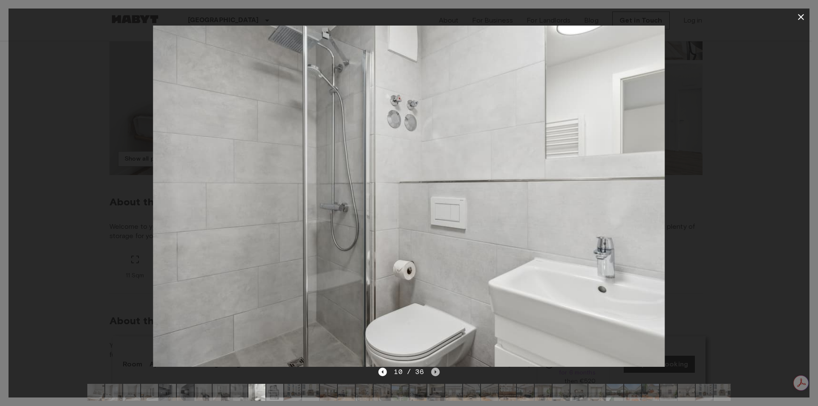
click at [431, 375] on icon "Next image" at bounding box center [435, 372] width 9 height 9
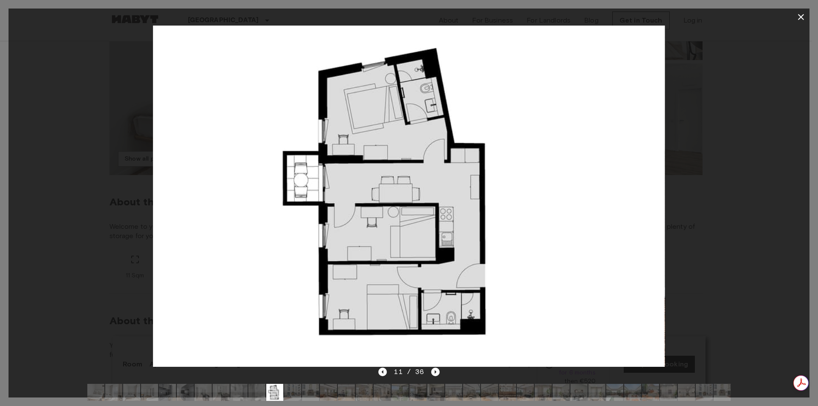
click at [724, 155] on div at bounding box center [409, 196] width 801 height 341
click at [802, 13] on icon "button" at bounding box center [801, 17] width 10 height 10
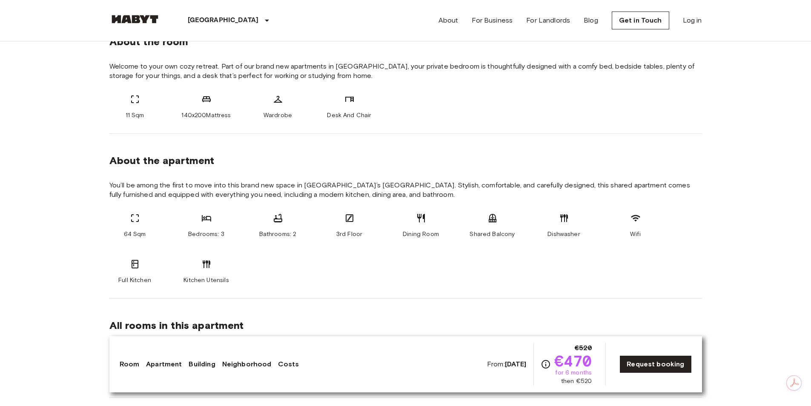
scroll to position [426, 0]
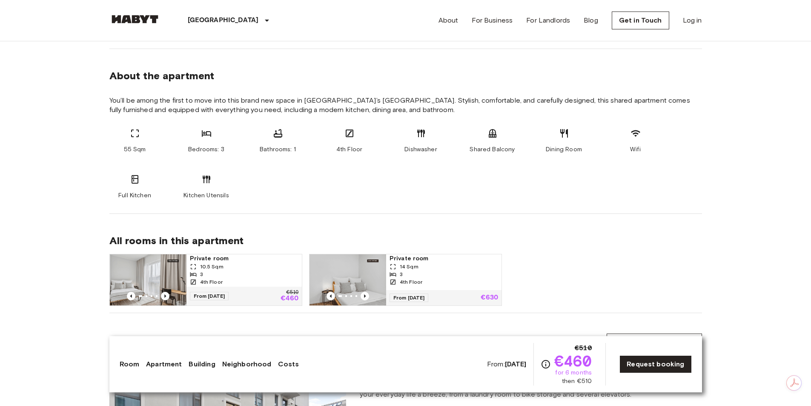
scroll to position [426, 0]
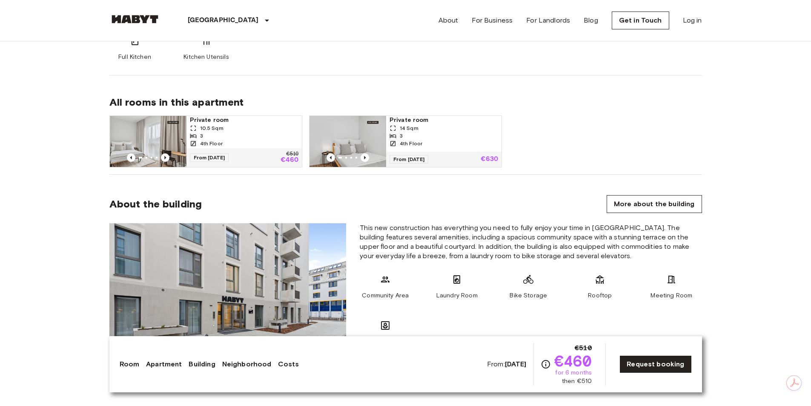
click at [423, 131] on div "14 Sqm" at bounding box center [444, 128] width 109 height 8
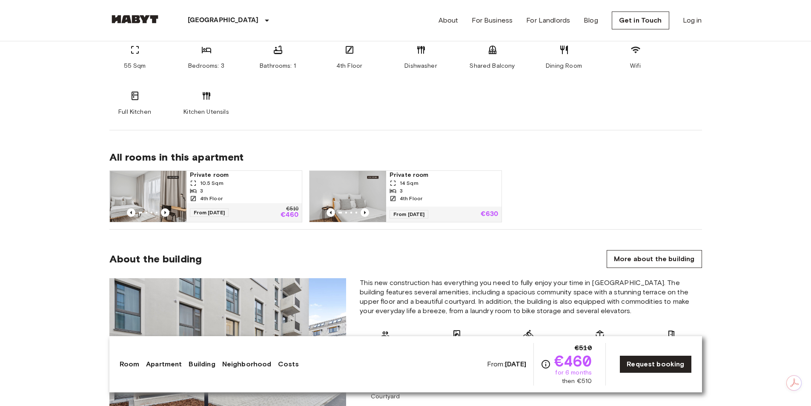
scroll to position [554, 0]
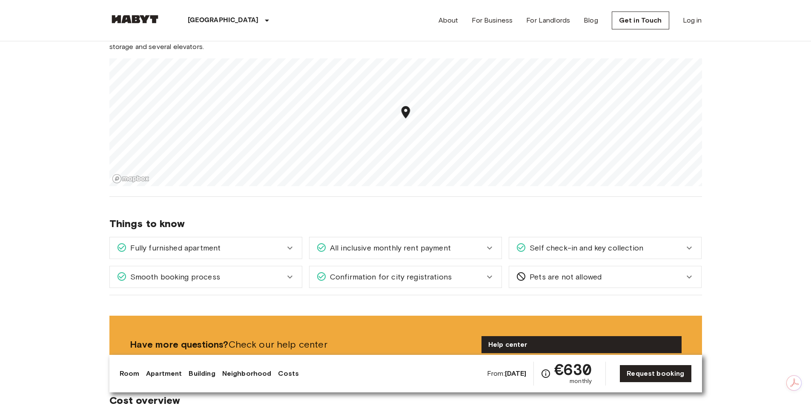
scroll to position [980, 0]
